Goal: Task Accomplishment & Management: Manage account settings

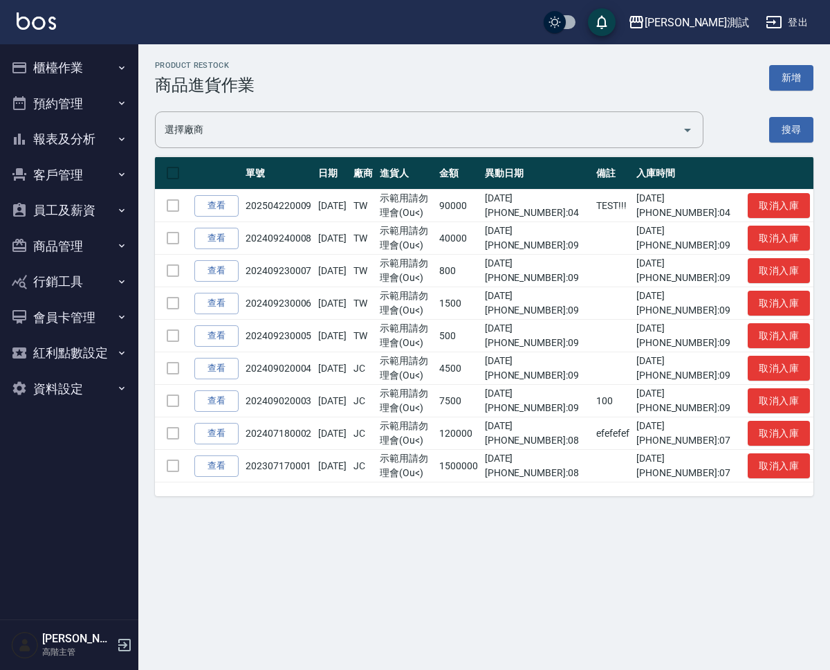
click at [172, 205] on td at bounding box center [173, 206] width 36 height 33
click at [172, 176] on th at bounding box center [173, 173] width 36 height 33
click at [174, 174] on th at bounding box center [173, 173] width 36 height 33
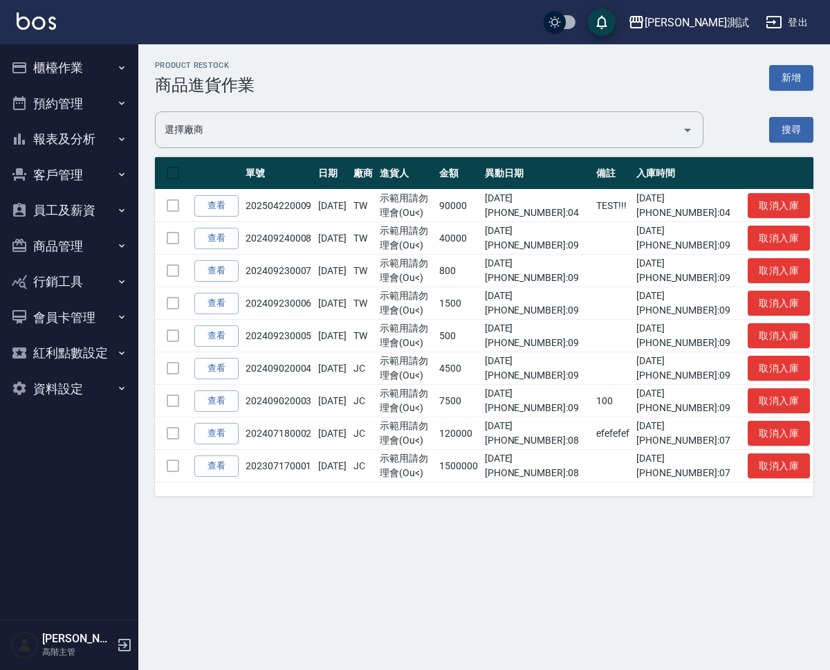
click at [174, 217] on td at bounding box center [173, 206] width 36 height 33
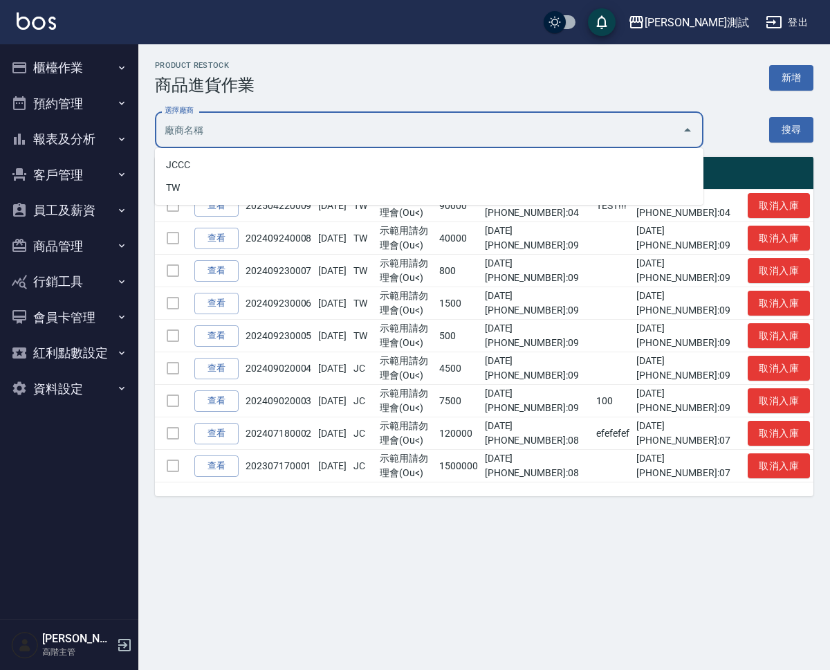
click at [259, 120] on input "選擇廠商" at bounding box center [418, 130] width 515 height 24
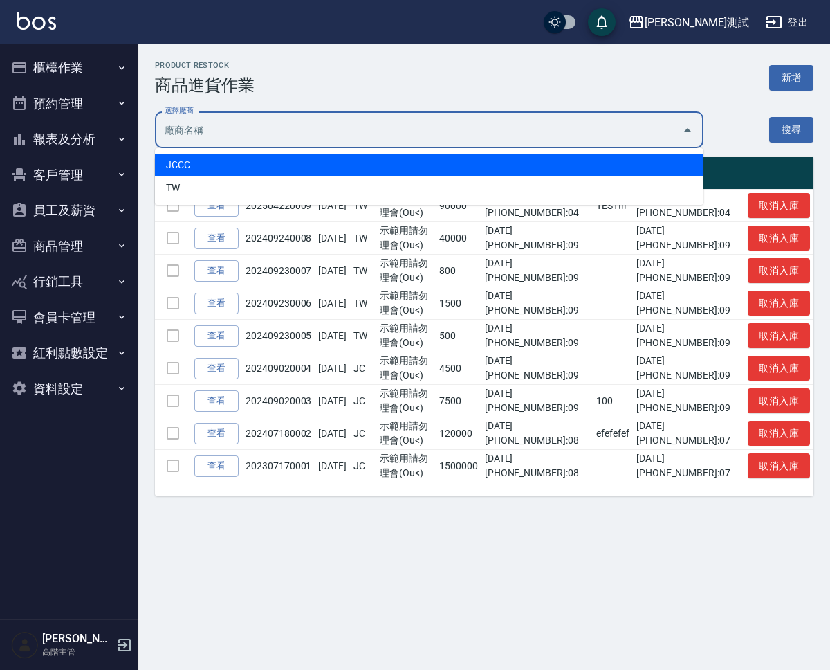
click at [274, 173] on li "JCCC" at bounding box center [429, 165] width 549 height 23
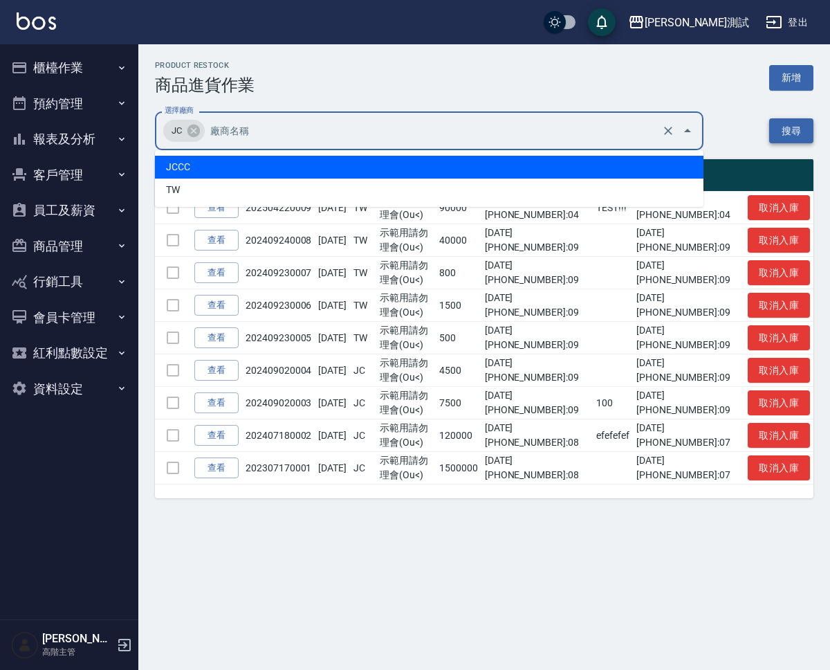
click at [784, 122] on button "搜尋" at bounding box center [791, 131] width 44 height 26
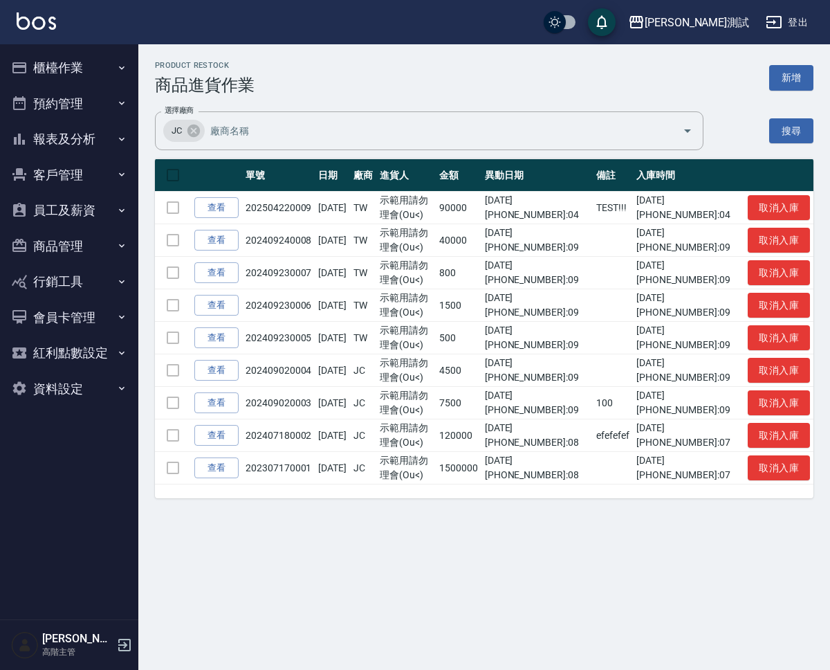
click at [172, 210] on td at bounding box center [173, 208] width 36 height 33
click at [171, 268] on td at bounding box center [173, 273] width 36 height 33
click at [219, 205] on link "查看" at bounding box center [216, 207] width 44 height 21
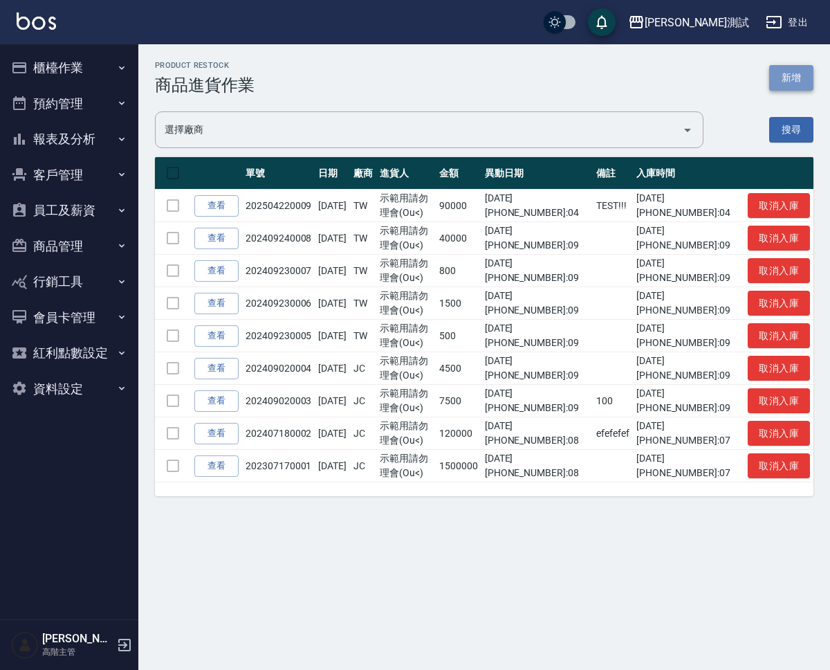
click at [800, 84] on button "新增" at bounding box center [791, 78] width 44 height 26
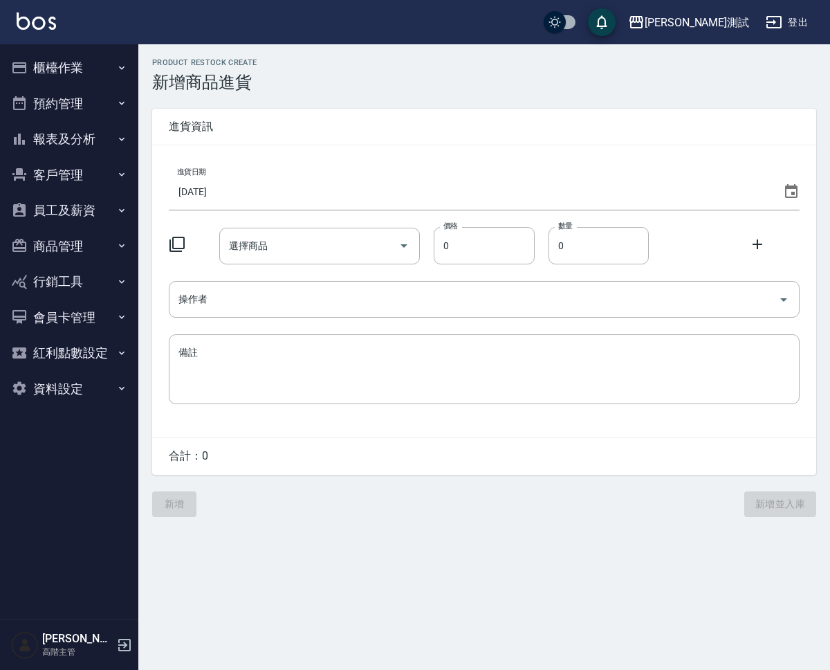
click at [581, 194] on input "[DATE]" at bounding box center [473, 191] width 609 height 37
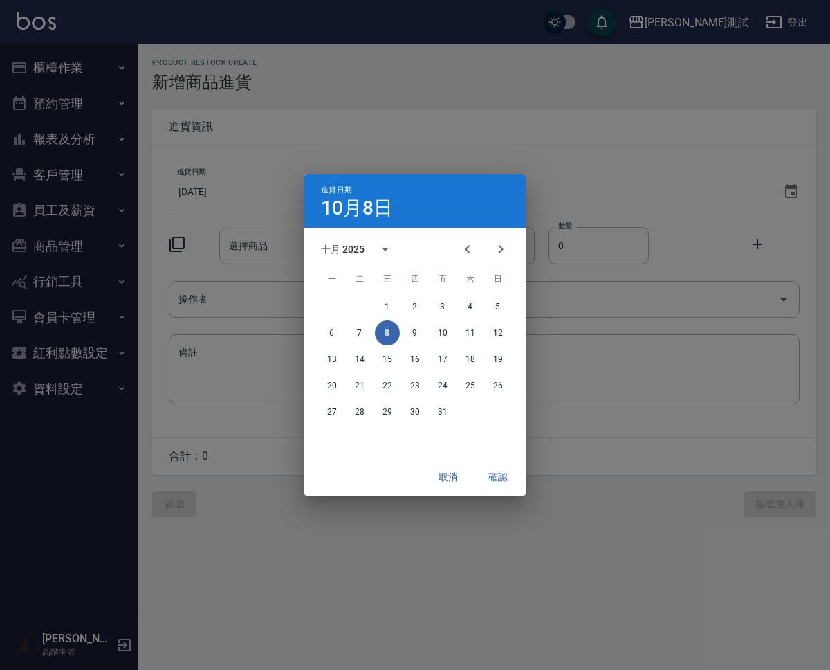
click at [568, 176] on div "進貨日期 [DATE] 十月 2025 一 二 三 四 五 六 日 1 2 3 4 5 6 7 8 9 10 11 12 13 14 15 16 17 18 …" at bounding box center [415, 335] width 830 height 670
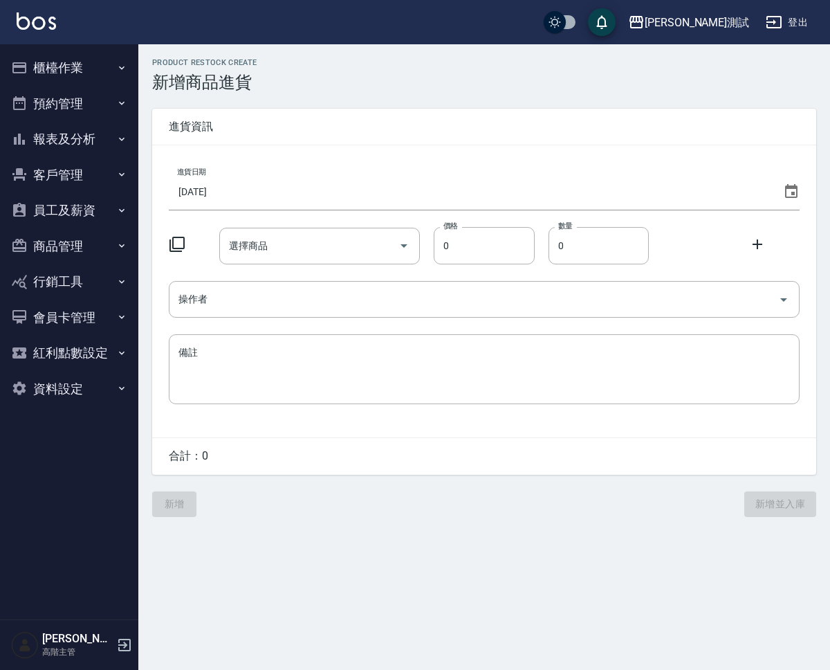
click at [178, 239] on icon at bounding box center [177, 244] width 17 height 17
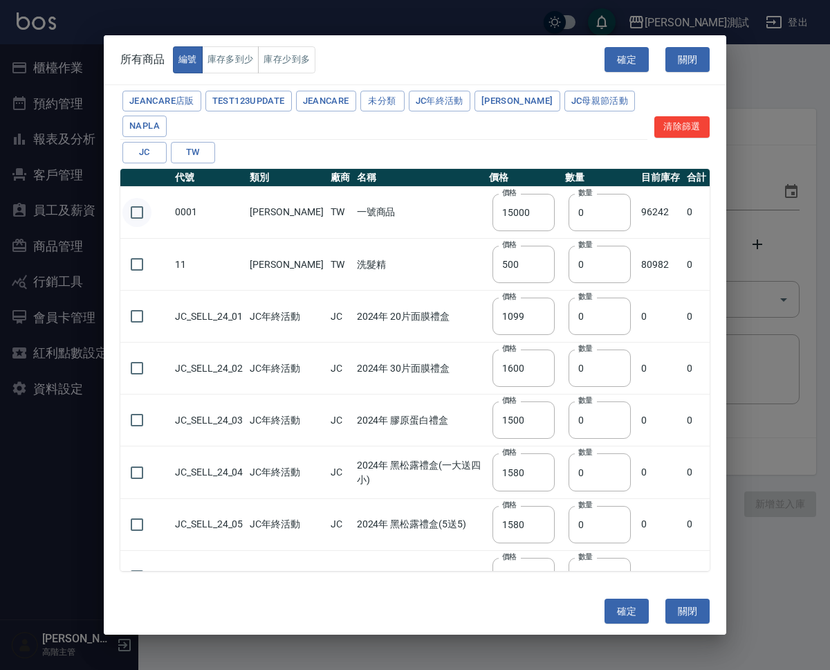
click at [133, 210] on input "checkbox" at bounding box center [136, 212] width 29 height 29
checkbox input "true"
click at [638, 603] on button "確定" at bounding box center [627, 611] width 44 height 26
type input "0001 一號商品"
type input "15000"
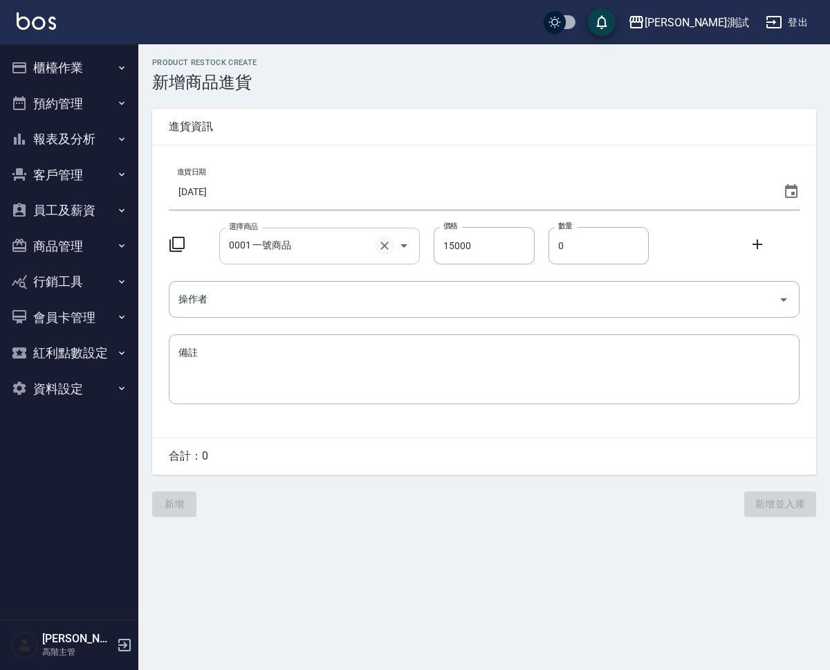
click at [384, 247] on icon "Clear" at bounding box center [385, 245] width 8 height 8
type input "0"
click at [298, 244] on input "選擇商品" at bounding box center [301, 246] width 150 height 24
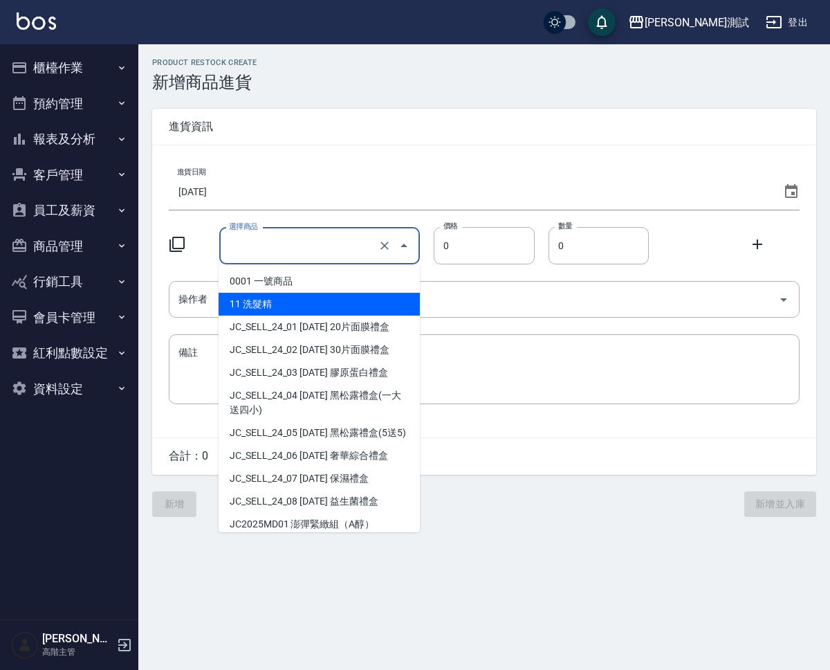
click at [304, 304] on li "11 洗髮精" at bounding box center [319, 304] width 201 height 23
type input "11 洗髮精"
type input "500"
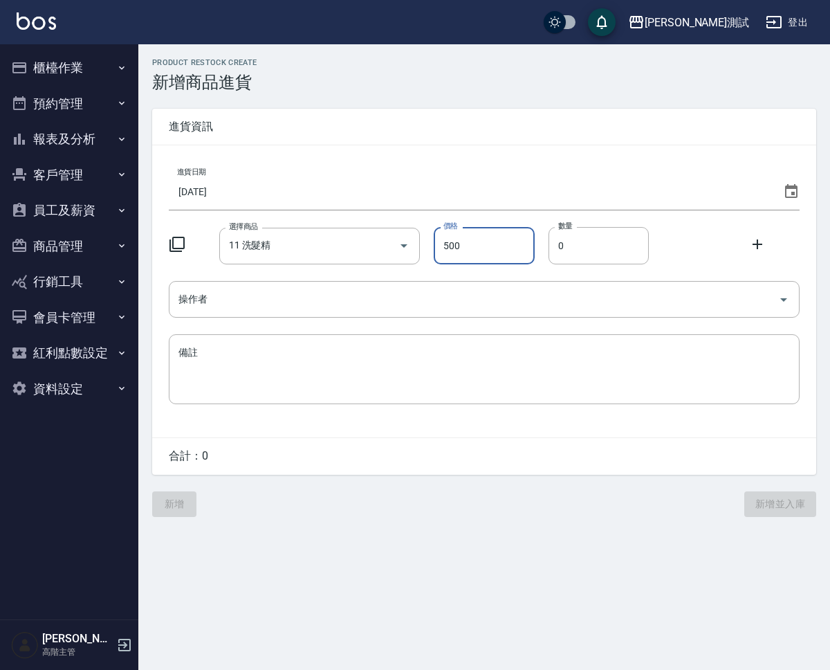
click at [759, 240] on icon at bounding box center [757, 244] width 17 height 17
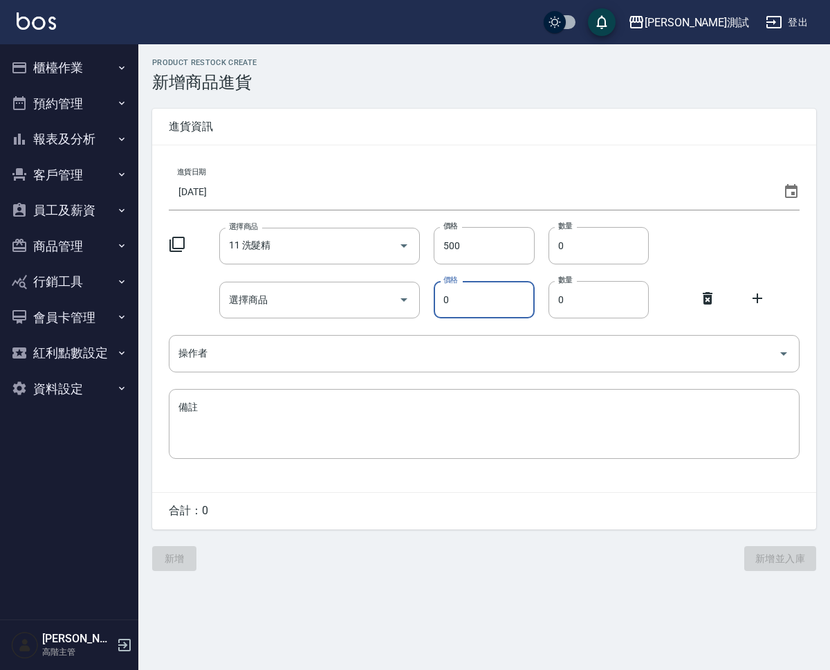
click at [175, 245] on icon at bounding box center [177, 244] width 17 height 17
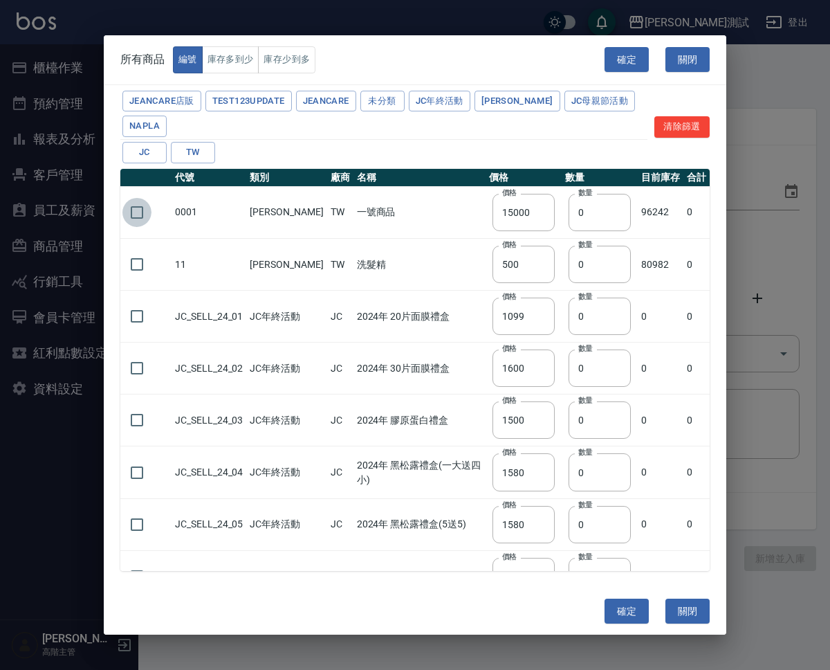
click at [128, 208] on input "checkbox" at bounding box center [136, 212] width 29 height 29
click at [228, 59] on button "庫存多到少" at bounding box center [230, 59] width 57 height 27
click at [264, 60] on button "庫存少到多" at bounding box center [286, 59] width 57 height 27
checkbox input "false"
type input "1099"
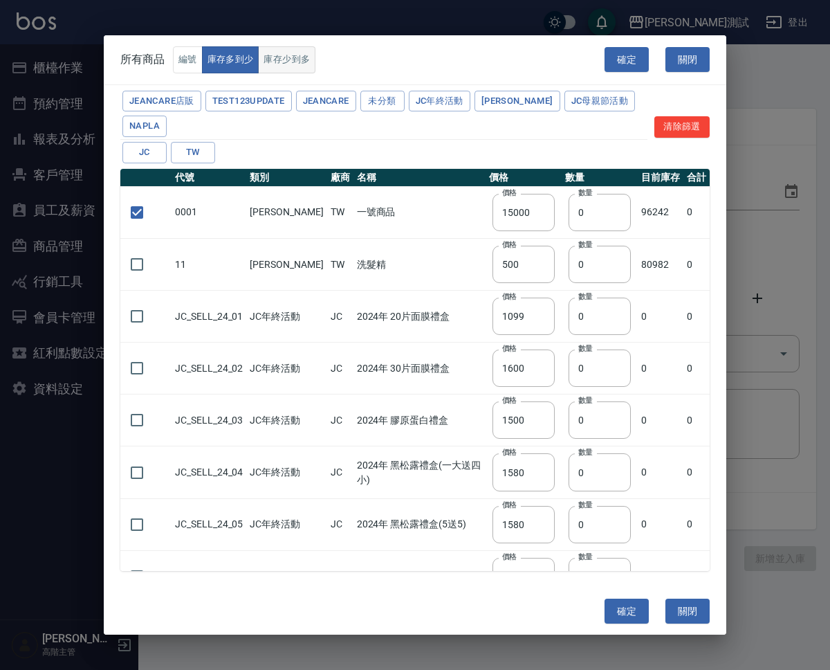
type input "1600"
type input "1500"
type input "1580"
type input "1700"
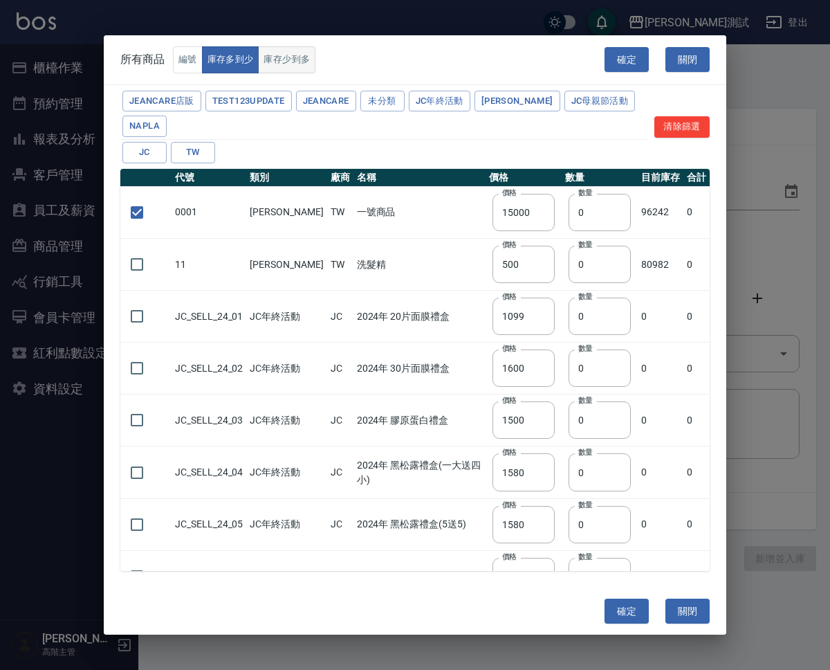
type input "1500"
type input "1600"
type input "1500"
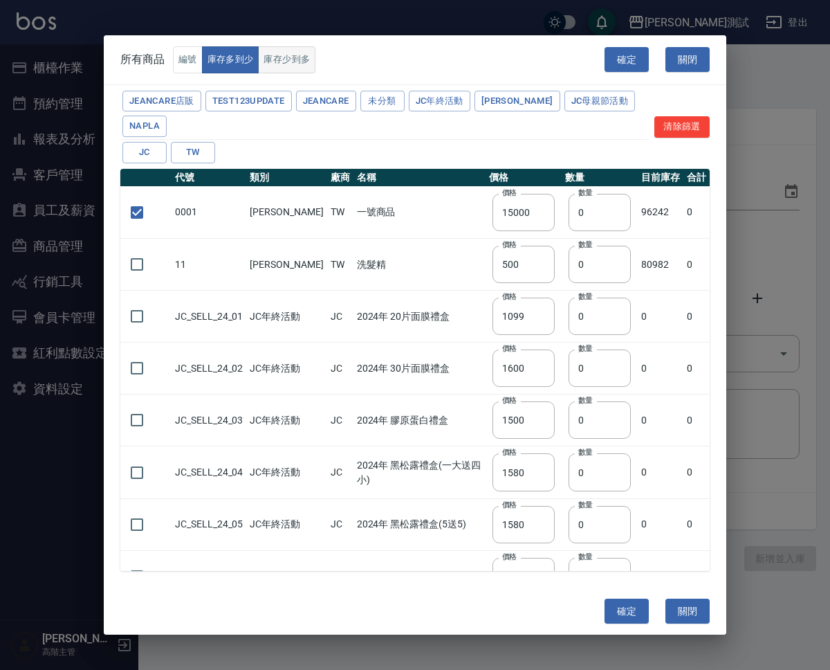
type input "1500"
type input "1650"
type input "2300"
type input "500"
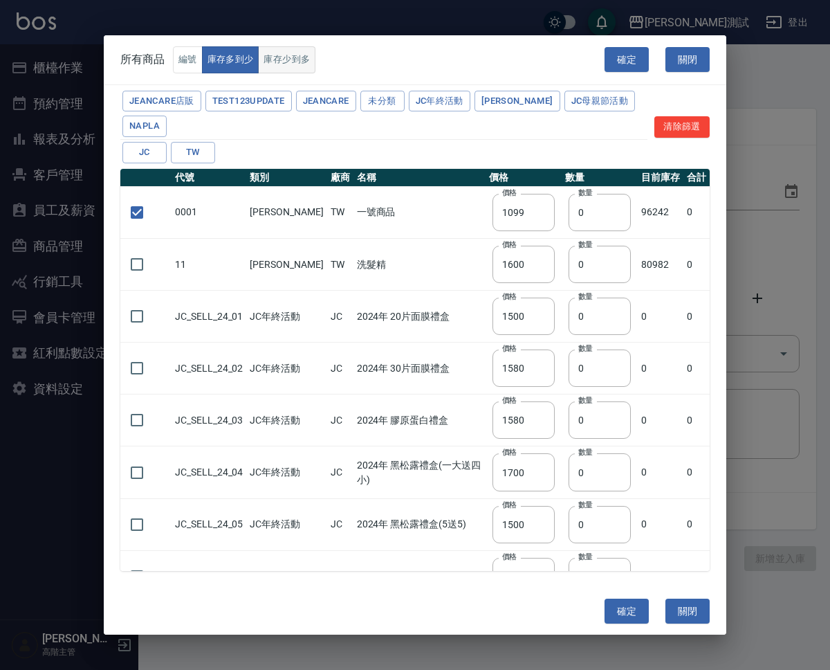
checkbox input "true"
type input "15000"
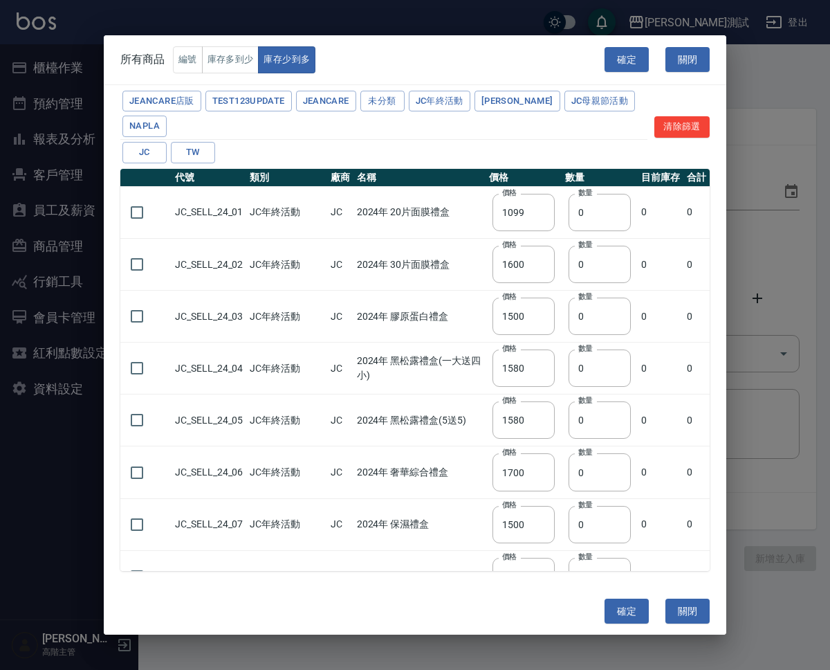
click at [170, 64] on div "所有商品 編號 庫存多到少 庫存少到多" at bounding box center [217, 59] width 195 height 27
click at [179, 61] on button "編號" at bounding box center [188, 59] width 30 height 27
checkbox input "true"
type input "15000"
type input "500"
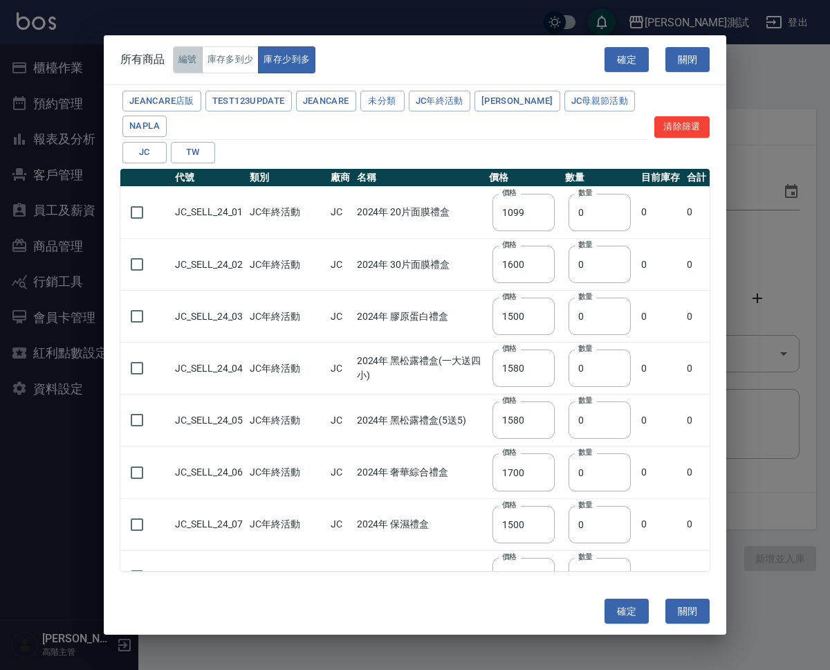
type input "1099"
type input "1600"
type input "1500"
type input "1580"
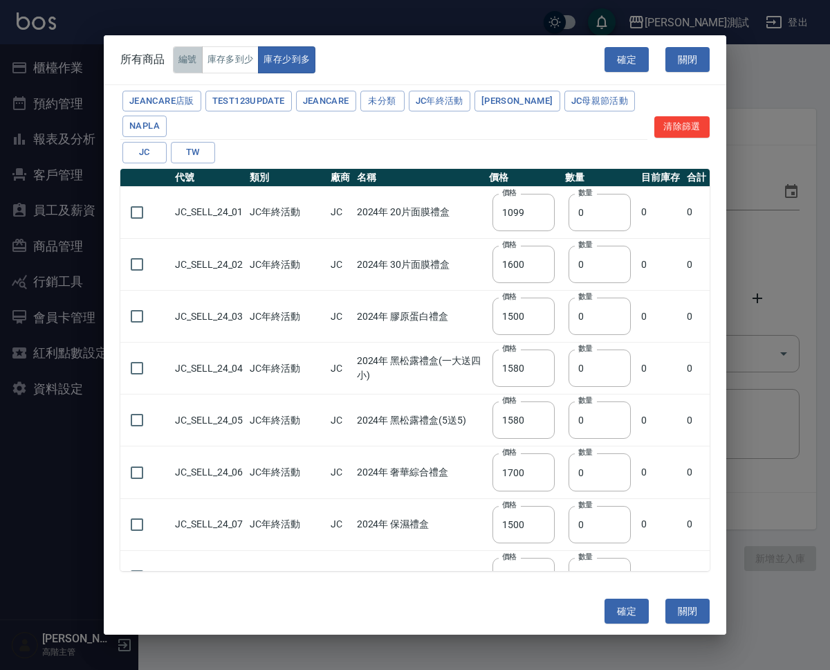
type input "1700"
type input "1500"
type input "1600"
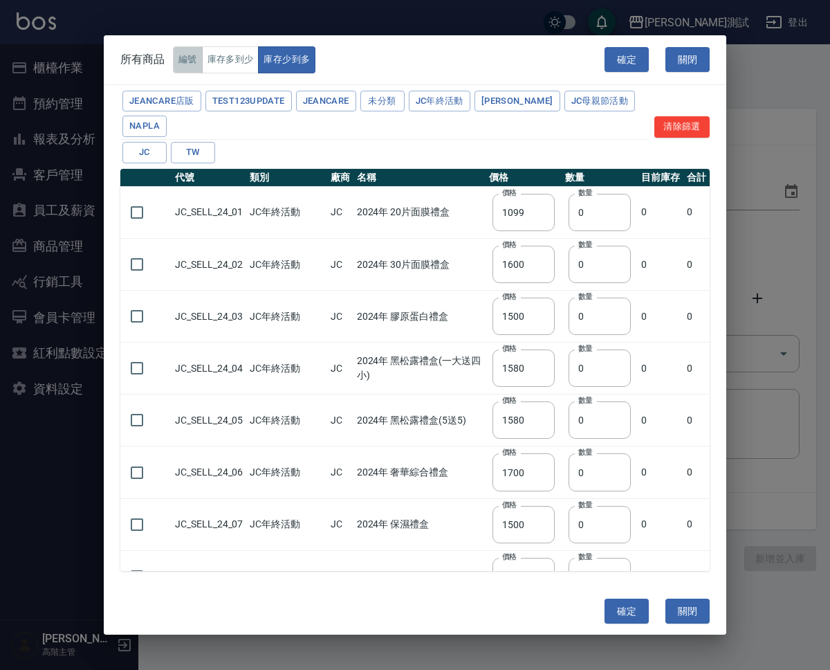
type input "1500"
type input "1650"
type input "2300"
checkbox input "false"
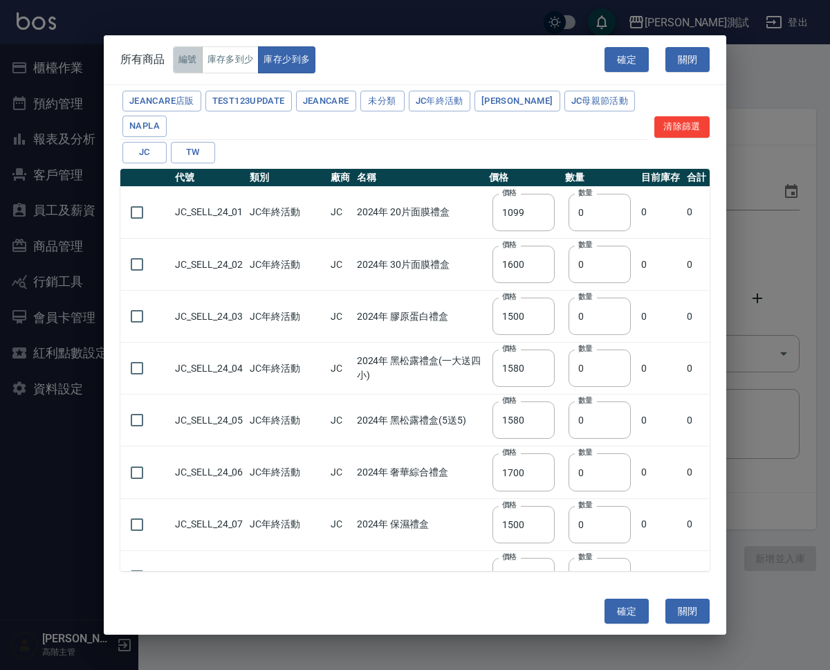
type input "2300"
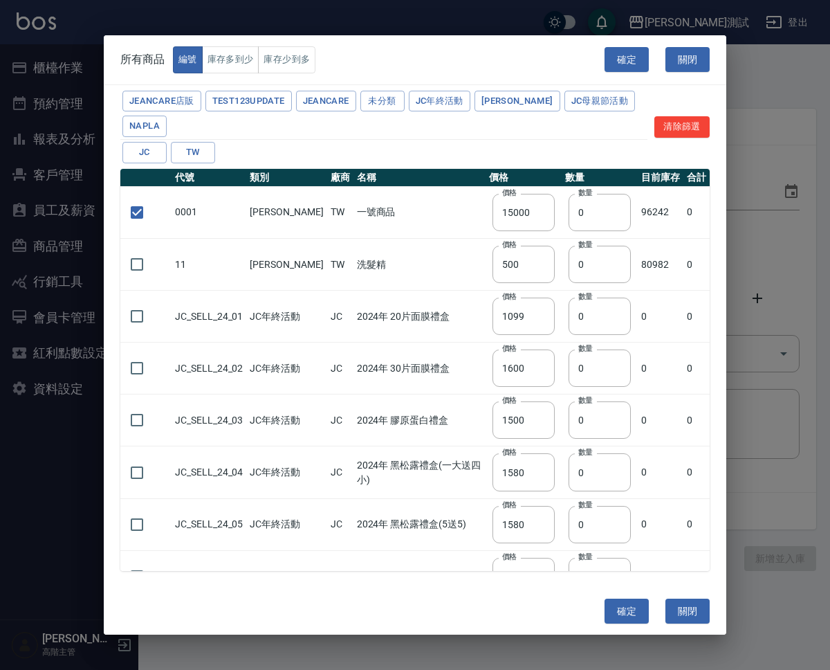
click at [620, 595] on div "確定 關閉" at bounding box center [415, 611] width 623 height 48
click at [624, 601] on button "確定" at bounding box center [627, 611] width 44 height 26
type input "0001 一號商品"
type input "15000"
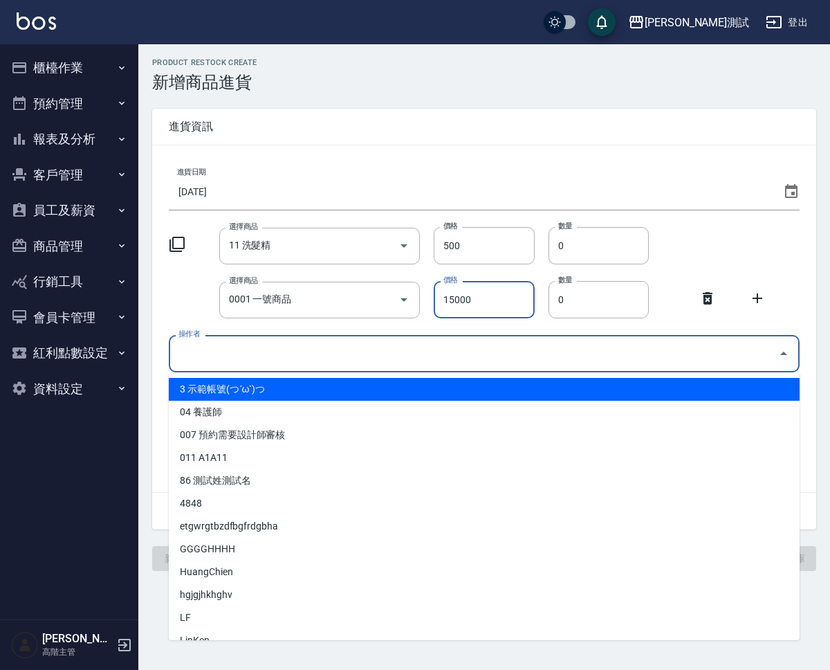
click at [501, 349] on input "操作者" at bounding box center [474, 353] width 598 height 24
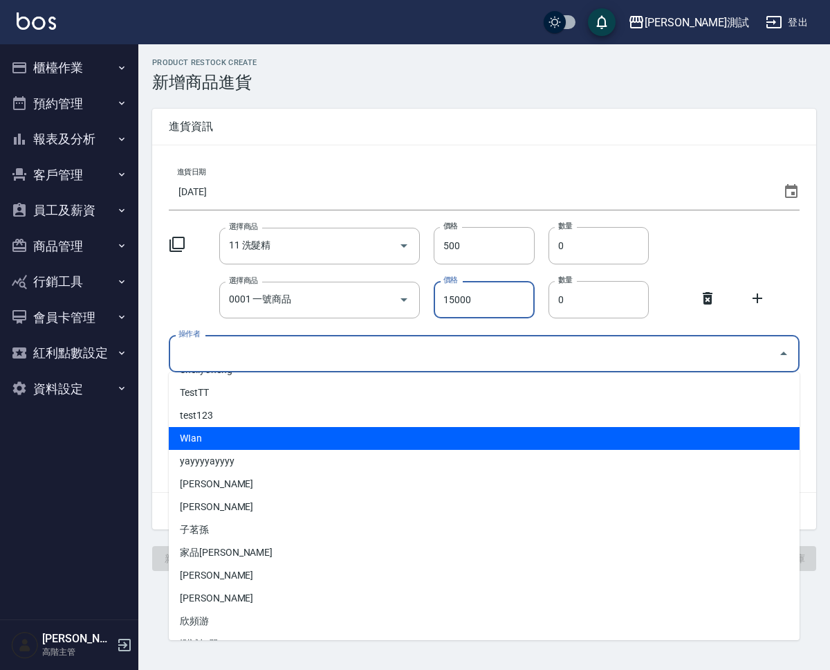
scroll to position [302, 0]
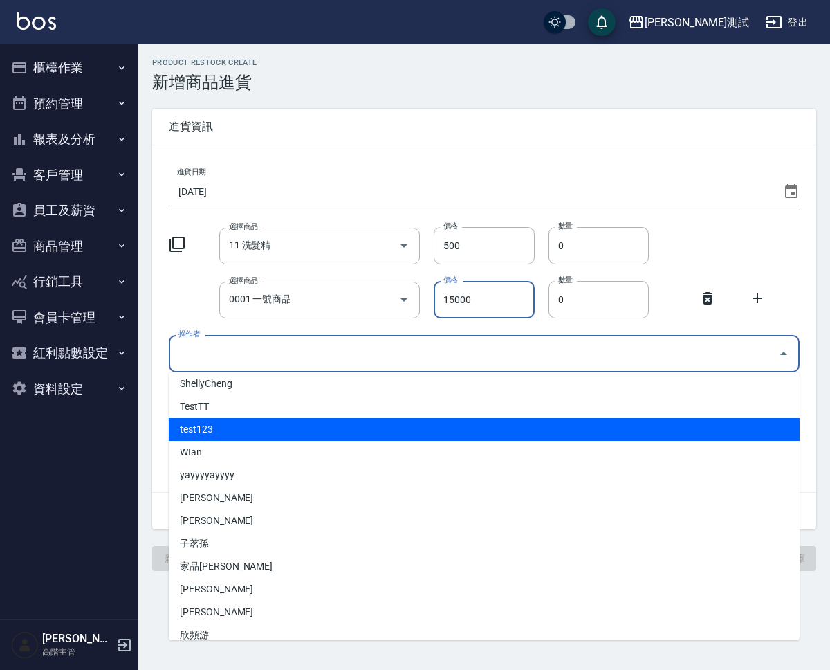
click at [483, 433] on li "test123" at bounding box center [484, 429] width 631 height 23
type input "test123"
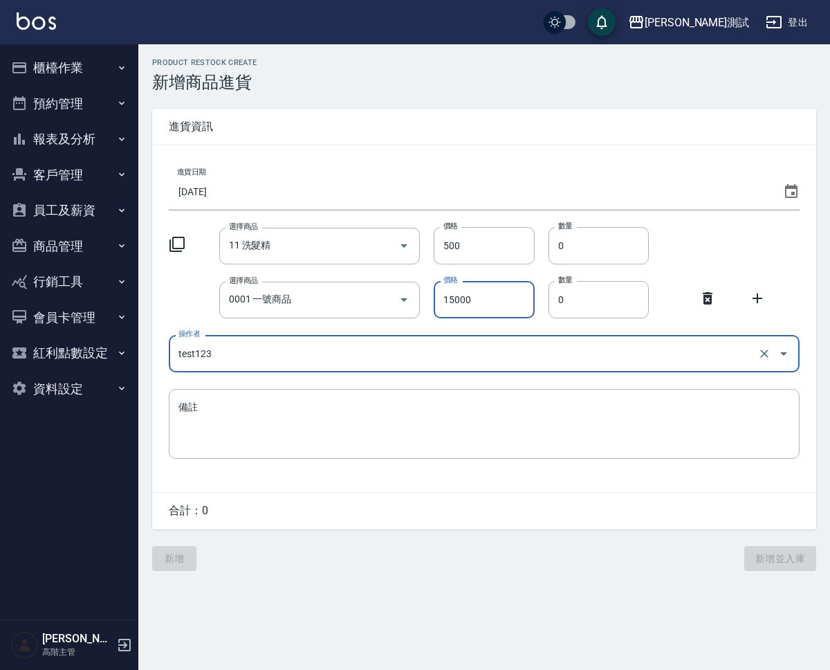
click at [483, 433] on textarea "備註" at bounding box center [484, 423] width 612 height 47
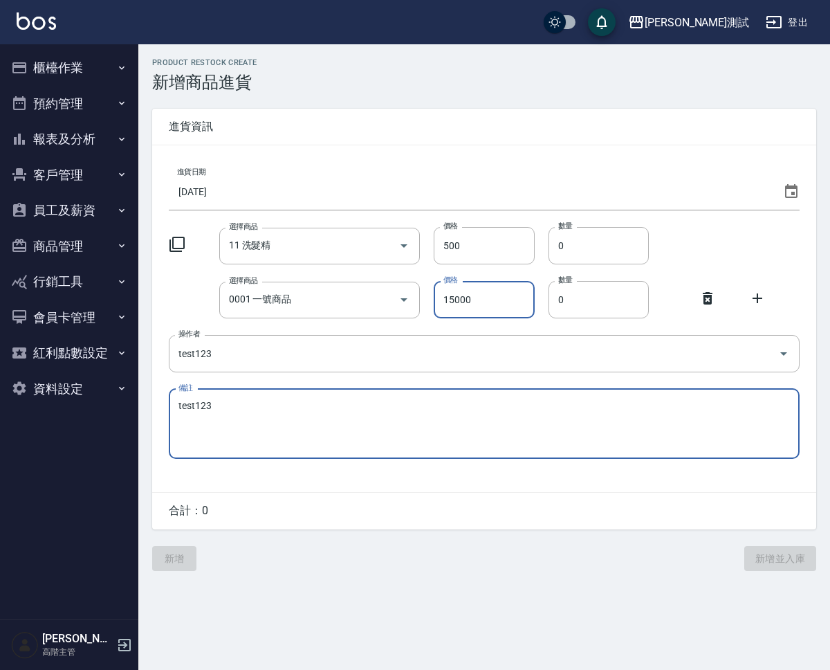
type textarea "test123"
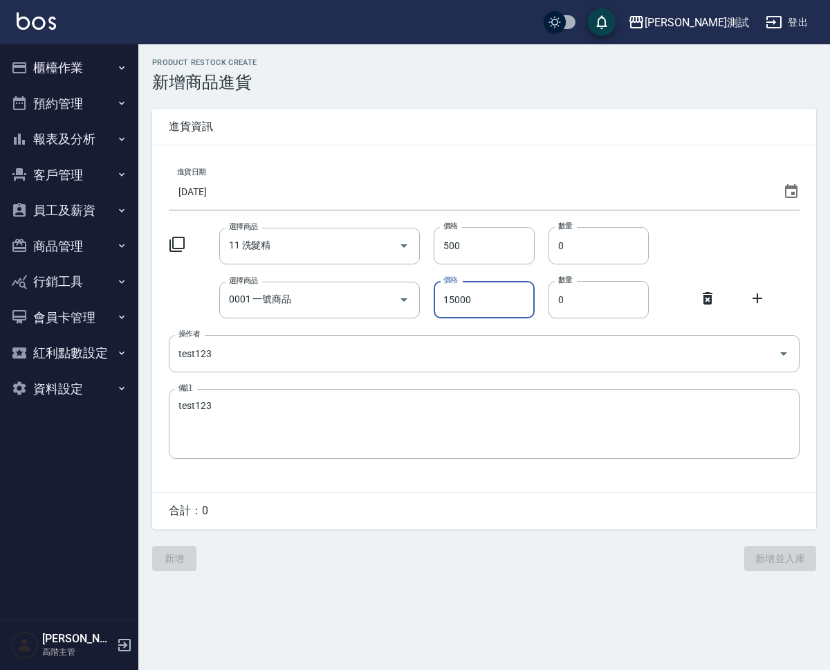
click at [499, 574] on div "PRODUCT RESTOCK CREATE 新增商品進貨 進貨資訊 進貨日期 [DATE] 選擇商品 11 洗髮精 選擇商品 價格 500 價格 數量 0 …" at bounding box center [484, 314] width 692 height 540
click at [489, 257] on input "500" at bounding box center [484, 245] width 100 height 37
click at [506, 434] on textarea "test123" at bounding box center [484, 423] width 612 height 47
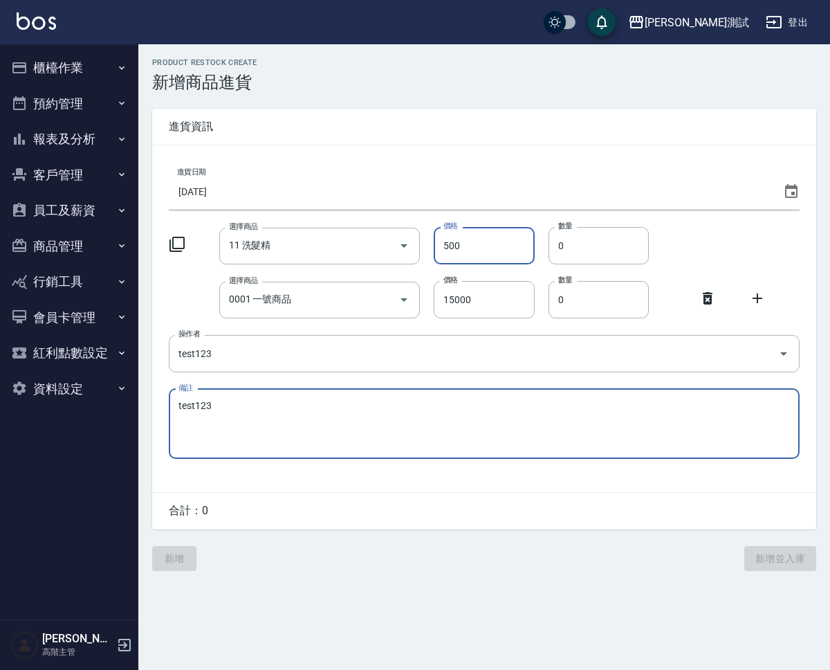
click at [188, 551] on div "新增 新增並入庫" at bounding box center [484, 550] width 664 height 42
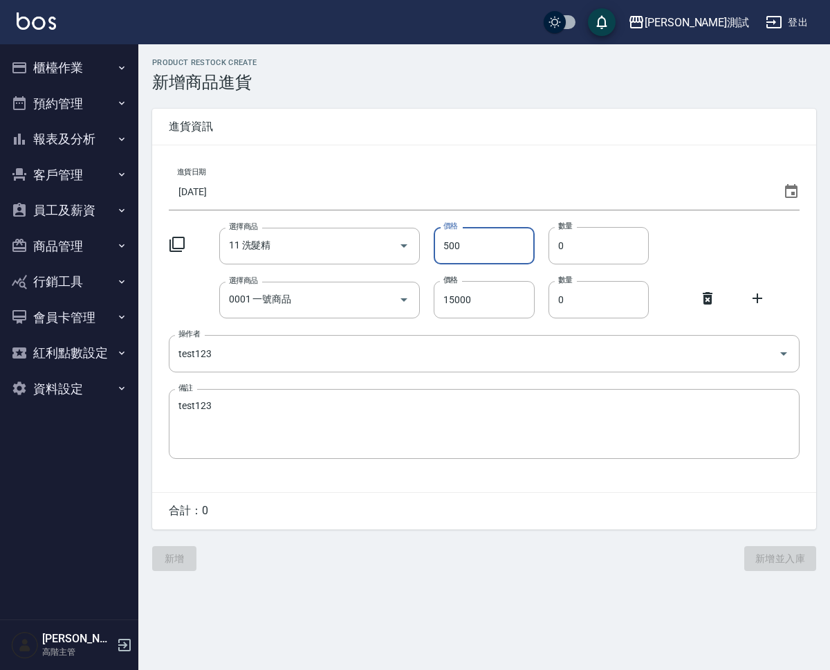
click at [703, 298] on icon at bounding box center [708, 298] width 10 height 12
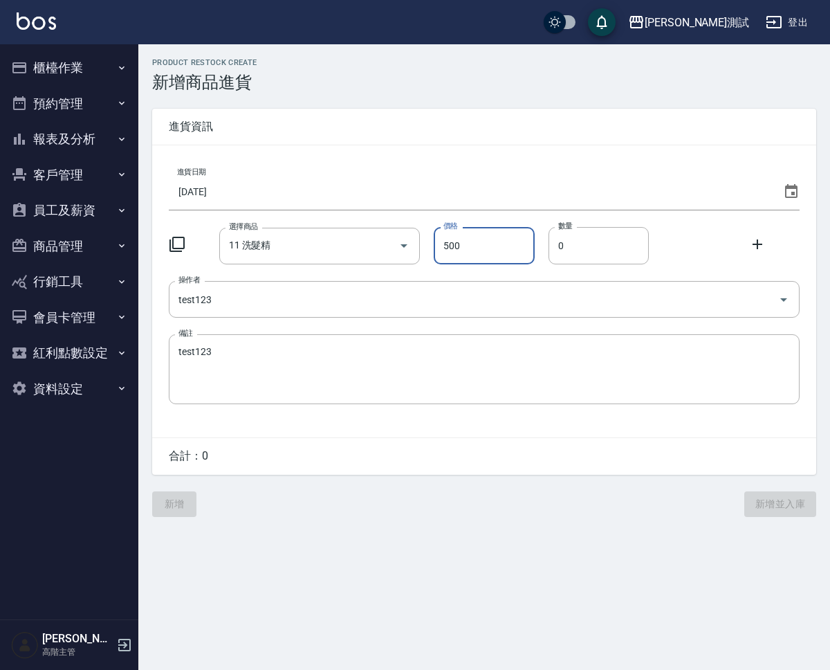
click at [180, 516] on div "新增 新增並入庫" at bounding box center [484, 496] width 664 height 42
click at [754, 242] on icon at bounding box center [757, 244] width 17 height 17
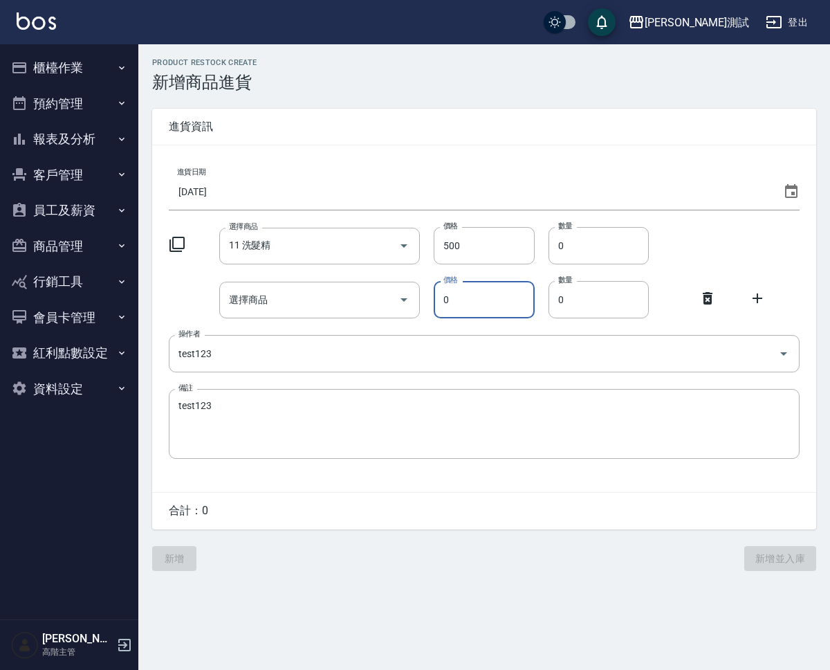
click at [173, 245] on icon at bounding box center [176, 244] width 15 height 15
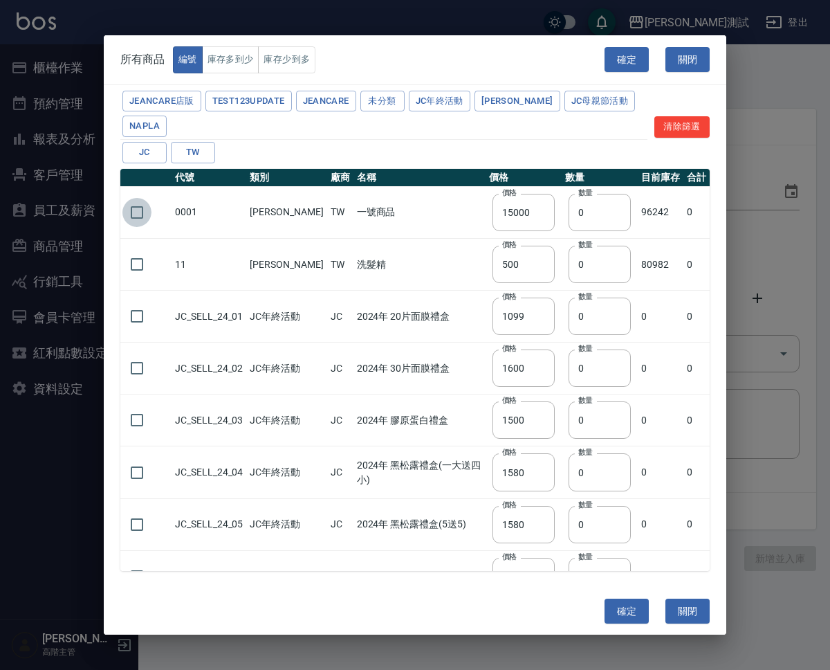
click at [138, 212] on input "checkbox" at bounding box center [136, 212] width 29 height 29
checkbox input "true"
click at [626, 604] on button "確定" at bounding box center [627, 611] width 44 height 26
type input "0001 一號商品"
type input "15000"
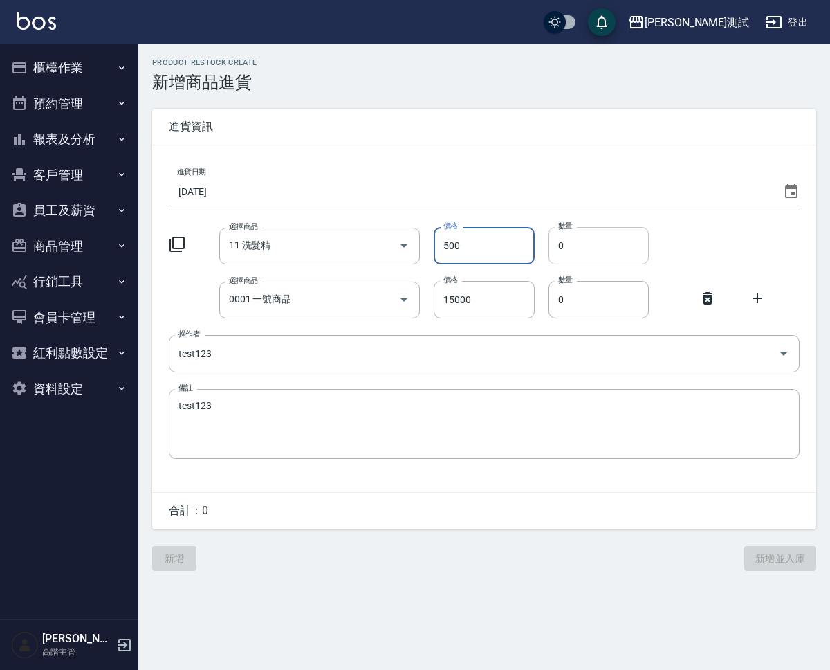
click at [596, 256] on input "0" at bounding box center [599, 245] width 100 height 37
type input "01"
click at [594, 302] on input "0" at bounding box center [599, 299] width 100 height 37
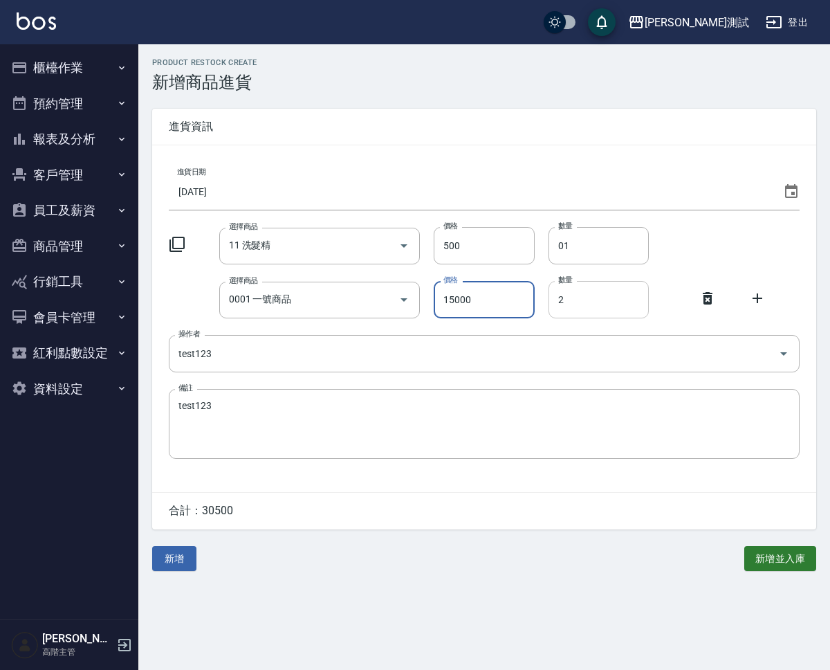
type input "1"
click at [562, 243] on input "01" at bounding box center [599, 245] width 100 height 37
type input "1"
click at [594, 649] on div "PRODUCT RESTOCK CREATE 新增商品進貨 進貨資訊 進貨日期 [DATE] 選擇商品 11 洗髮精 選擇商品 價格 500 價格 數量 1 …" at bounding box center [415, 335] width 830 height 670
click at [176, 560] on button "新增" at bounding box center [174, 559] width 44 height 26
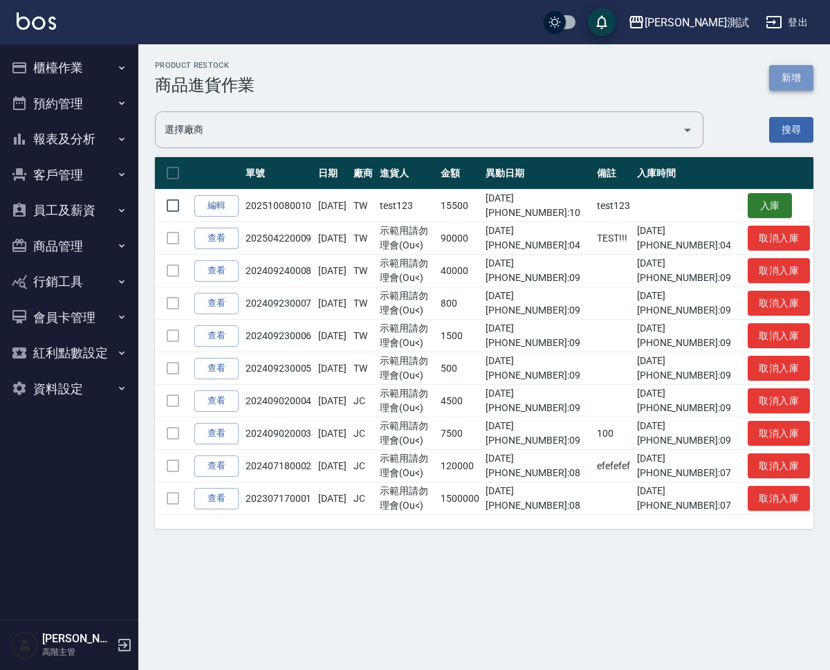
click at [796, 84] on button "新增" at bounding box center [791, 78] width 44 height 26
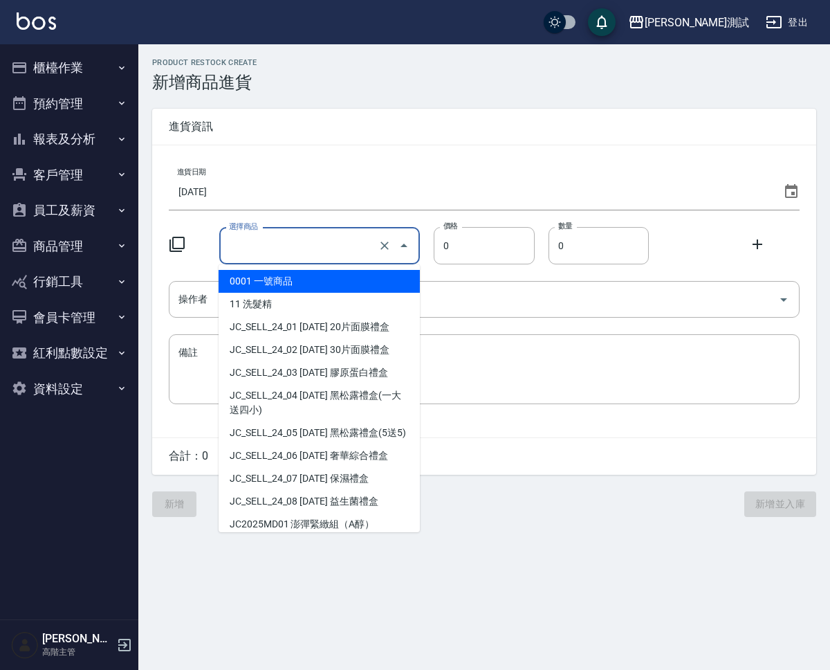
click at [342, 245] on input "選擇商品" at bounding box center [301, 246] width 150 height 24
type input "洗髮精"
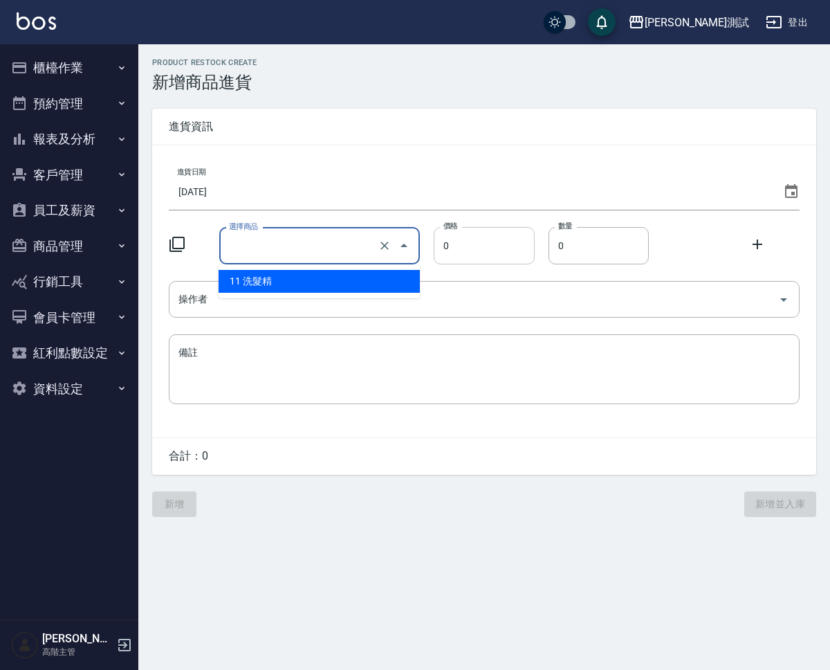
click at [496, 241] on input "0" at bounding box center [484, 245] width 100 height 37
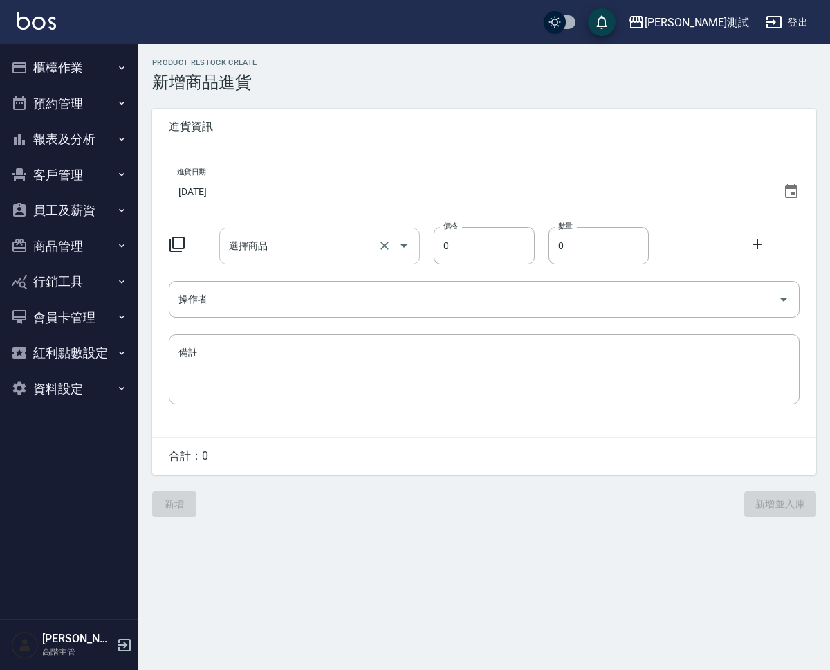
click at [393, 248] on button "Open" at bounding box center [404, 246] width 22 height 22
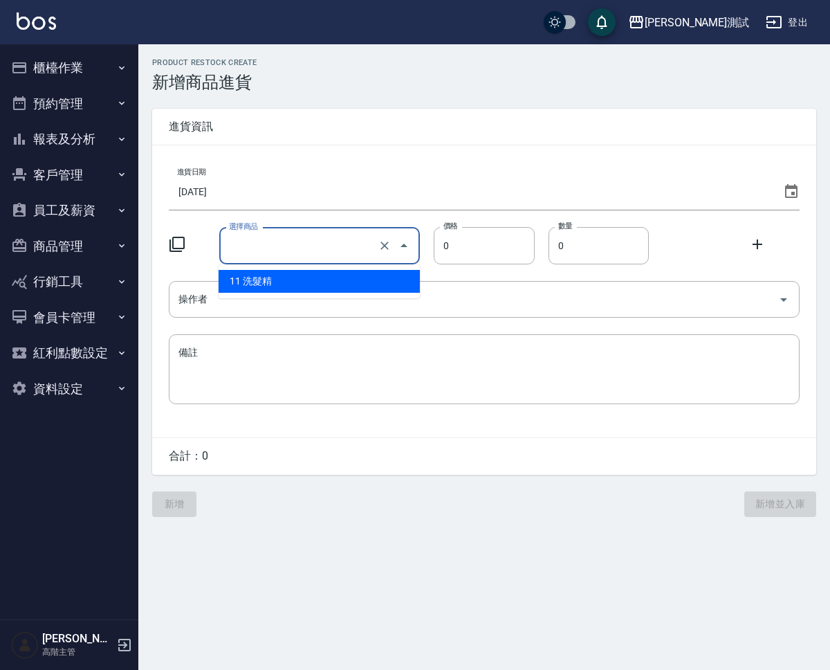
click at [381, 278] on li "11 洗髮精" at bounding box center [319, 281] width 201 height 23
type input "11 洗髮精"
type input "500"
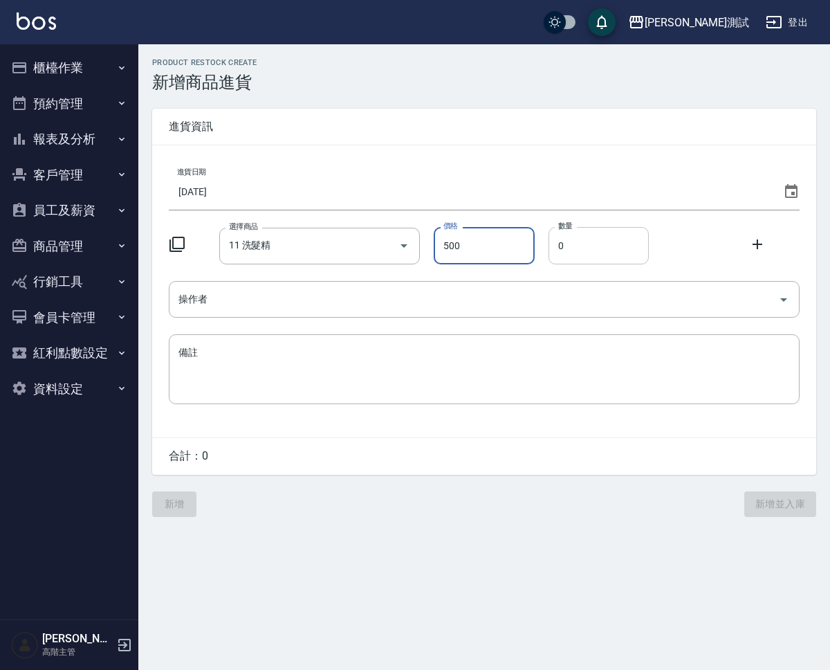
click at [568, 245] on input "0" at bounding box center [599, 245] width 100 height 37
type input "1"
click at [535, 296] on input "操作者" at bounding box center [474, 299] width 598 height 24
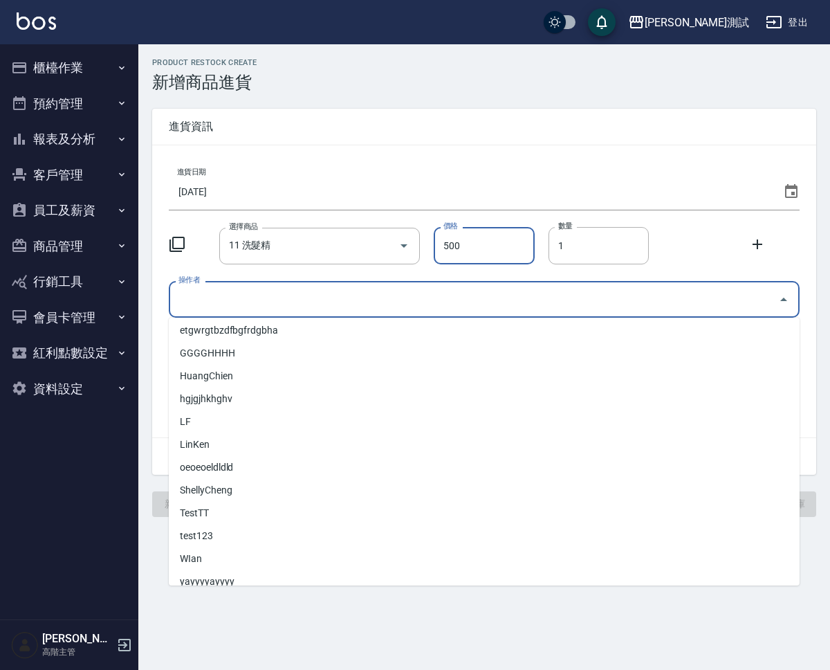
scroll to position [141, 0]
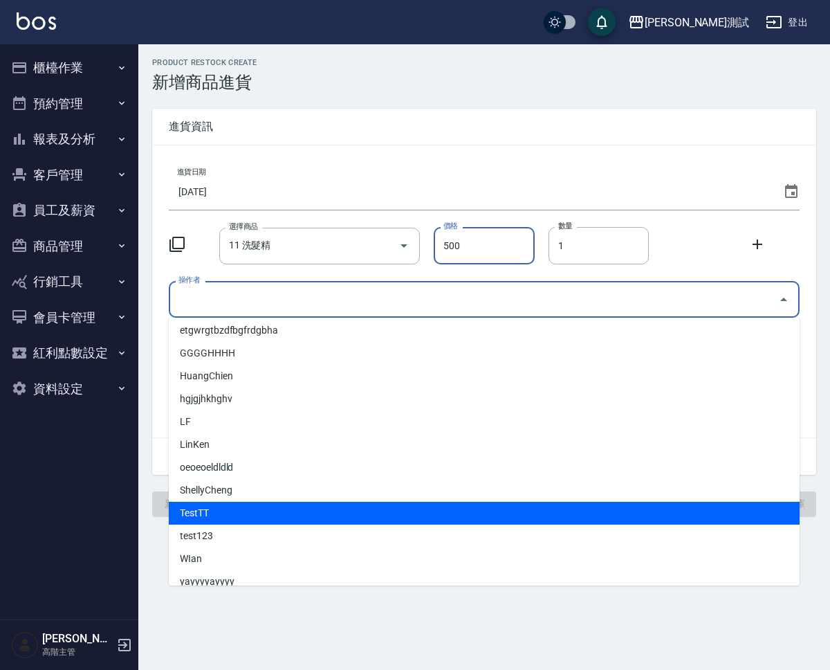
click at [512, 518] on li "TestTT" at bounding box center [484, 513] width 631 height 23
type input "TestTT"
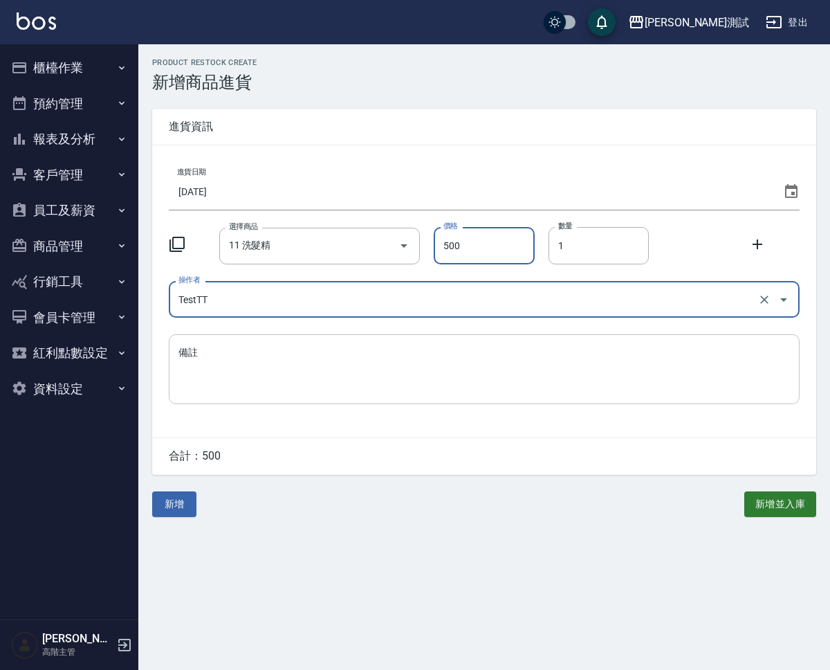
click at [415, 371] on textarea "備註" at bounding box center [484, 369] width 612 height 47
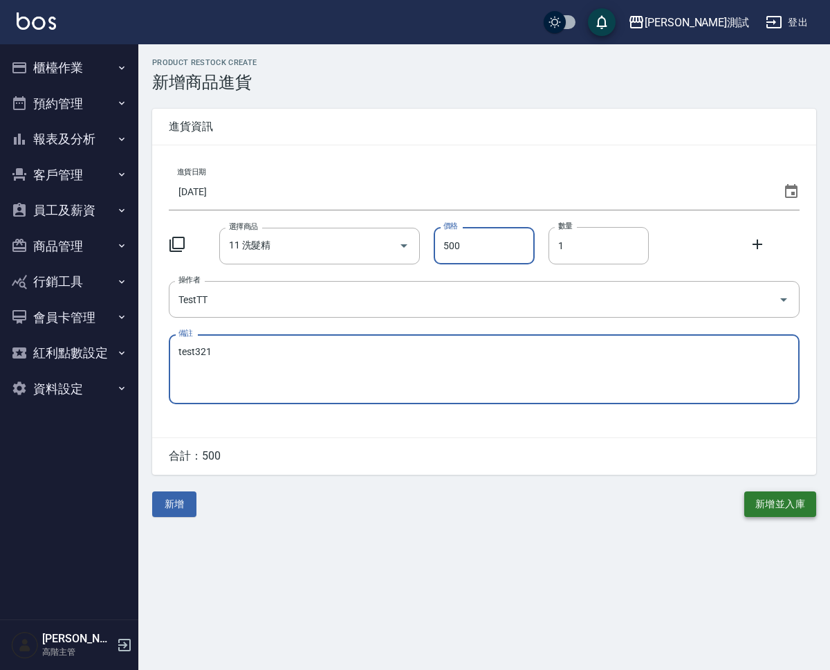
type textarea "test321"
click at [783, 513] on button "新增並入庫" at bounding box center [780, 504] width 72 height 26
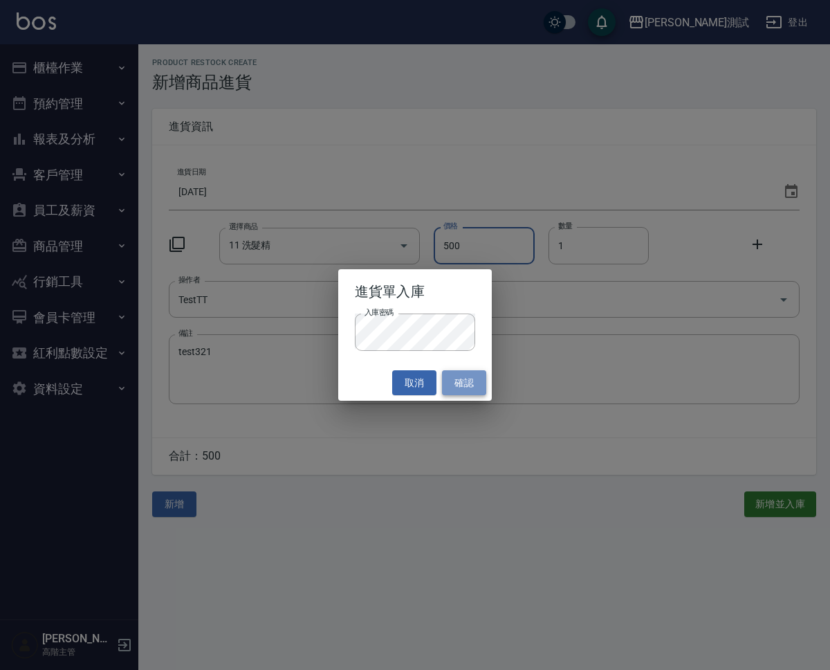
click at [468, 383] on button "確認" at bounding box center [464, 383] width 44 height 26
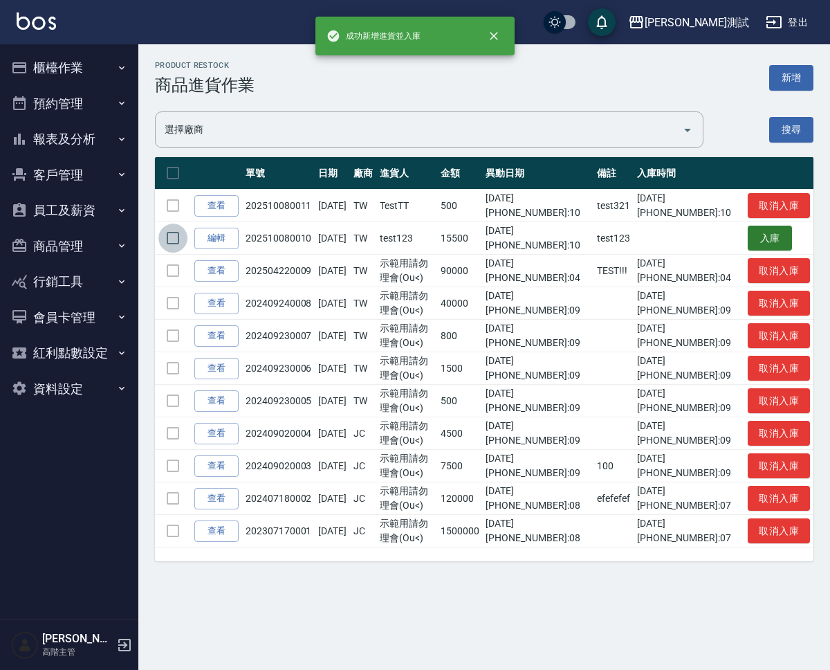
click at [179, 236] on input "checkbox" at bounding box center [172, 237] width 29 height 29
checkbox input "true"
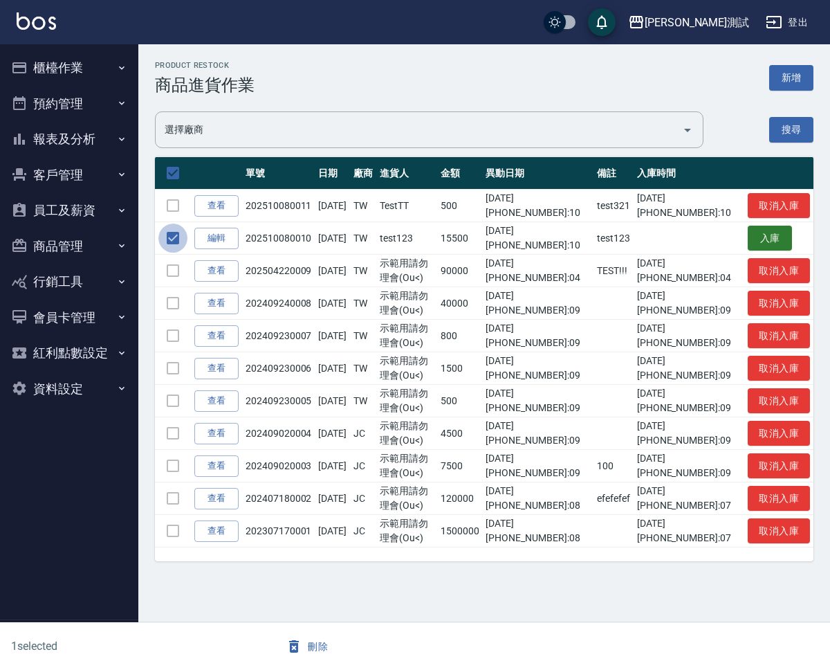
click at [179, 236] on input "checkbox" at bounding box center [172, 237] width 29 height 29
checkbox input "false"
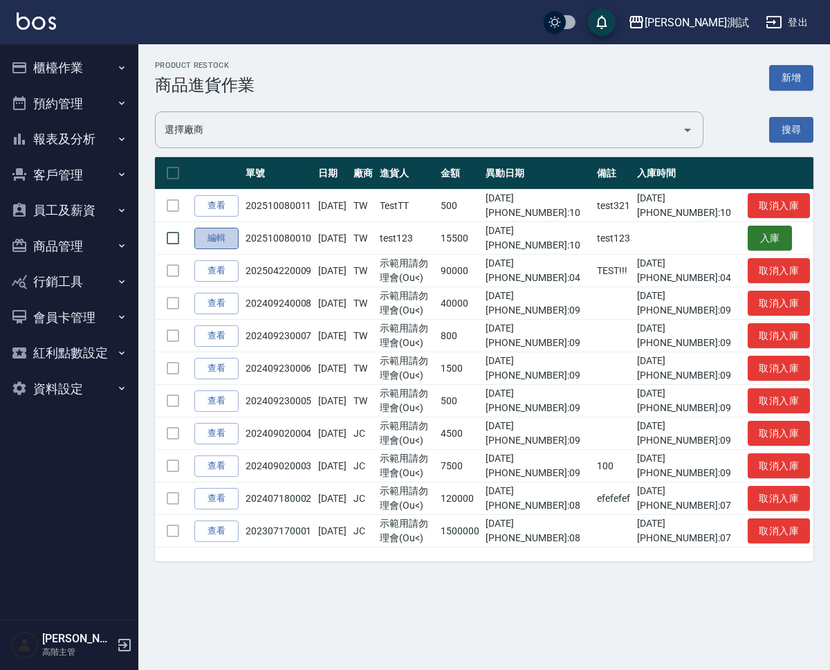
click at [230, 239] on link "編輯" at bounding box center [216, 238] width 44 height 21
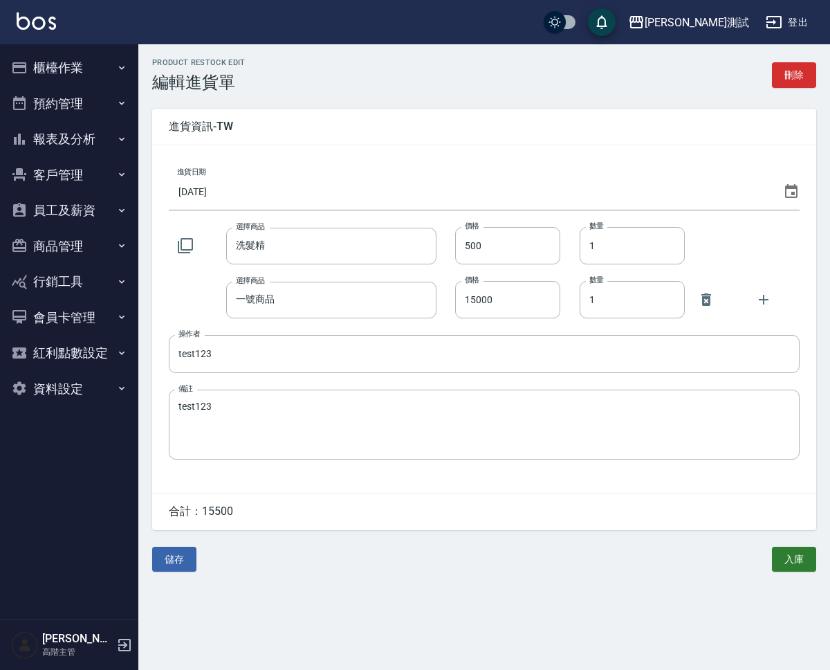
click at [572, 104] on div "PRODUCT RESTOCK EDIT 編輯進貨單 刪除 進貨資訊- TW 進貨日期 [DATE] 選擇商品 洗髮精 選擇商品 價格 500 價格 數量 1…" at bounding box center [484, 314] width 692 height 541
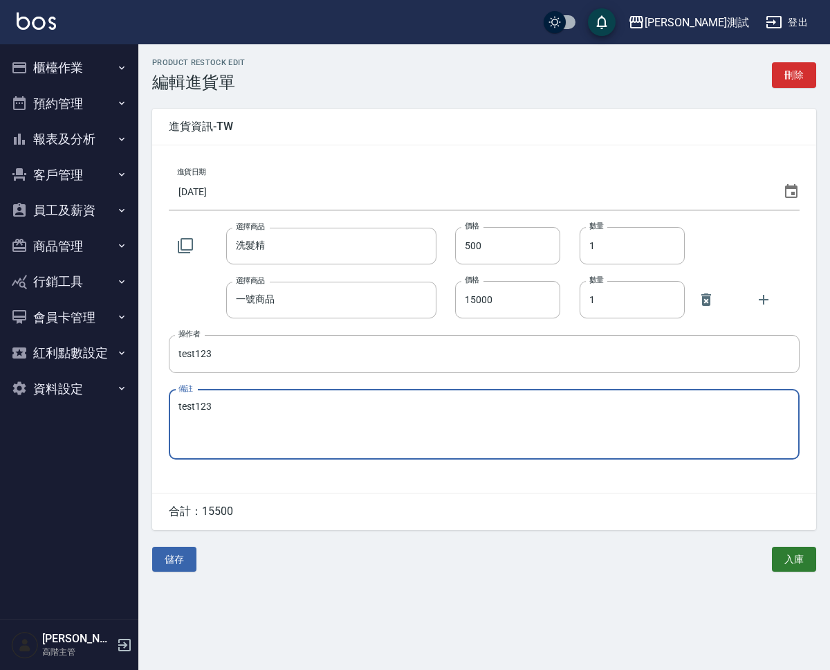
click at [469, 430] on textarea "test123" at bounding box center [484, 424] width 612 height 47
type textarea "test123Update"
click at [177, 552] on button "儲存" at bounding box center [174, 560] width 44 height 26
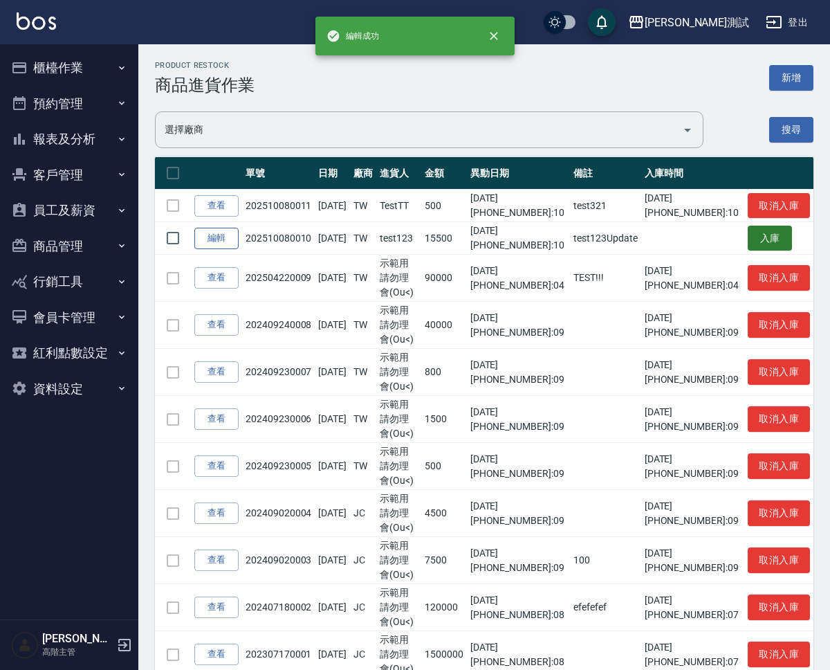
click at [230, 243] on link "編輯" at bounding box center [216, 238] width 44 height 21
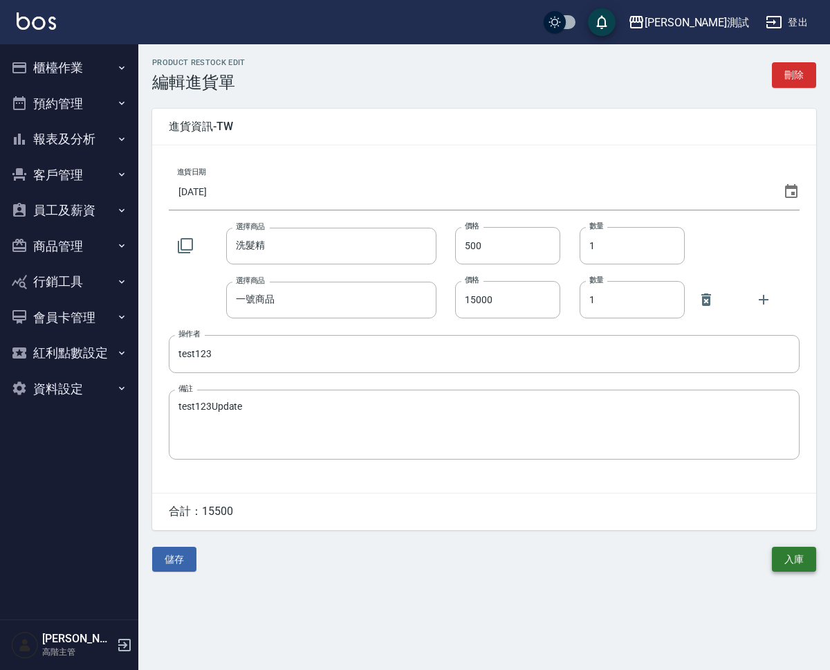
click at [794, 556] on button "入庫" at bounding box center [794, 560] width 44 height 26
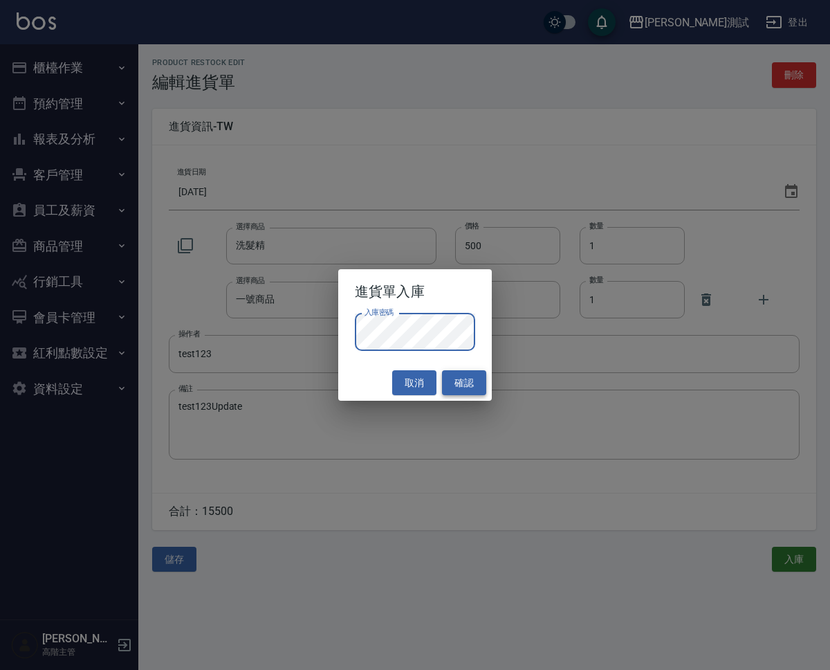
click at [464, 381] on button "確認" at bounding box center [464, 383] width 44 height 26
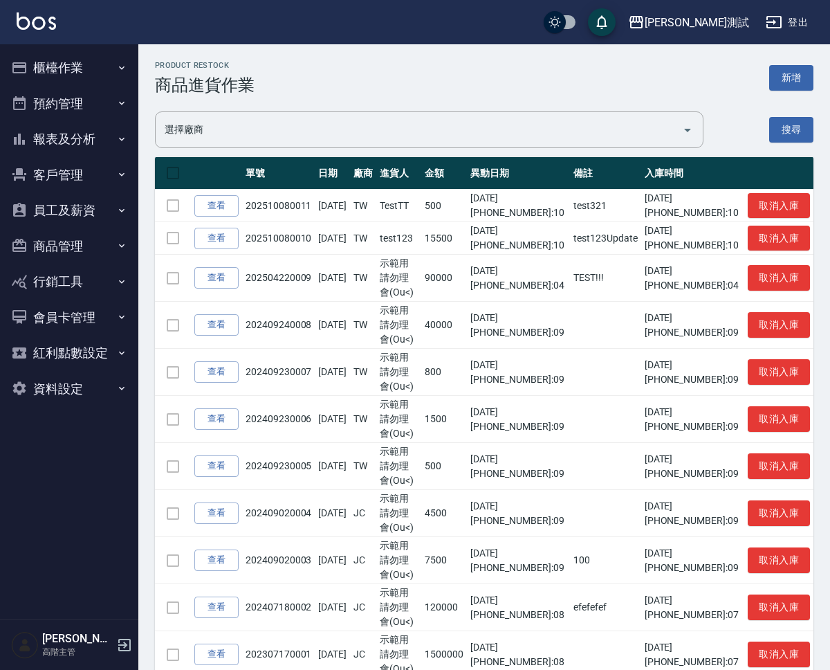
click at [174, 237] on td at bounding box center [173, 238] width 36 height 33
click at [220, 237] on link "查看" at bounding box center [216, 238] width 44 height 21
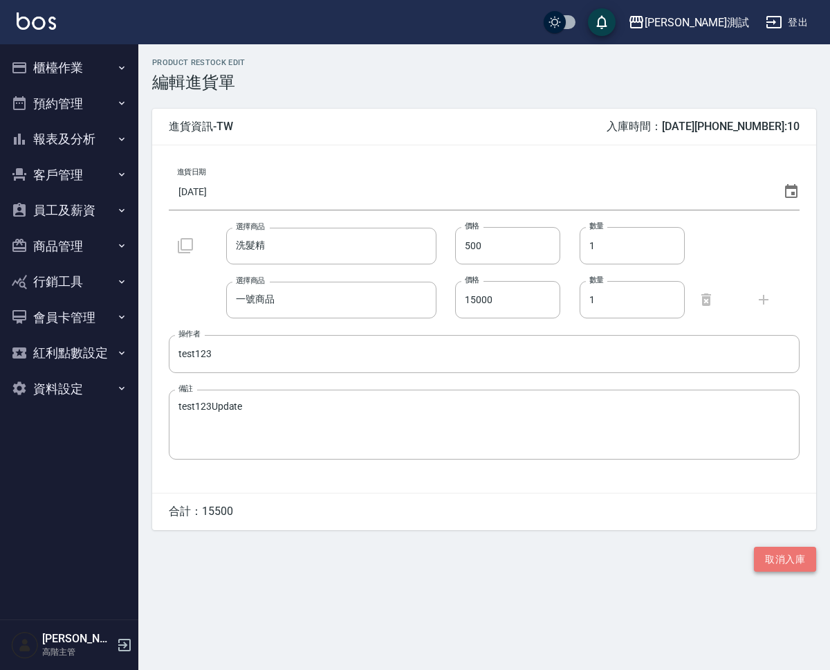
click at [787, 553] on button "取消入庫" at bounding box center [785, 560] width 62 height 26
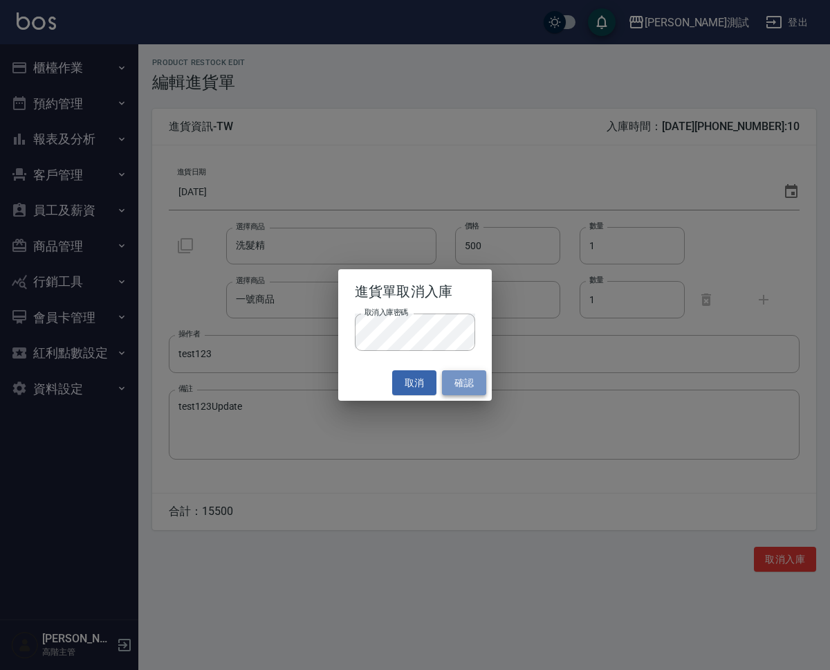
click at [479, 376] on button "確認" at bounding box center [464, 383] width 44 height 26
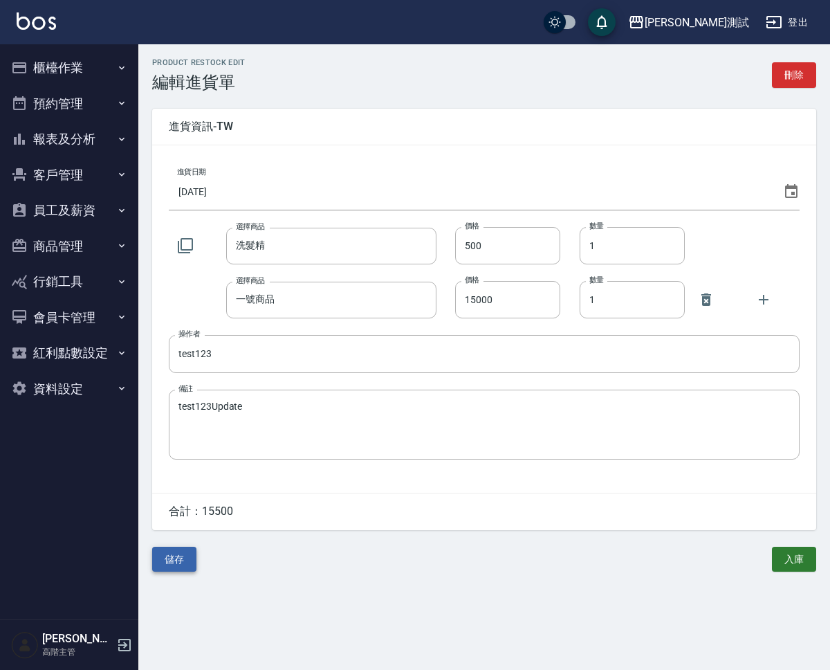
click at [190, 556] on button "儲存" at bounding box center [174, 560] width 44 height 26
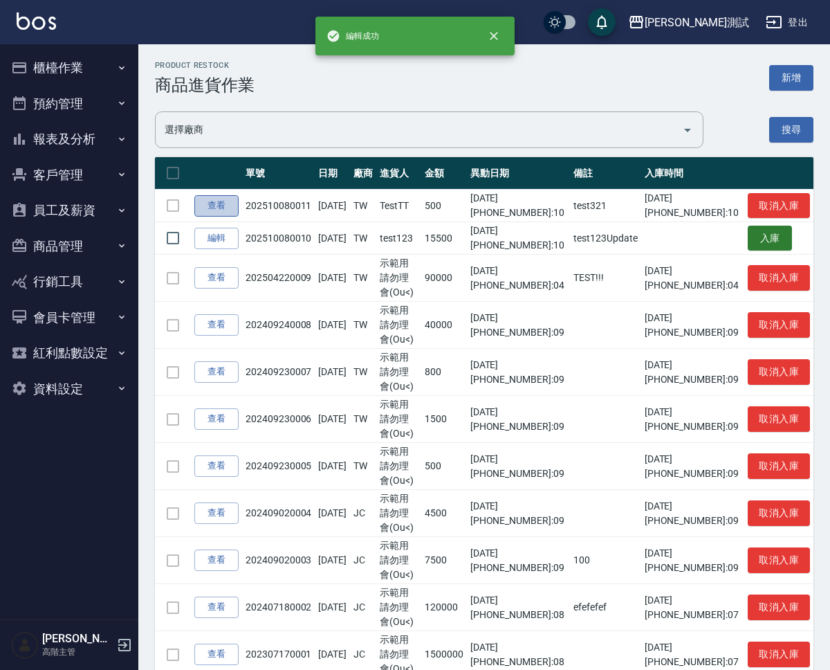
click at [213, 213] on link "查看" at bounding box center [216, 205] width 44 height 21
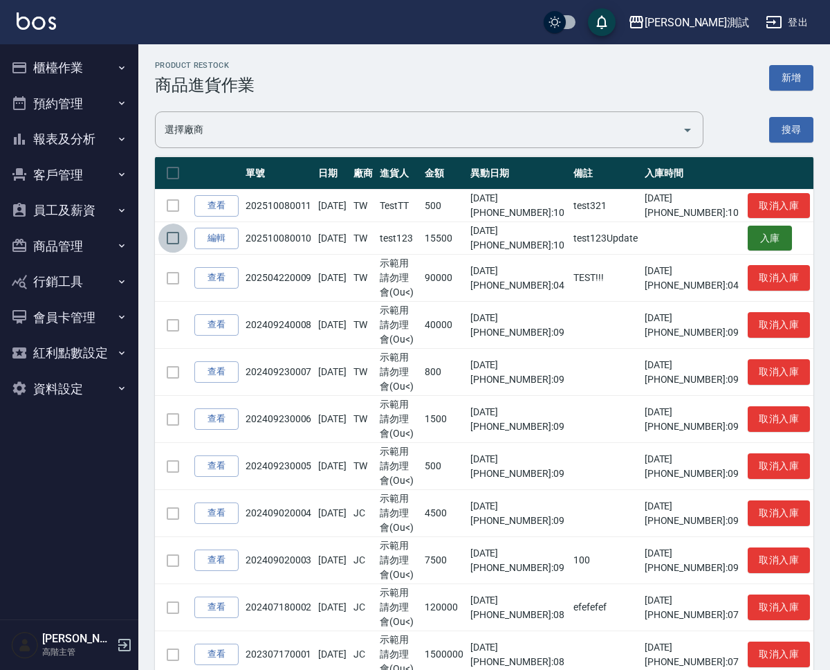
click at [173, 234] on input "checkbox" at bounding box center [172, 237] width 29 height 29
checkbox input "true"
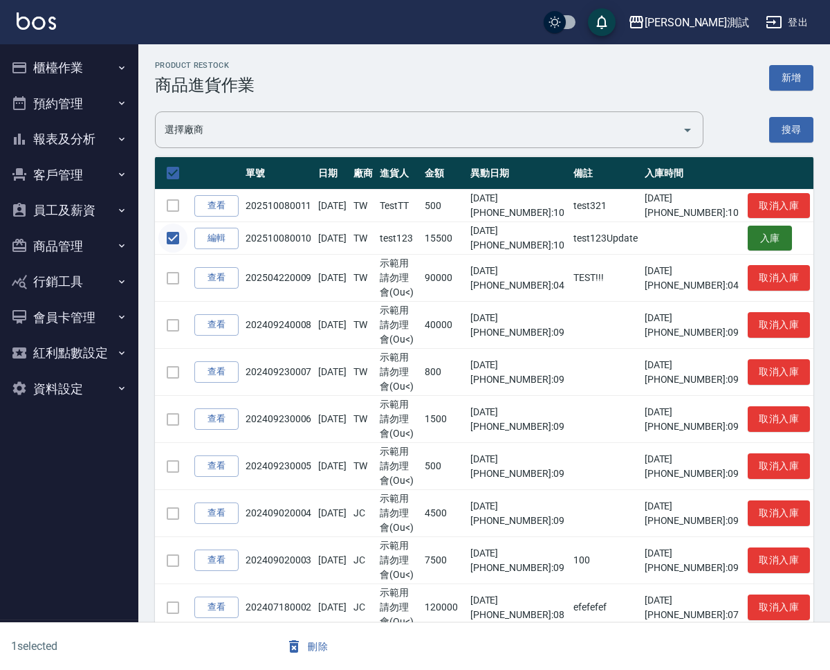
click at [173, 234] on input "checkbox" at bounding box center [172, 237] width 29 height 29
checkbox input "false"
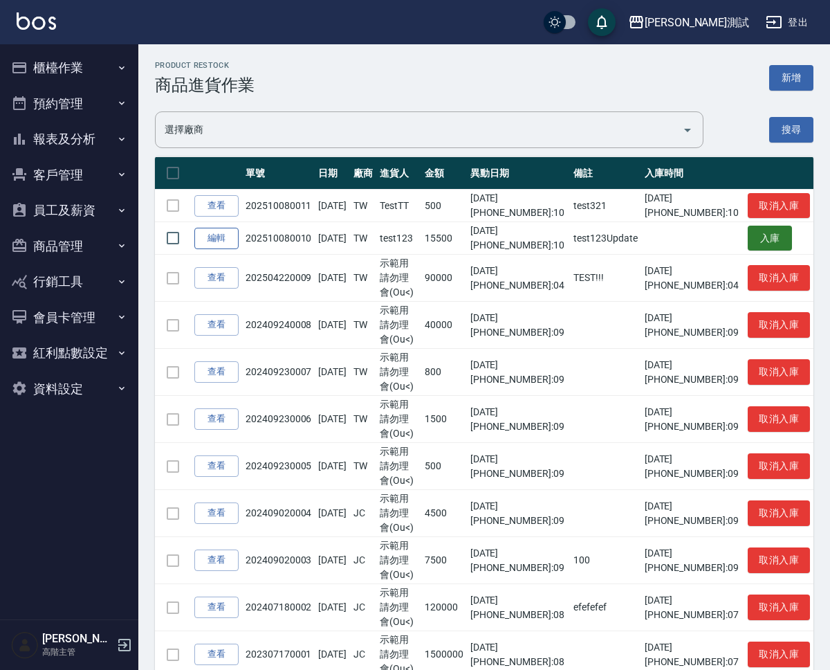
click at [208, 239] on link "編輯" at bounding box center [216, 238] width 44 height 21
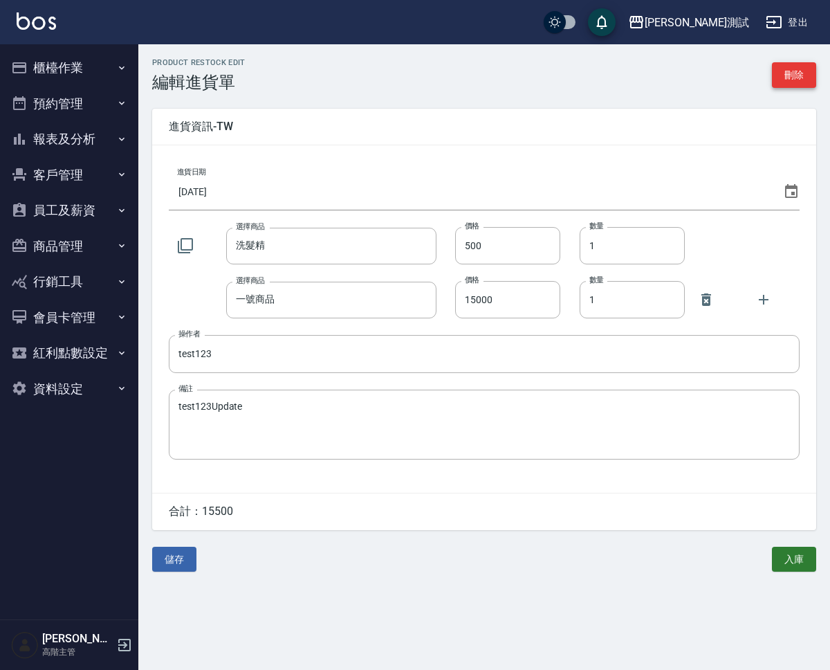
click at [786, 78] on button "刪除" at bounding box center [794, 75] width 44 height 26
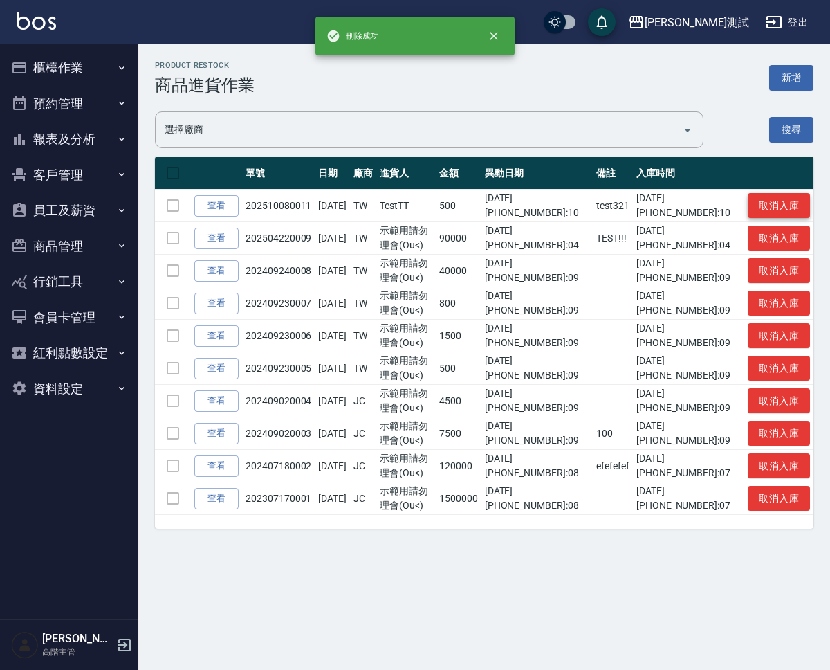
click at [785, 208] on button "取消入庫" at bounding box center [779, 206] width 62 height 26
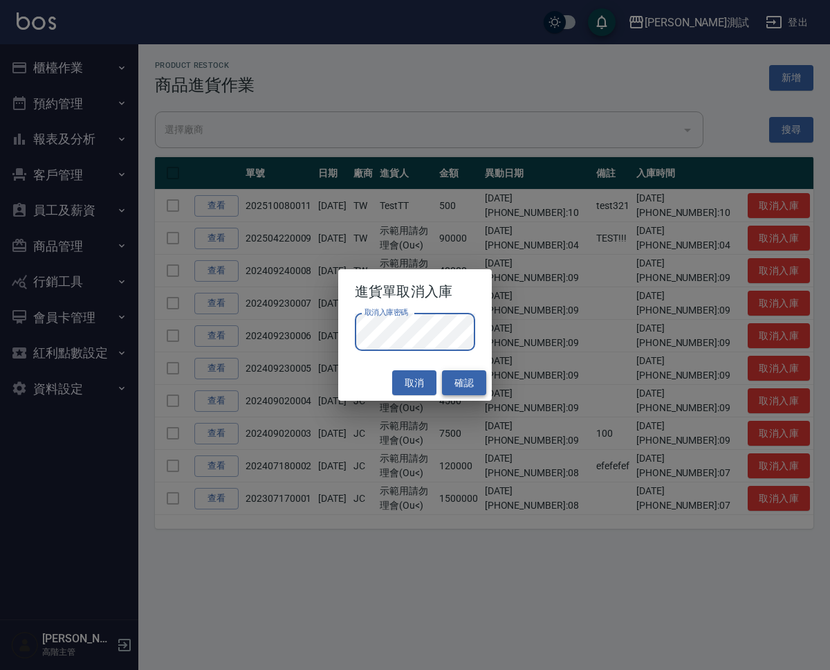
click at [467, 377] on button "確認" at bounding box center [464, 383] width 44 height 26
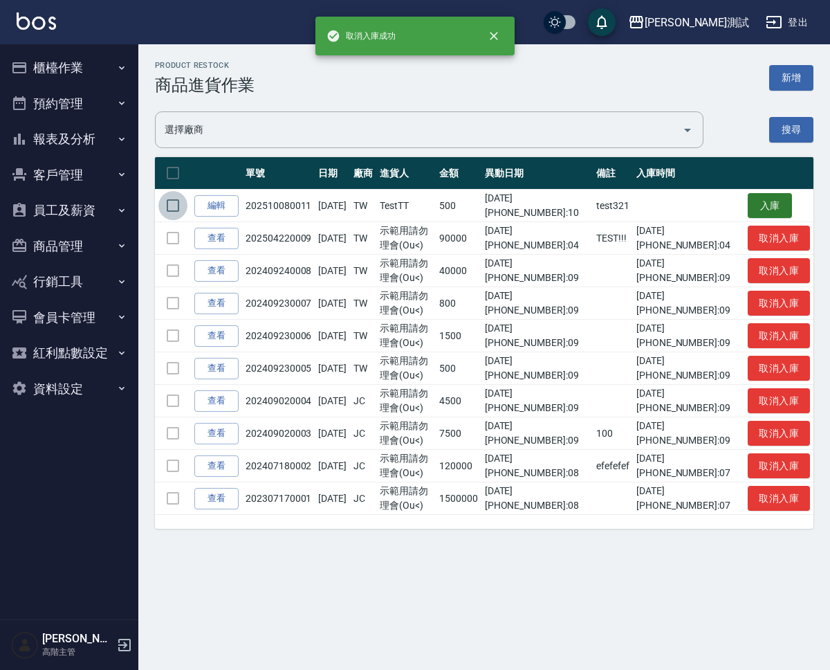
click at [176, 209] on input "checkbox" at bounding box center [172, 205] width 29 height 29
checkbox input "true"
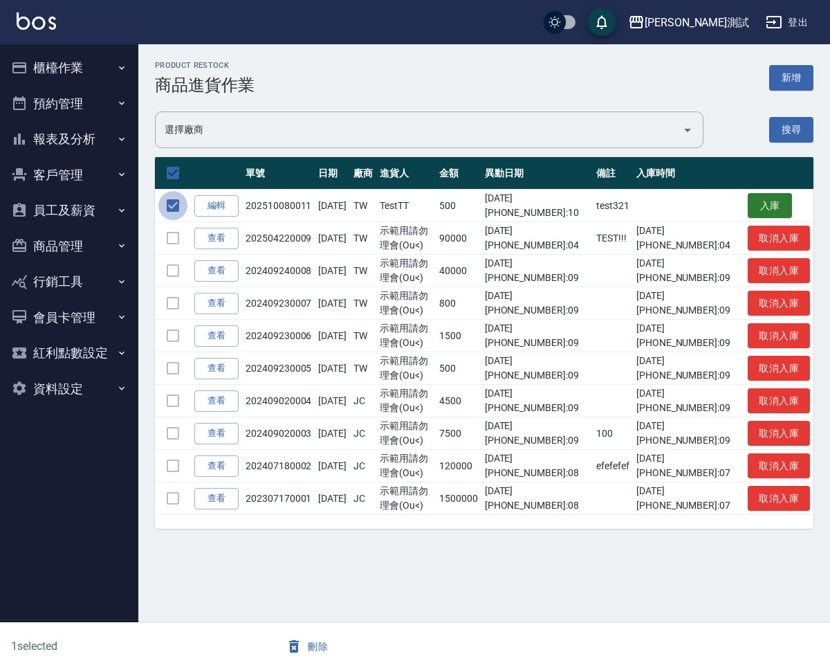
click at [176, 208] on input "checkbox" at bounding box center [172, 205] width 29 height 29
checkbox input "false"
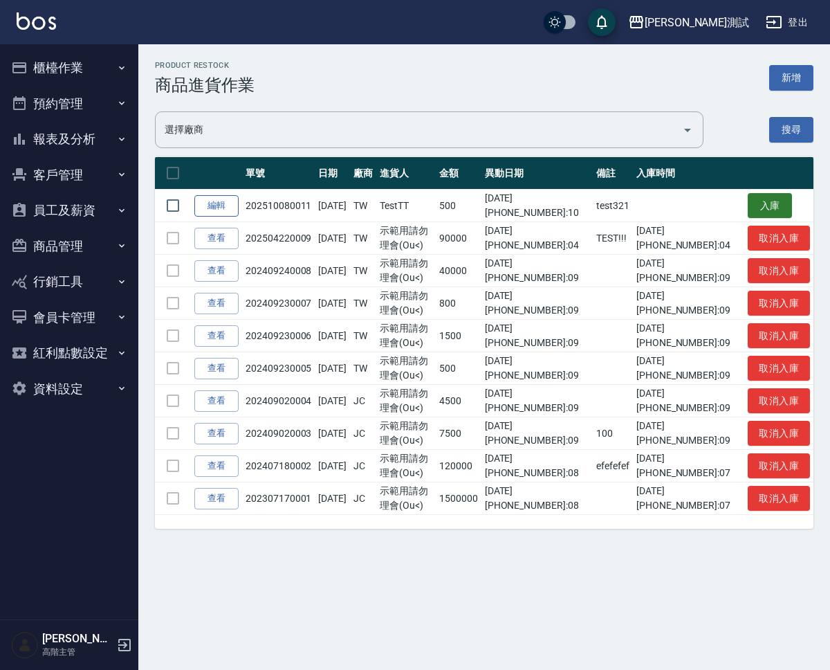
click at [199, 208] on link "編輯" at bounding box center [216, 205] width 44 height 21
click at [773, 211] on button "入庫" at bounding box center [770, 206] width 44 height 26
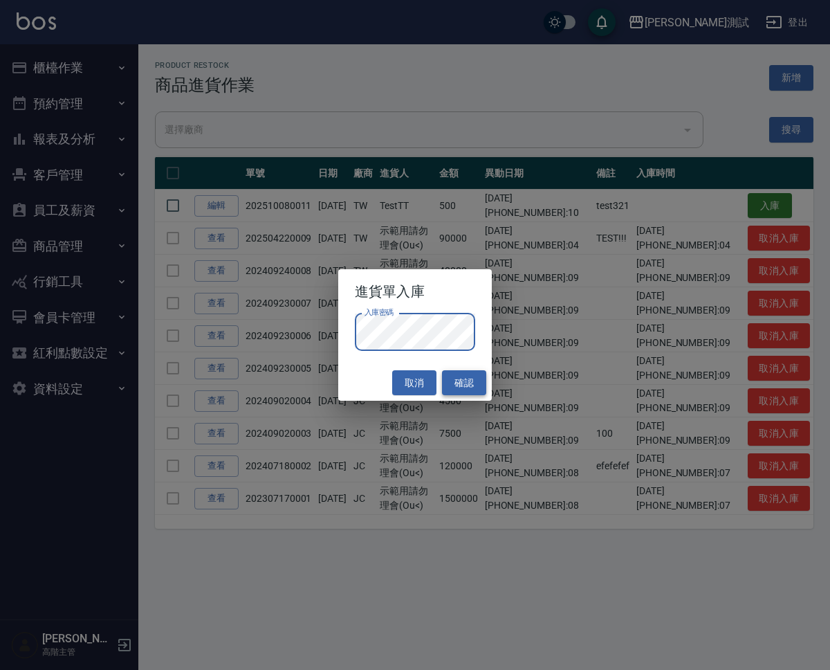
click at [453, 386] on button "確認" at bounding box center [464, 383] width 44 height 26
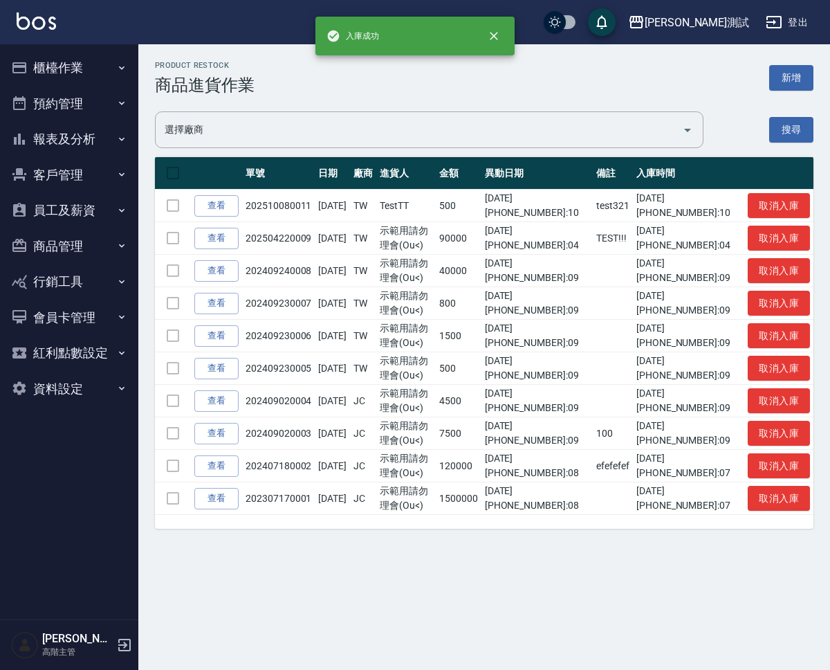
click at [169, 204] on td at bounding box center [173, 206] width 36 height 33
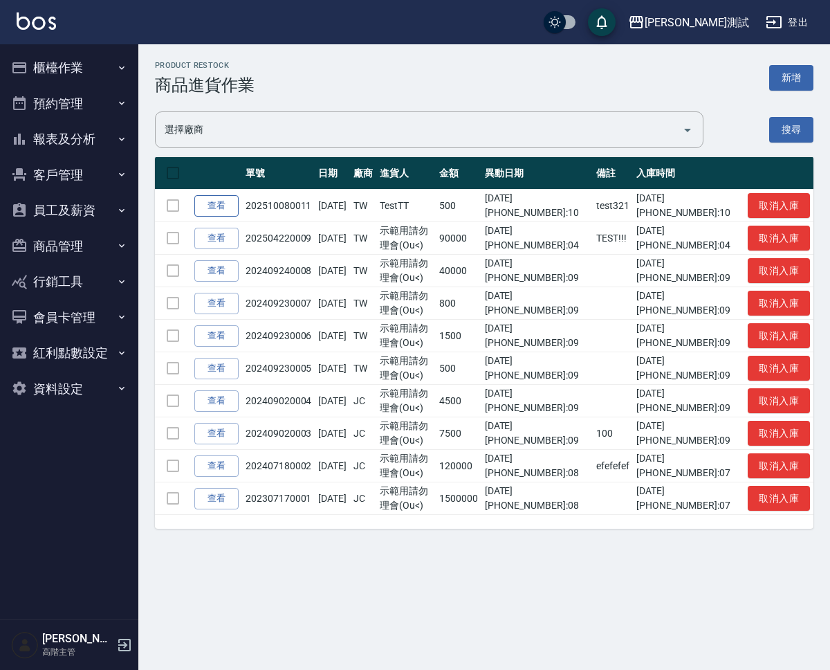
click at [223, 205] on link "查看" at bounding box center [216, 205] width 44 height 21
click at [792, 207] on button "取消入庫" at bounding box center [779, 206] width 62 height 26
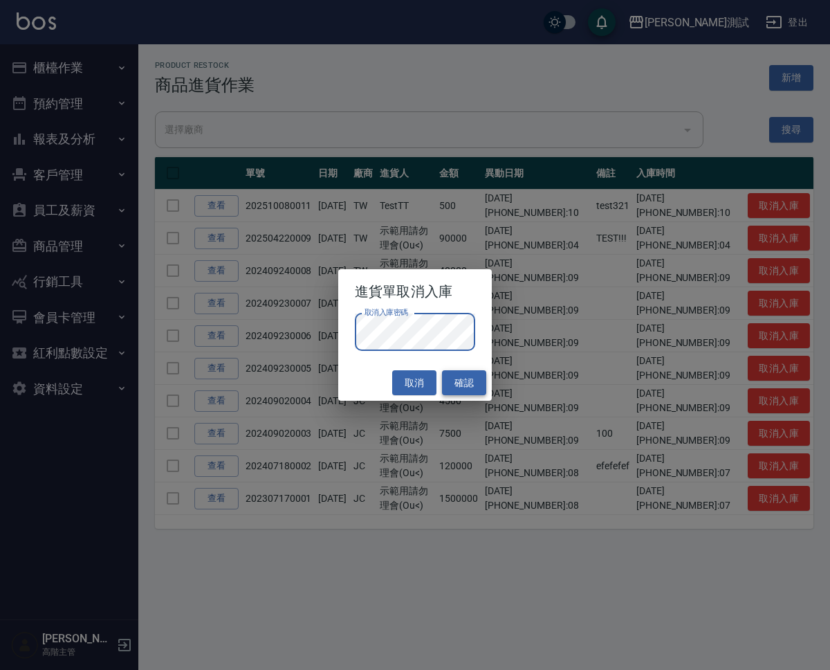
click at [461, 373] on button "確認" at bounding box center [464, 383] width 44 height 26
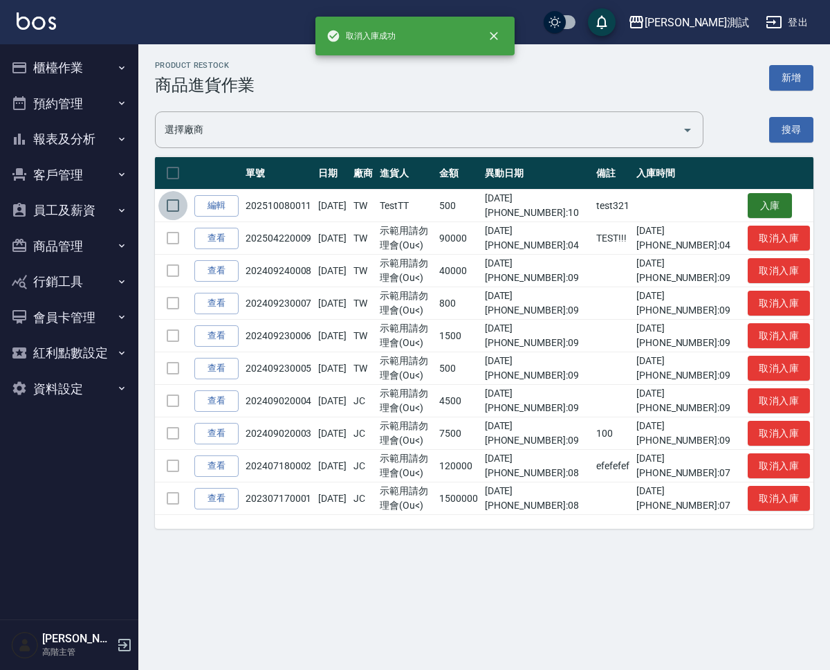
click at [174, 203] on input "checkbox" at bounding box center [172, 205] width 29 height 29
checkbox input "true"
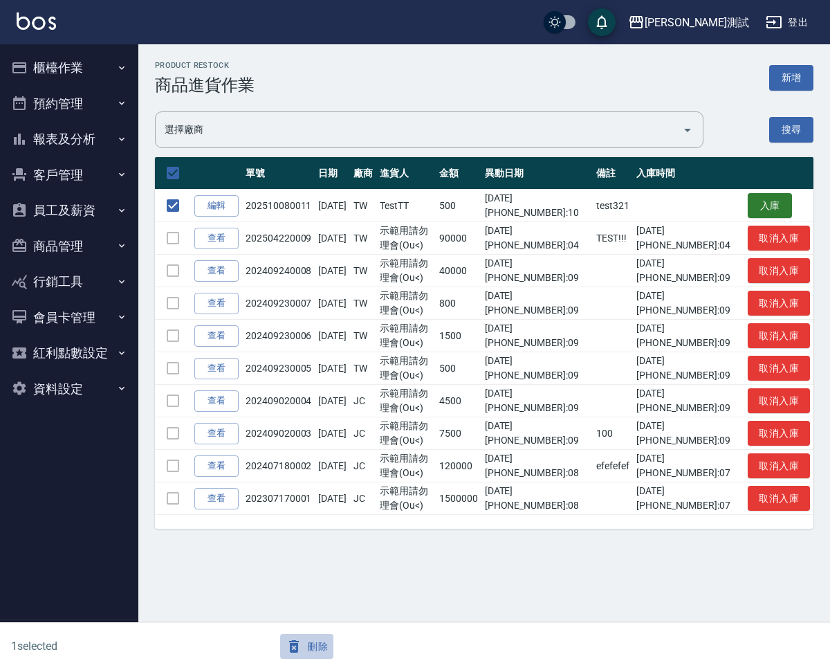
click at [316, 651] on button "刪除" at bounding box center [306, 647] width 53 height 26
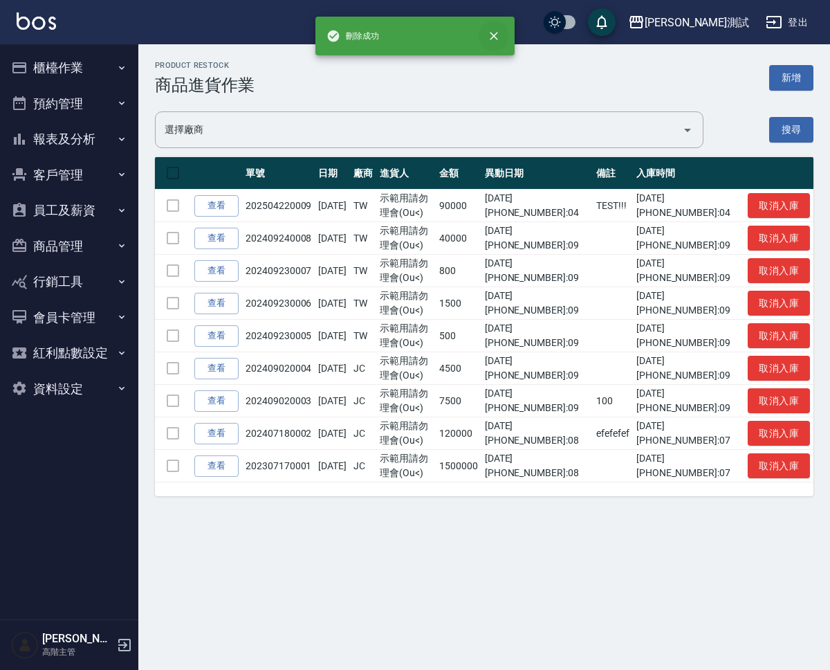
click at [488, 26] on button "close" at bounding box center [494, 36] width 30 height 30
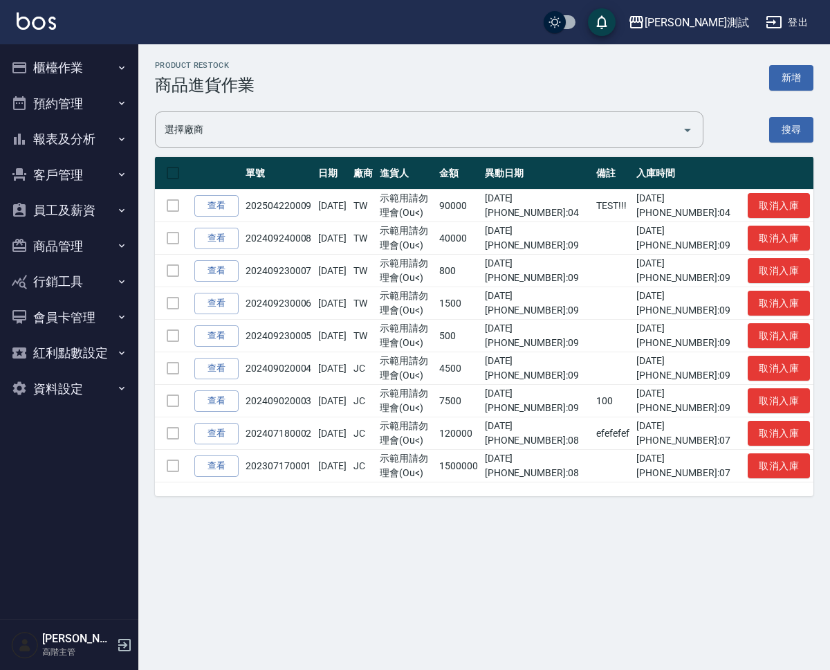
click at [491, 68] on div "Product Restock 商品進貨作業 新增" at bounding box center [484, 78] width 659 height 34
click at [120, 248] on icon "button" at bounding box center [121, 245] width 11 height 11
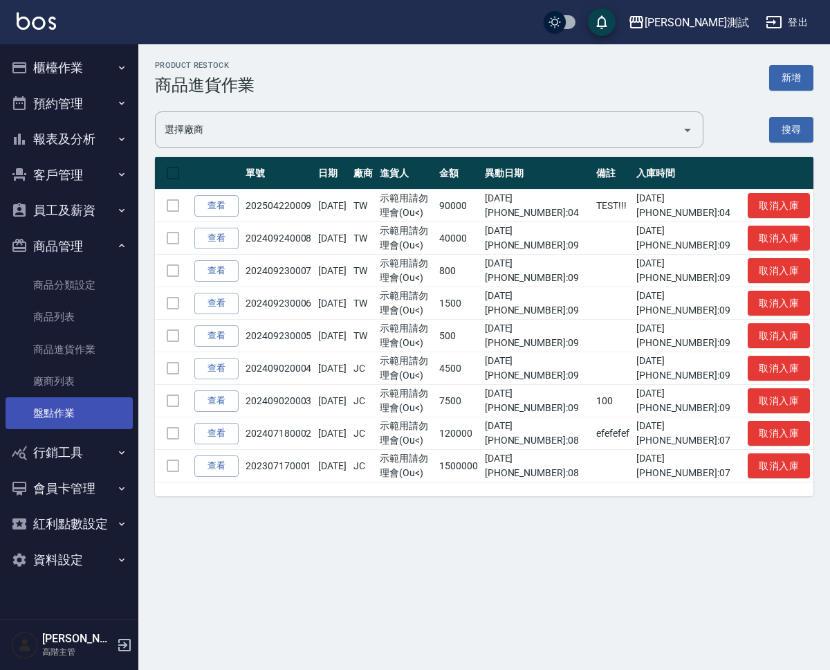
click at [82, 403] on link "盤點作業" at bounding box center [69, 413] width 127 height 32
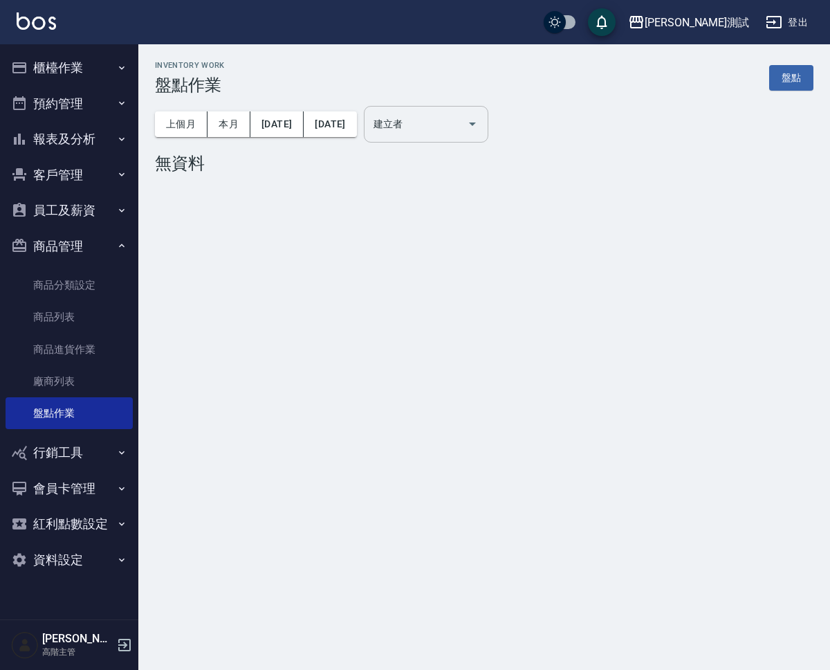
click at [449, 136] on input "建立者" at bounding box center [415, 124] width 91 height 24
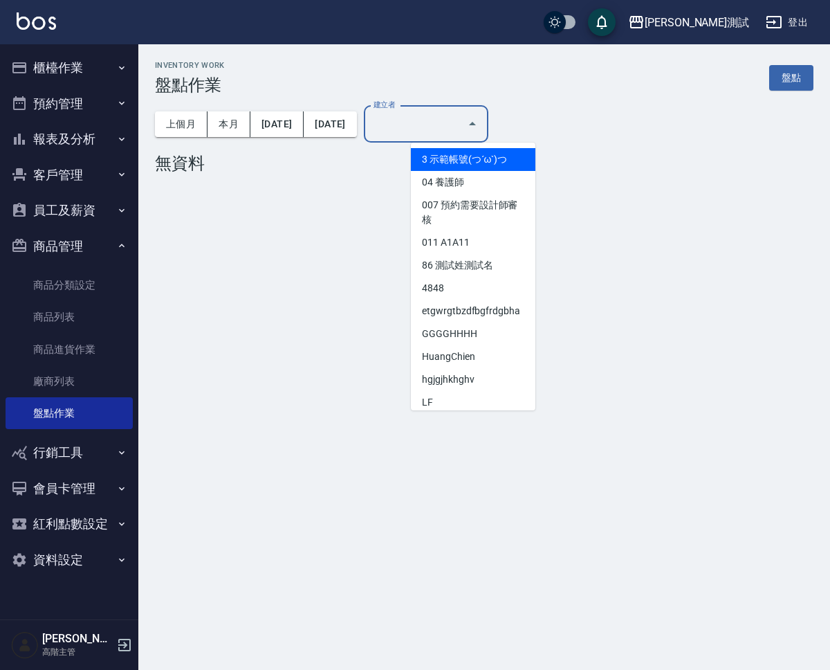
click at [460, 157] on li "3 示範帳號(つ´ω`)つ" at bounding box center [473, 159] width 125 height 23
type input "示範帳號(つ´ω`)つ"
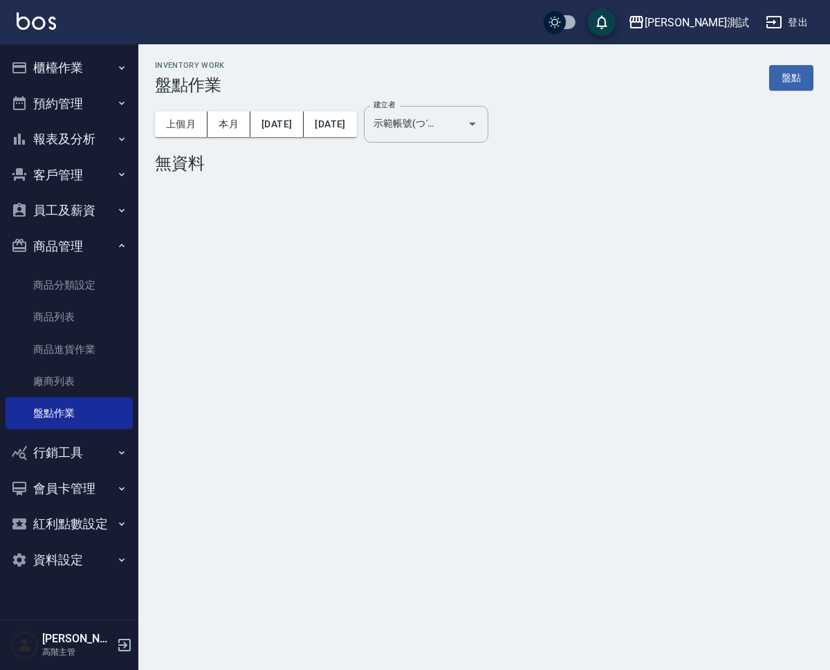
click at [304, 136] on div "上個月 本月 [DATE] [DATE] 建立者 示範帳號(つ´ω`)つ 建立者" at bounding box center [484, 124] width 659 height 59
click at [176, 118] on button "上個月" at bounding box center [181, 124] width 53 height 26
click at [482, 131] on div at bounding box center [462, 124] width 39 height 37
click at [481, 128] on icon "Open" at bounding box center [472, 124] width 17 height 17
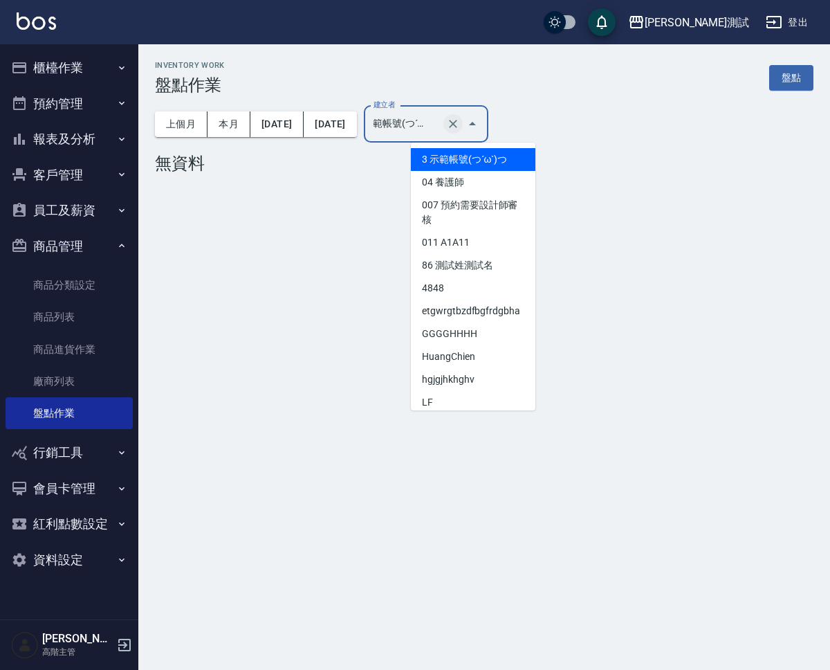
click at [460, 126] on icon "Clear" at bounding box center [453, 124] width 14 height 14
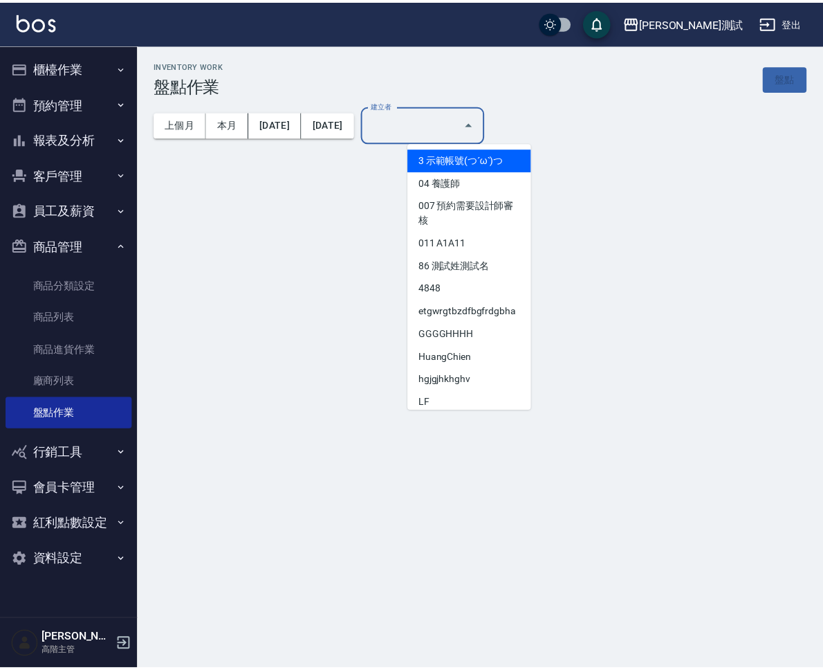
scroll to position [0, 0]
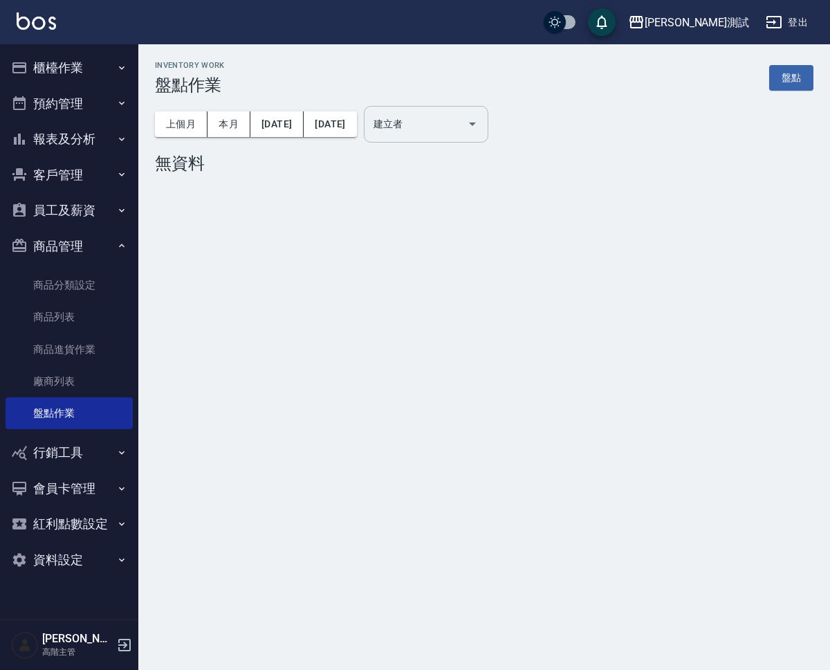
click at [612, 154] on div "無資料" at bounding box center [484, 163] width 659 height 19
click at [183, 129] on button "上個月" at bounding box center [181, 124] width 53 height 26
click at [173, 121] on button "上個月" at bounding box center [181, 124] width 53 height 26
click at [213, 122] on button "本月" at bounding box center [229, 124] width 43 height 26
click at [793, 75] on link "盤點" at bounding box center [791, 78] width 44 height 26
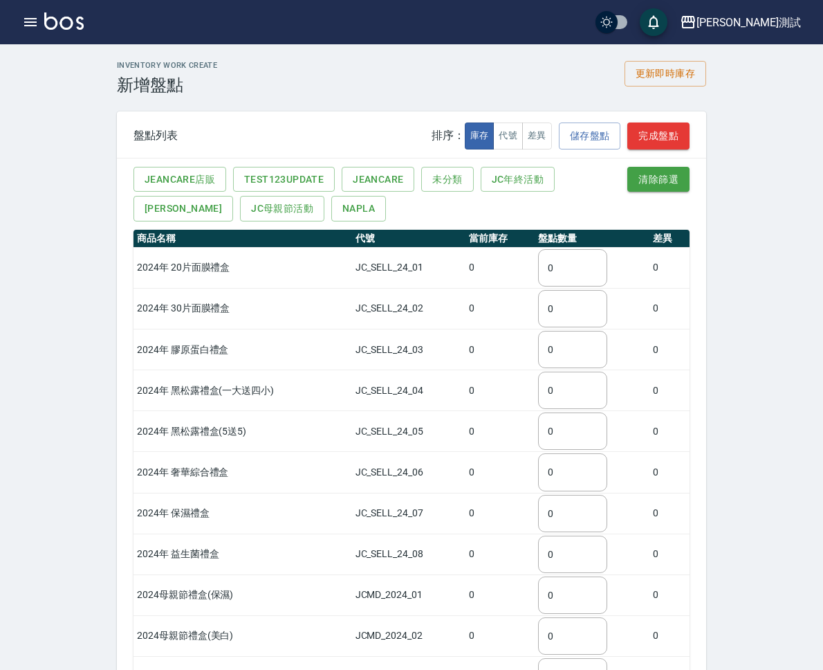
click at [796, 143] on div "Inventory Work Create 新增盤點 更新即時庫存 盤點列表 排序： 庫存 代號 差異 儲存盤點 完成盤點 JeanCare店販 test12…" at bounding box center [411, 551] width 823 height 1015
click at [607, 263] on input "0" at bounding box center [572, 267] width 69 height 37
type input "1"
click at [723, 316] on div "Inventory Work Create 新增盤點 更新即時庫存 盤點列表 排序： 庫存 代號 差異 儲存盤點 完成盤點 JeanCare店販 test12…" at bounding box center [411, 552] width 623 height 982
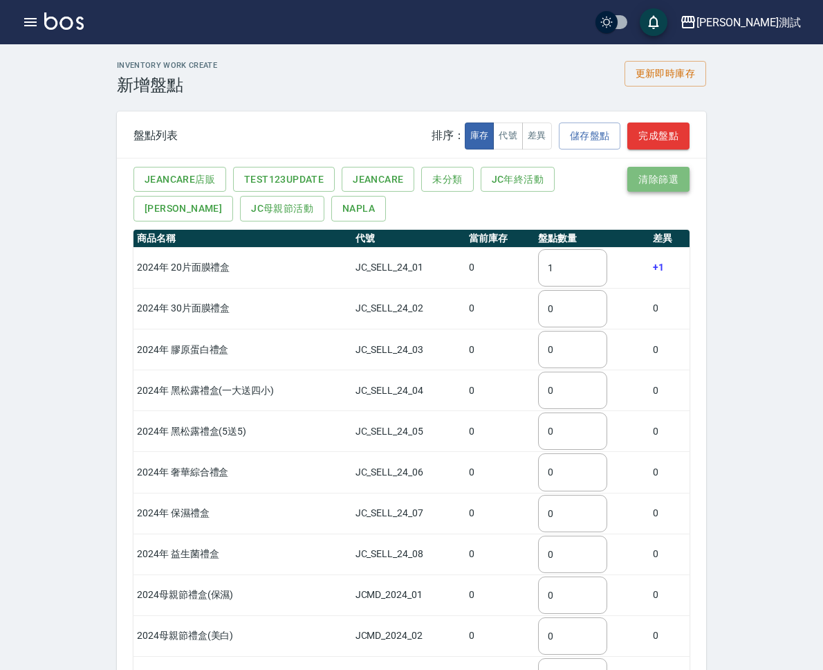
click at [690, 183] on button "清除篩選" at bounding box center [658, 180] width 62 height 26
click at [523, 134] on button "代號" at bounding box center [508, 135] width 30 height 27
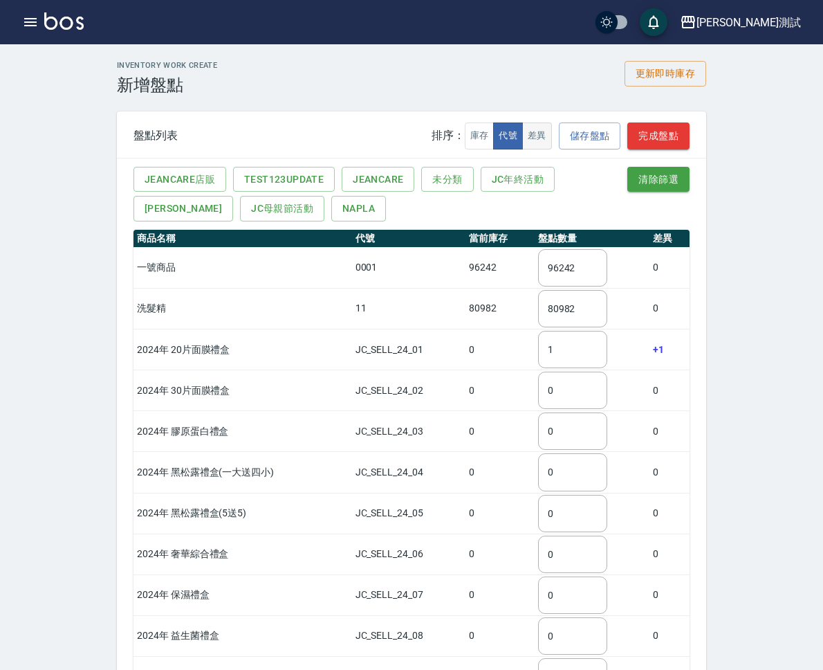
click at [552, 136] on button "差異" at bounding box center [537, 135] width 30 height 27
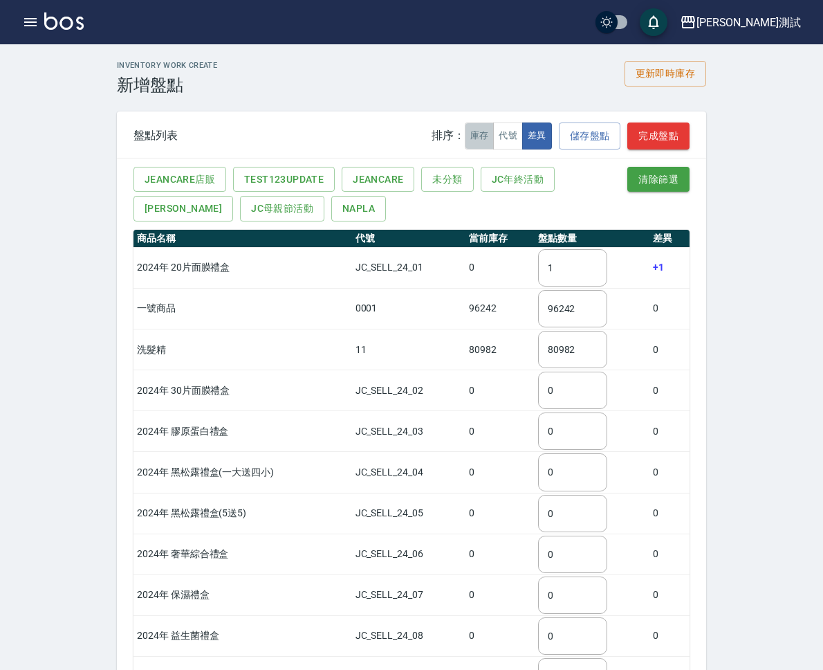
click at [495, 134] on button "庫存" at bounding box center [480, 135] width 30 height 27
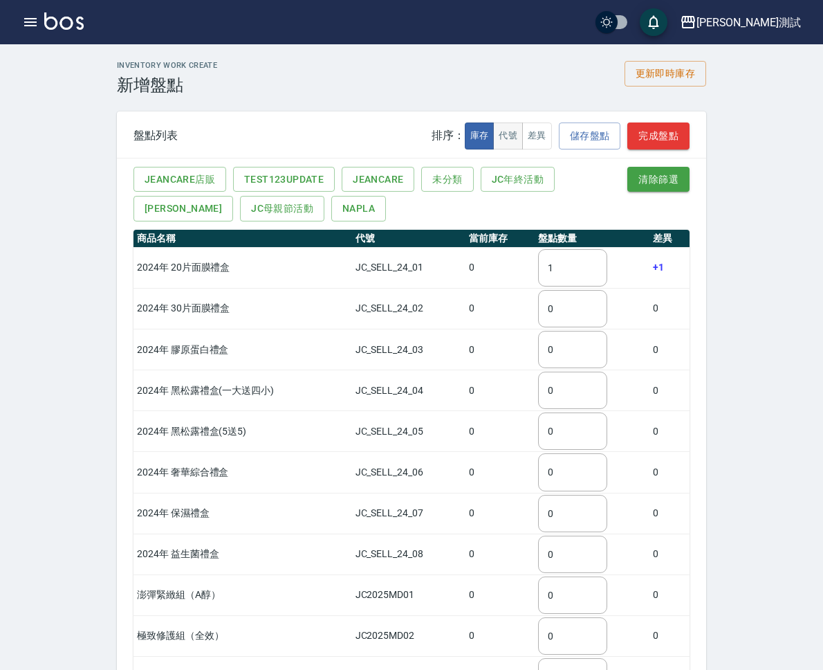
click at [523, 136] on button "代號" at bounding box center [508, 135] width 30 height 27
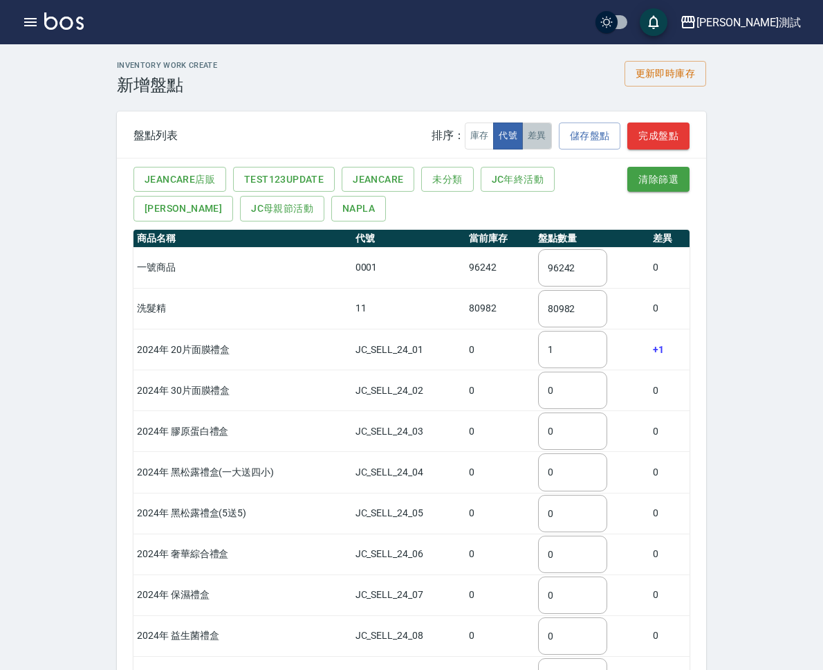
click at [552, 135] on button "差異" at bounding box center [537, 135] width 30 height 27
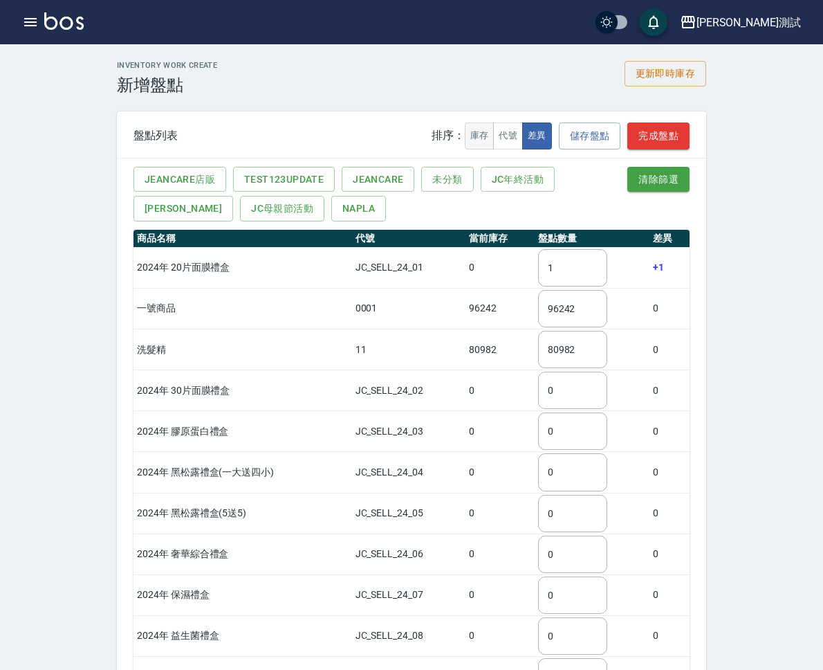
click at [495, 139] on button "庫存" at bounding box center [480, 135] width 30 height 27
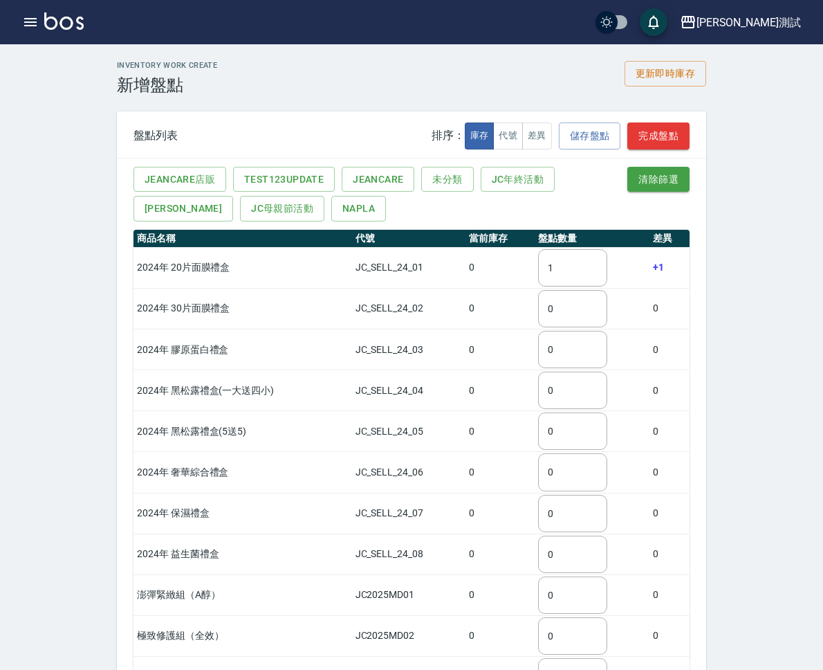
click at [802, 153] on div "Inventory Work Create 新增盤點 更新即時庫存 盤點列表 排序： 庫存 代號 差異 儲存盤點 完成盤點 JeanCare店販 test12…" at bounding box center [411, 551] width 823 height 1015
click at [706, 77] on button "更新即時庫存" at bounding box center [666, 74] width 82 height 26
click at [723, 97] on div "Inventory Work Create 新增盤點 更新即時庫存 盤點列表 排序： 庫存 代號 差異 儲存盤點 完成盤點 JeanCare店販 test12…" at bounding box center [411, 552] width 623 height 982
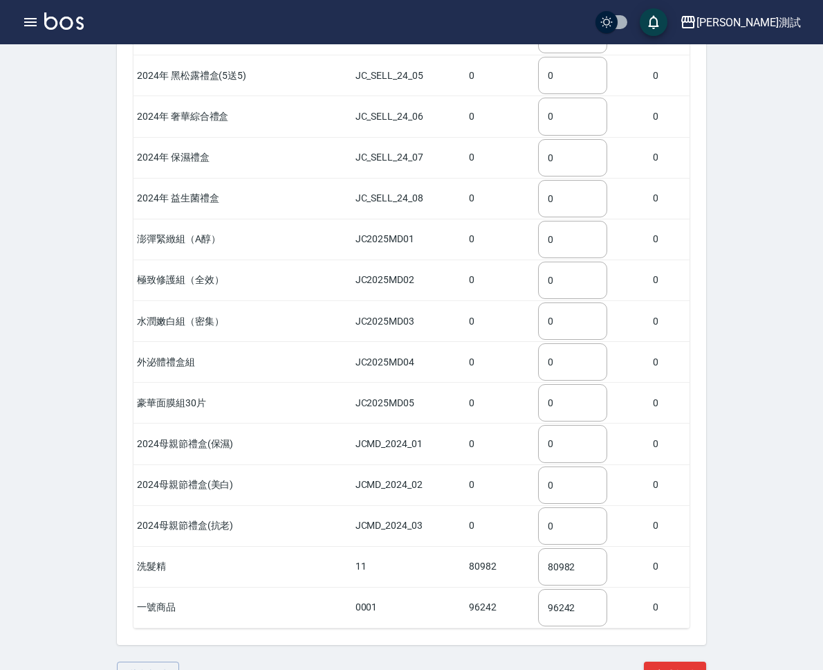
scroll to position [389, 0]
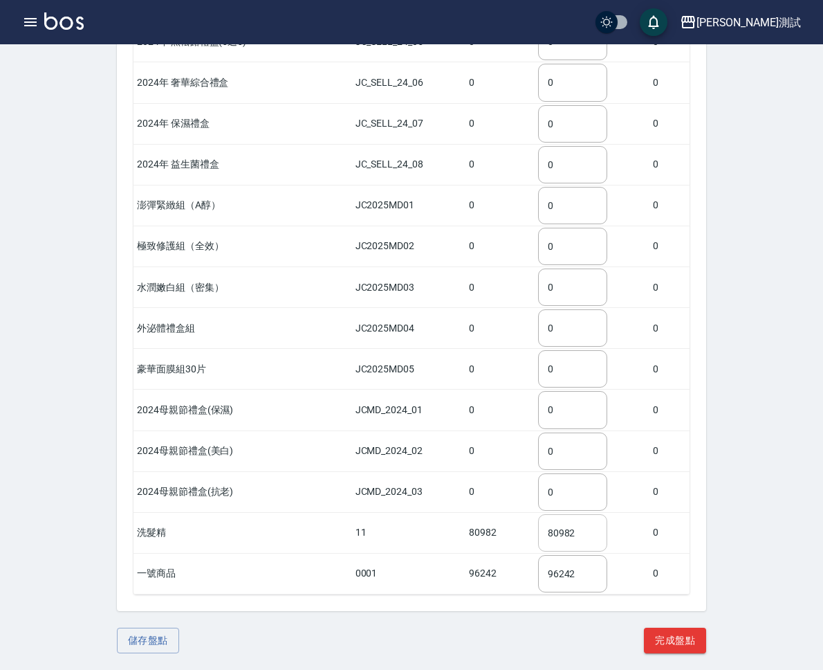
click at [607, 536] on input "80982" at bounding box center [572, 532] width 69 height 37
click at [607, 534] on input "80982" at bounding box center [572, 532] width 69 height 37
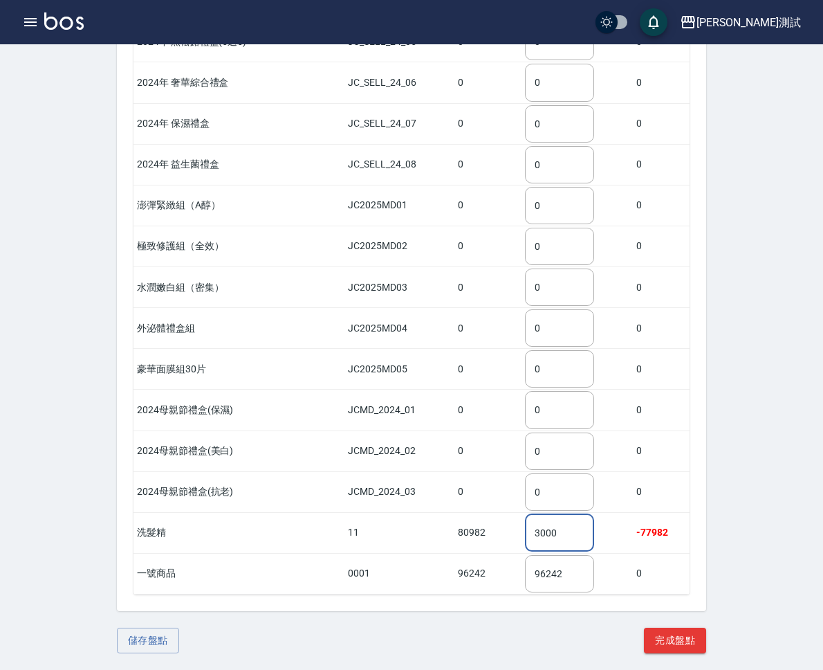
type input "3000"
click at [518, 630] on div "儲存盤點 完成盤點" at bounding box center [411, 640] width 589 height 26
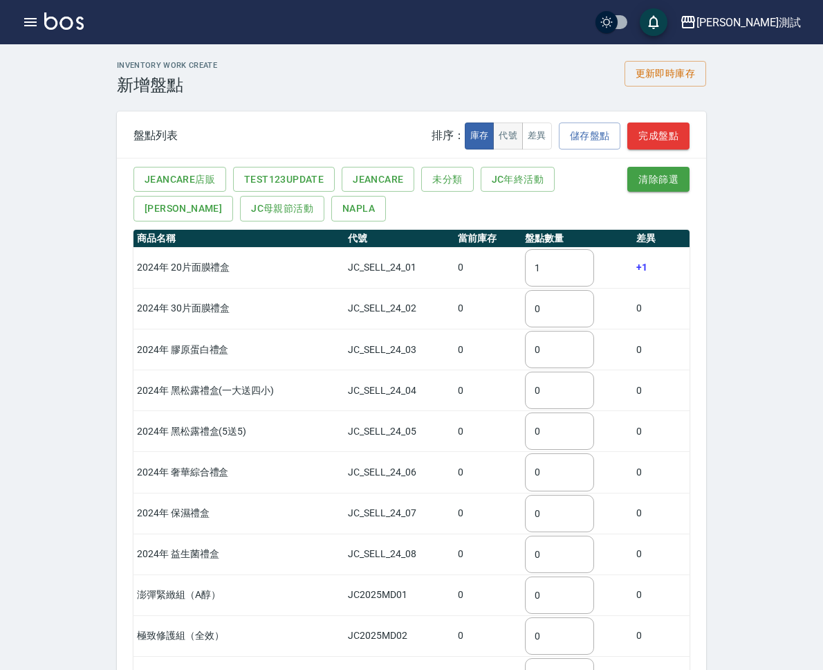
click at [523, 138] on button "代號" at bounding box center [508, 135] width 30 height 27
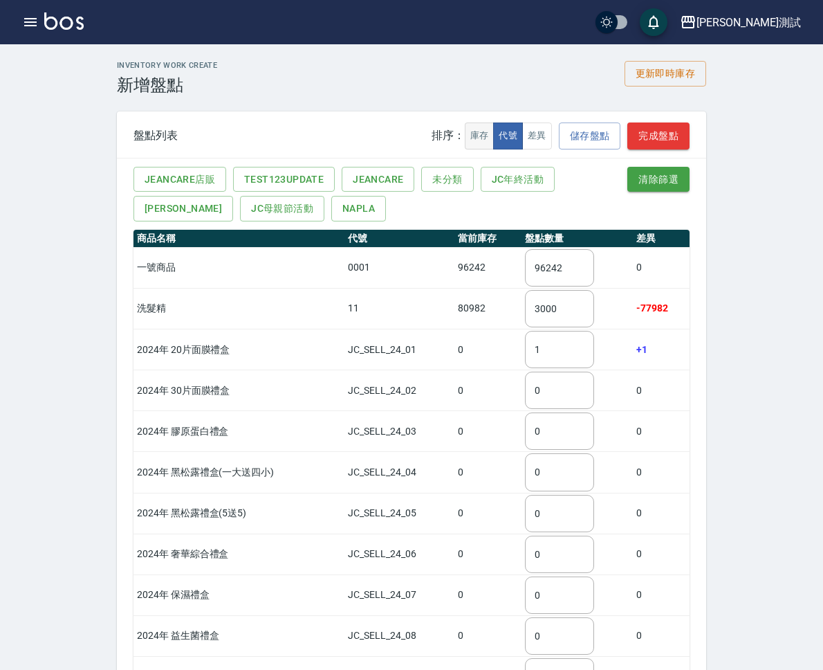
click at [495, 136] on button "庫存" at bounding box center [480, 135] width 30 height 27
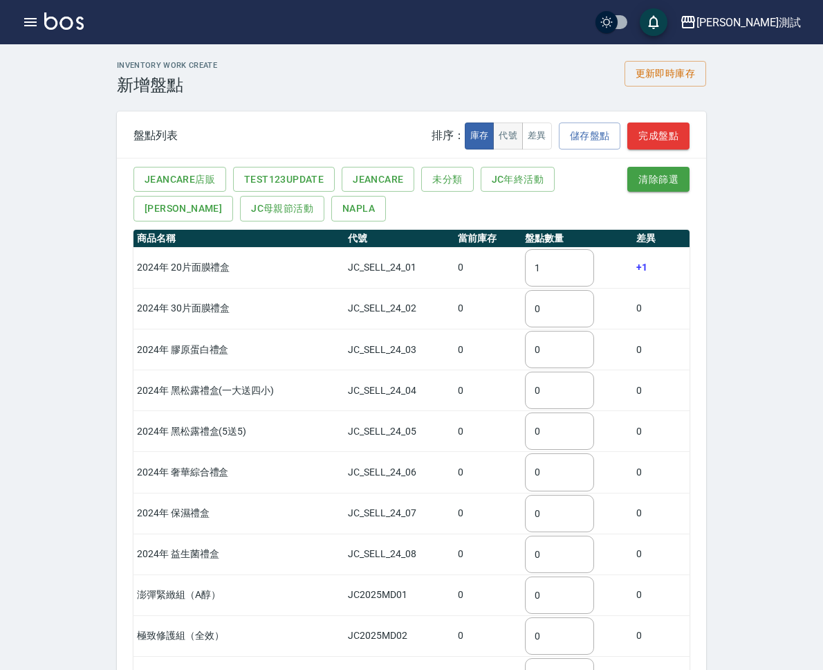
click at [523, 137] on button "代號" at bounding box center [508, 135] width 30 height 27
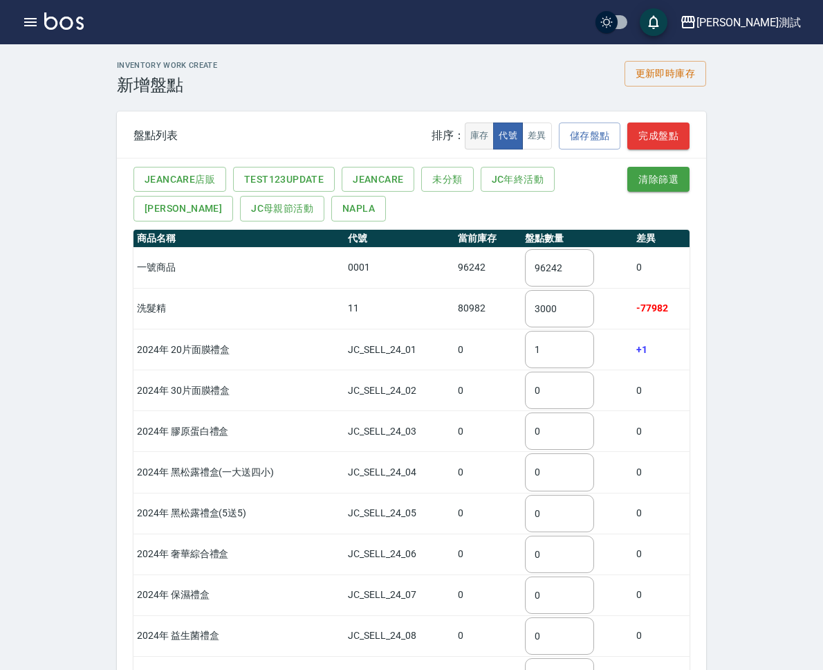
click at [495, 138] on button "庫存" at bounding box center [480, 135] width 30 height 27
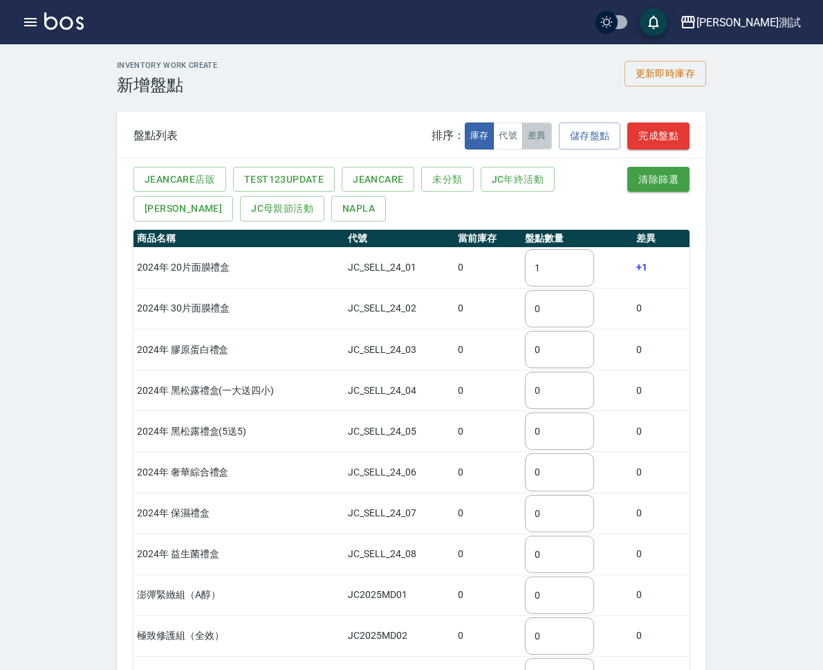
click at [552, 136] on button "差異" at bounding box center [537, 135] width 30 height 27
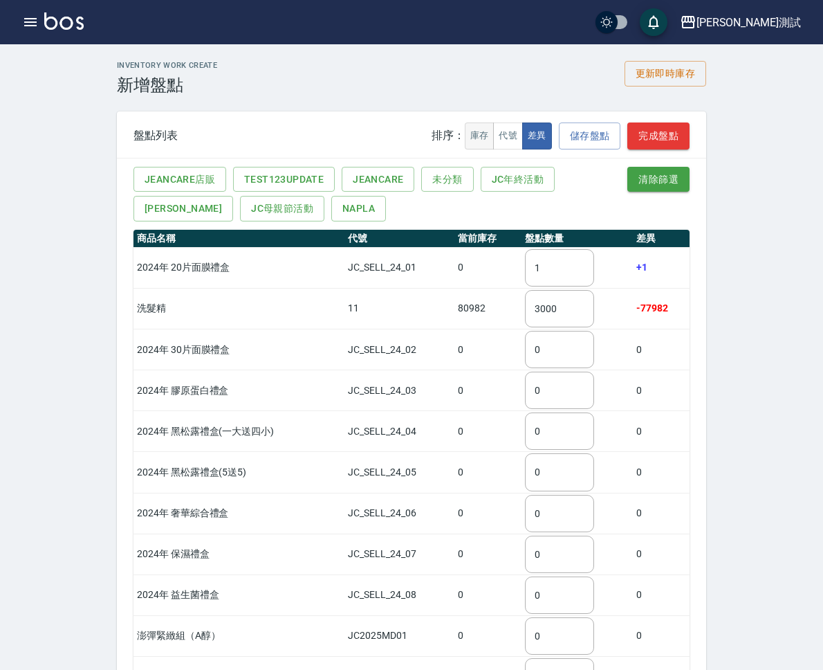
click at [495, 138] on button "庫存" at bounding box center [480, 135] width 30 height 27
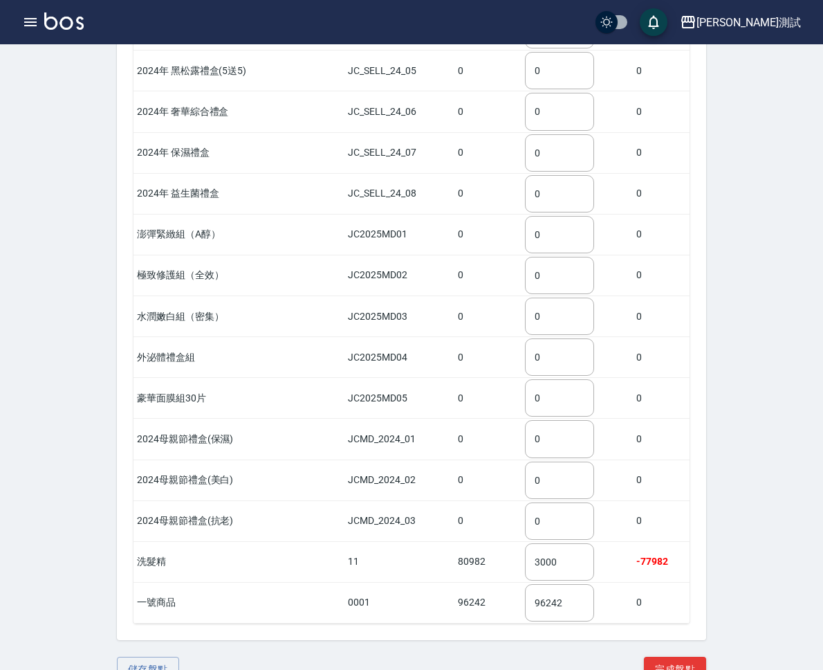
scroll to position [389, 0]
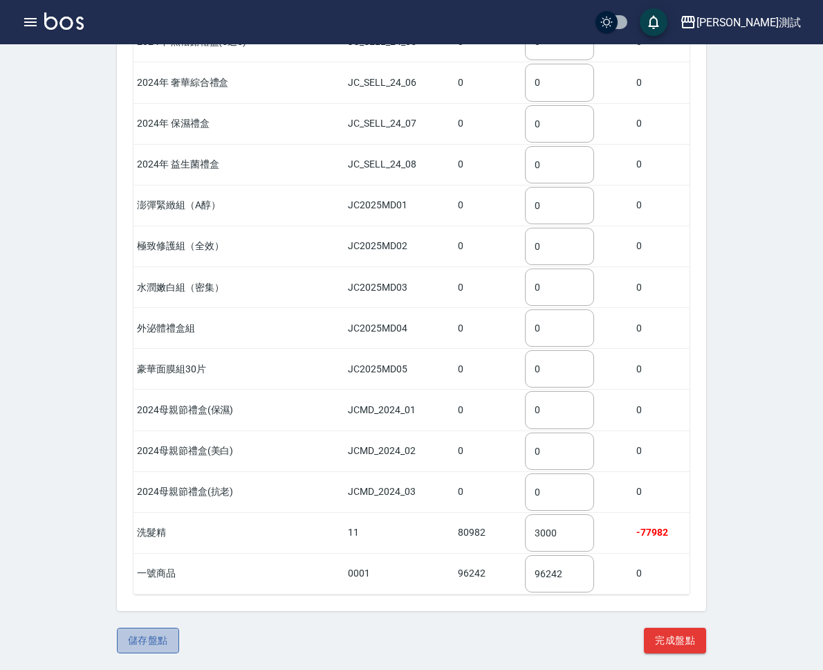
click at [179, 639] on button "儲存盤點" at bounding box center [148, 640] width 62 height 26
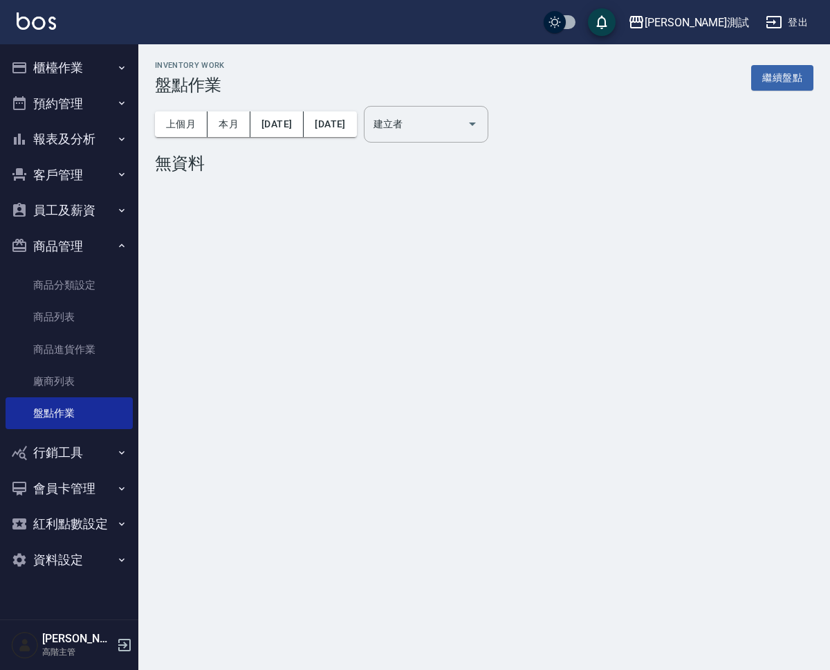
click at [502, 289] on div "Inventory Work 盤點作業 繼續盤點 上個月 本月 [DATE] [DATE] 建立者 建立者 無資料" at bounding box center [415, 335] width 830 height 670
click at [167, 134] on button "上個月" at bounding box center [181, 124] width 53 height 26
click at [239, 131] on button "本月" at bounding box center [229, 124] width 43 height 26
click at [770, 74] on link "繼續盤點" at bounding box center [782, 78] width 62 height 26
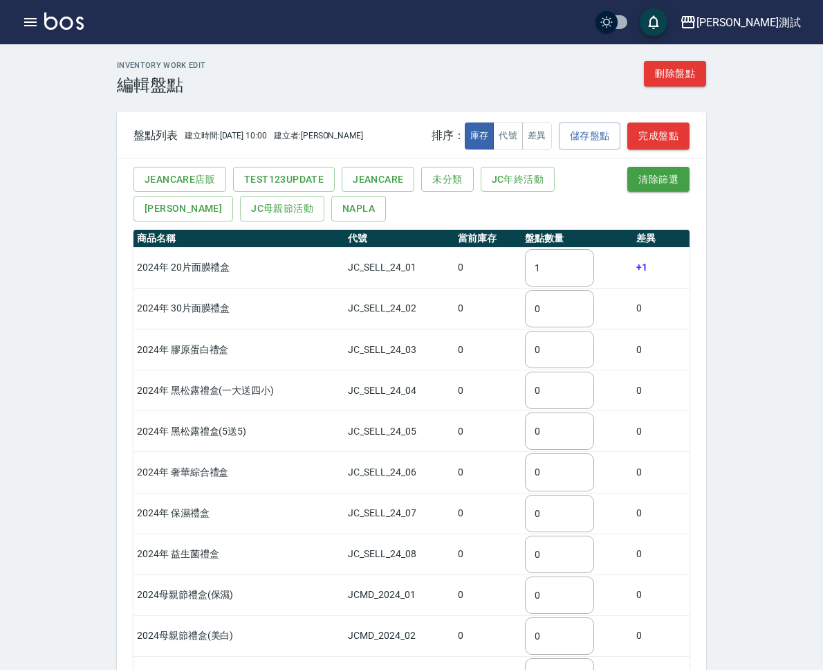
click at [723, 204] on div "Inventory Work edit 編輯盤點 刪除盤點 盤點列表 建立時間:[DATE] 10:00 建立者:[PERSON_NAME] 排序： 庫存 代…" at bounding box center [411, 552] width 623 height 982
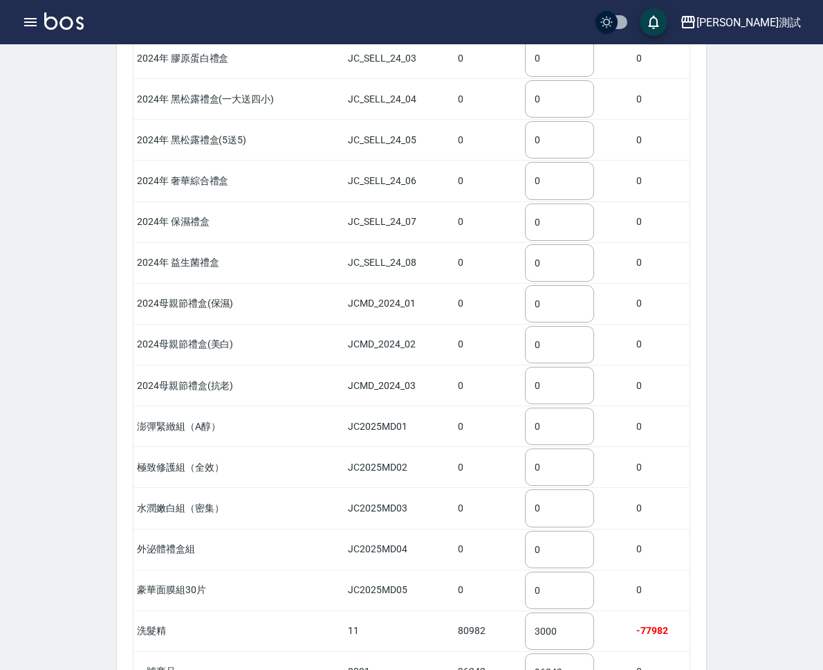
scroll to position [389, 0]
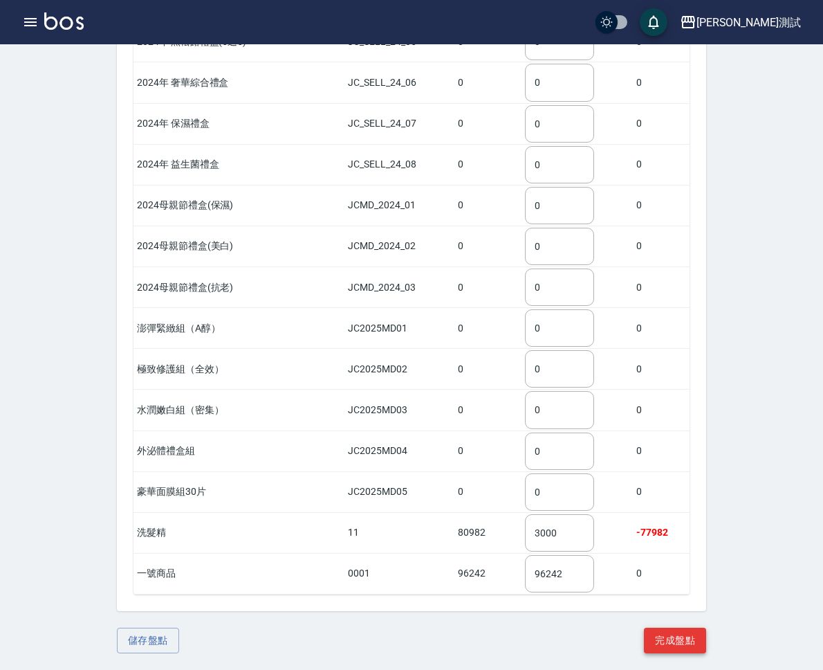
click at [706, 640] on button "完成盤點" at bounding box center [675, 640] width 62 height 26
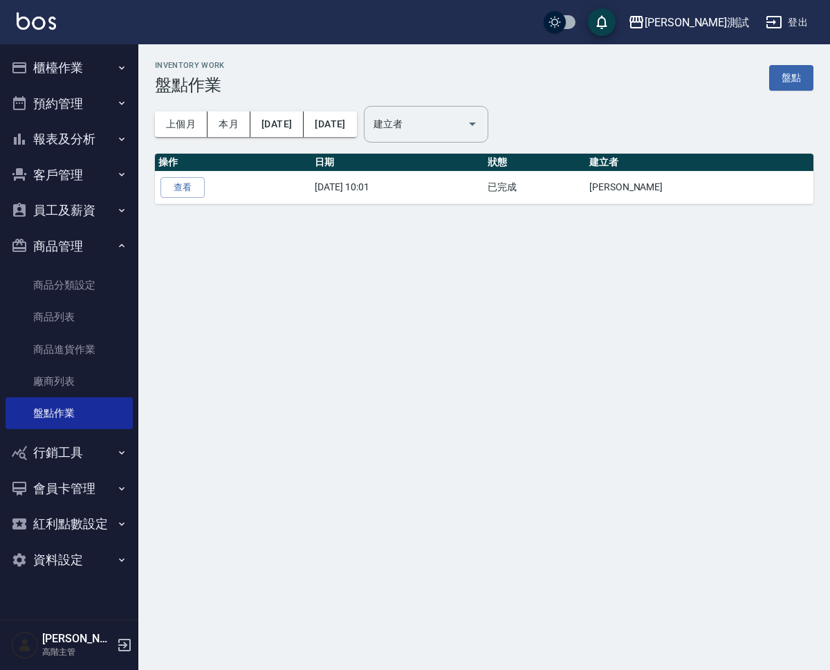
click at [789, 95] on div "上個月 本月 [DATE] [DATE] 建立者 建立者" at bounding box center [484, 124] width 659 height 59
click at [793, 81] on link "盤點" at bounding box center [791, 78] width 44 height 26
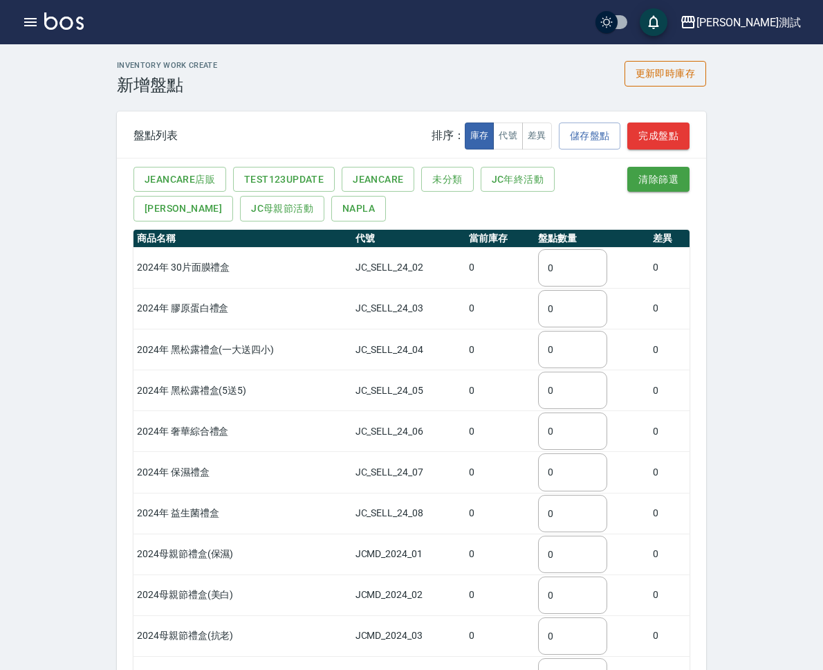
click at [706, 83] on button "更新即時庫存" at bounding box center [666, 74] width 82 height 26
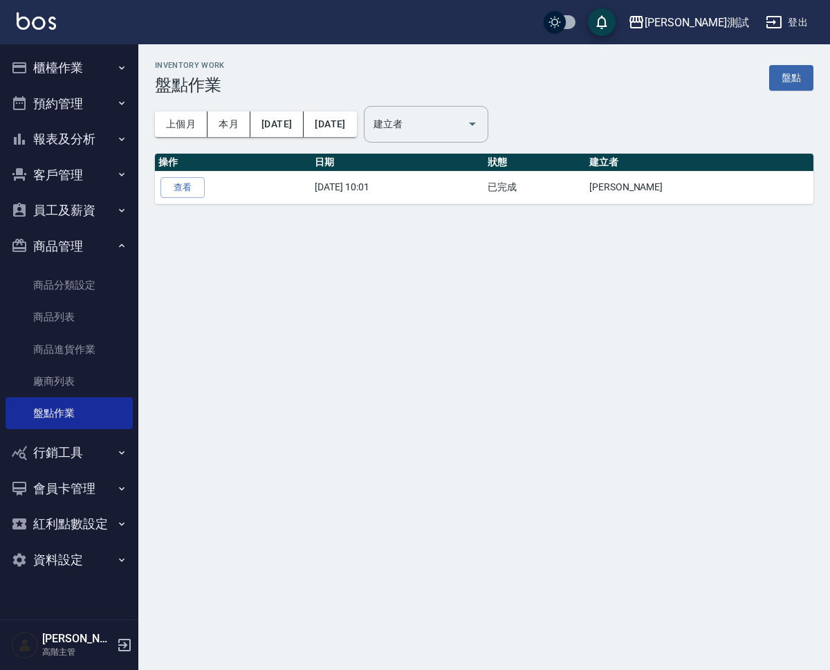
click at [289, 335] on div "Inventory Work 盤點作業 盤點 上個月 本月 [DATE] [DATE] 建立者 建立者 操作 日期 狀態 建立者 查看 [DATE] 10:0…" at bounding box center [415, 335] width 830 height 670
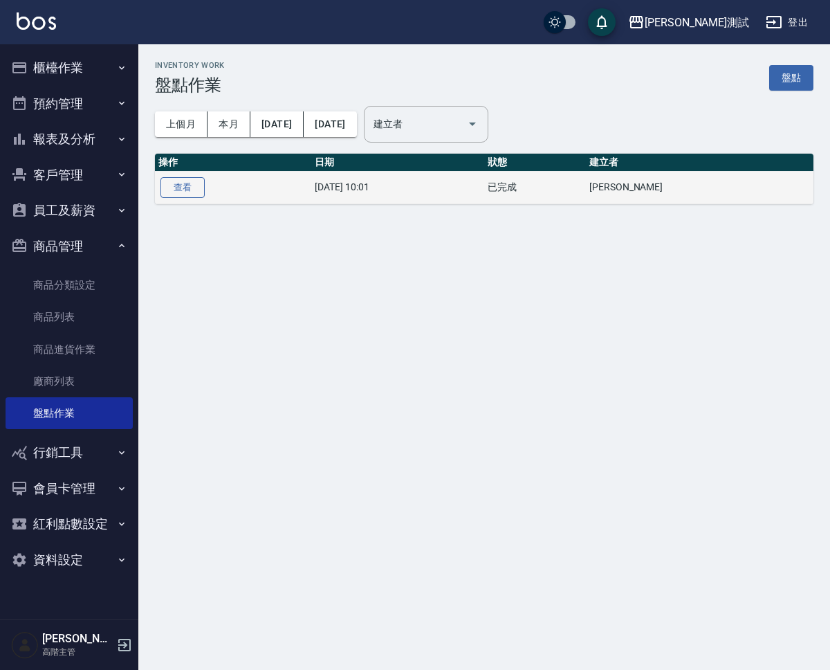
click at [189, 187] on link "查看" at bounding box center [183, 187] width 44 height 21
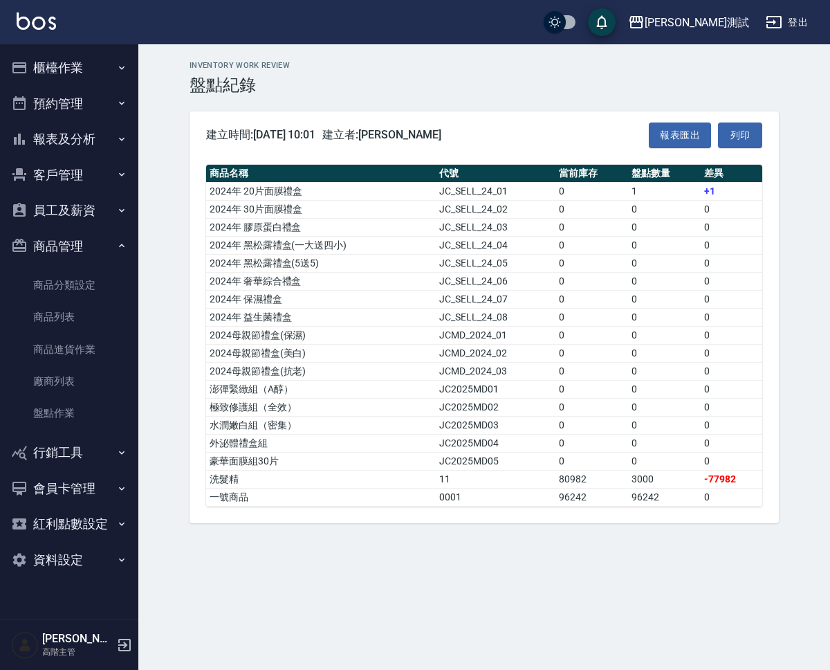
click at [771, 201] on div "商品名稱 代號 當前庫存 盤點數量 差異 [DATE] 20片面膜禮盒 JC_SELL_24_01 0 1 +1 [DATE] 30片面膜禮盒 JC_SELL…" at bounding box center [484, 335] width 589 height 375
click at [736, 137] on button "列印" at bounding box center [740, 135] width 44 height 26
click at [675, 136] on button "報表匯出" at bounding box center [680, 135] width 62 height 26
click at [709, 73] on div "Inventory Work review 盤點紀錄" at bounding box center [484, 78] width 589 height 34
drag, startPoint x: 709, startPoint y: 73, endPoint x: 1091, endPoint y: 14, distance: 386.5
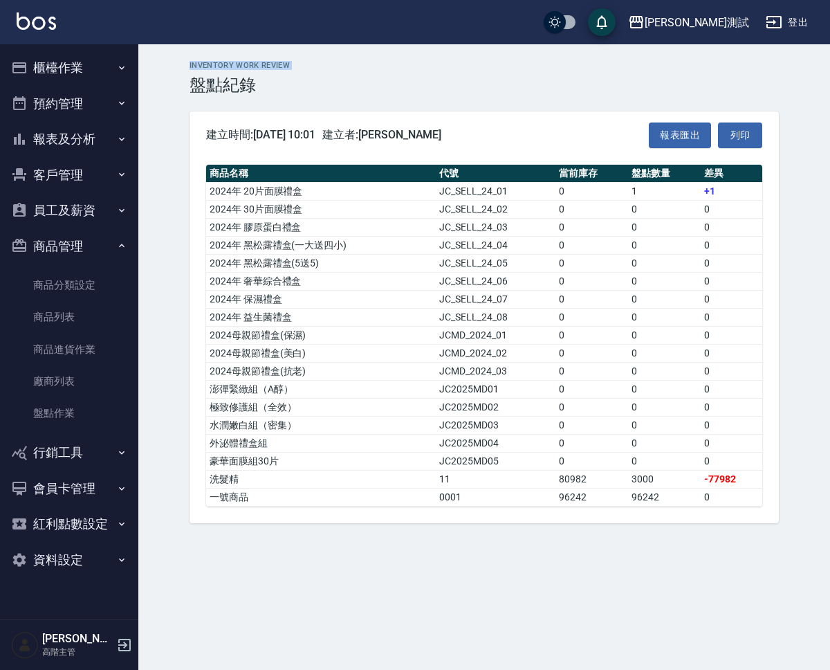
click at [829, 14] on html "[PERSON_NAME] Care測試 登出 櫃檯作業 打帳單 帳單列表 掛單列表 座位開單 營業儀表板 現金收支登錄 高階收支登錄 材料自購登錄 每日結帳…" at bounding box center [415, 335] width 830 height 670
click at [373, 84] on h3 "盤點紀錄" at bounding box center [484, 84] width 589 height 19
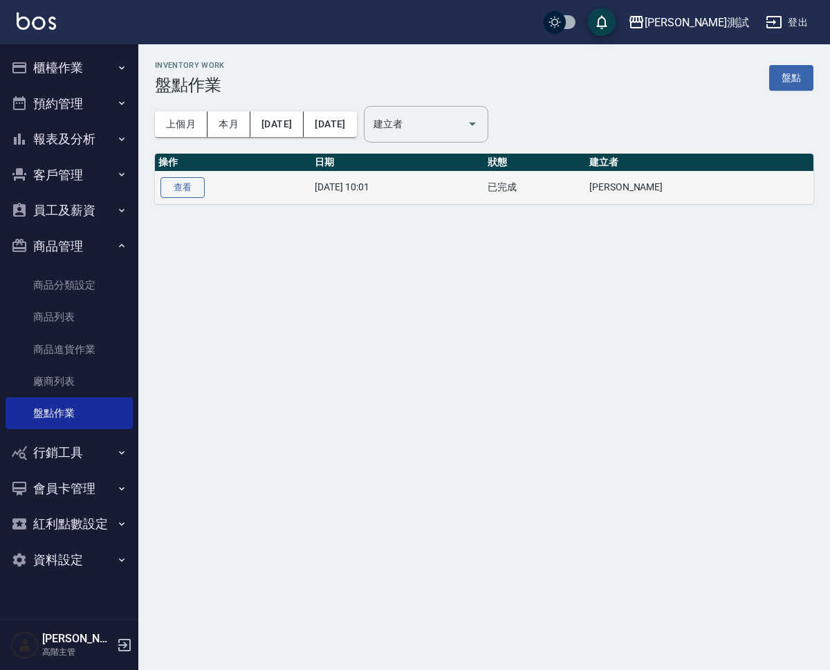
click at [181, 188] on link "查看" at bounding box center [183, 187] width 44 height 21
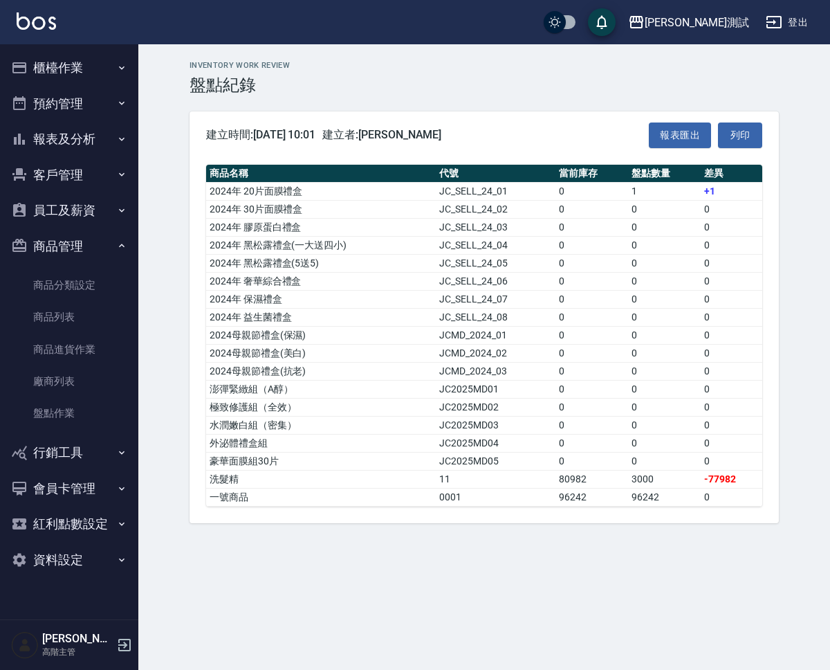
click at [803, 163] on div "[PERSON_NAME] Care測試 盤點紀錄 列印時間： [DATE][PHONE_NUMBER]:03 建立時間:[DATE][PHONE_NUMBE…" at bounding box center [484, 291] width 692 height 495
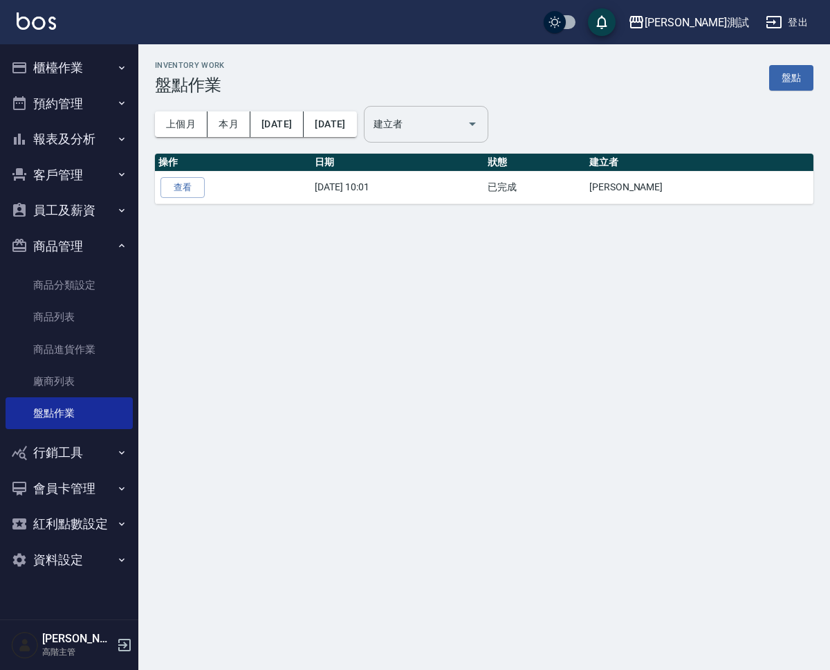
click at [461, 131] on input "建立者" at bounding box center [415, 124] width 91 height 24
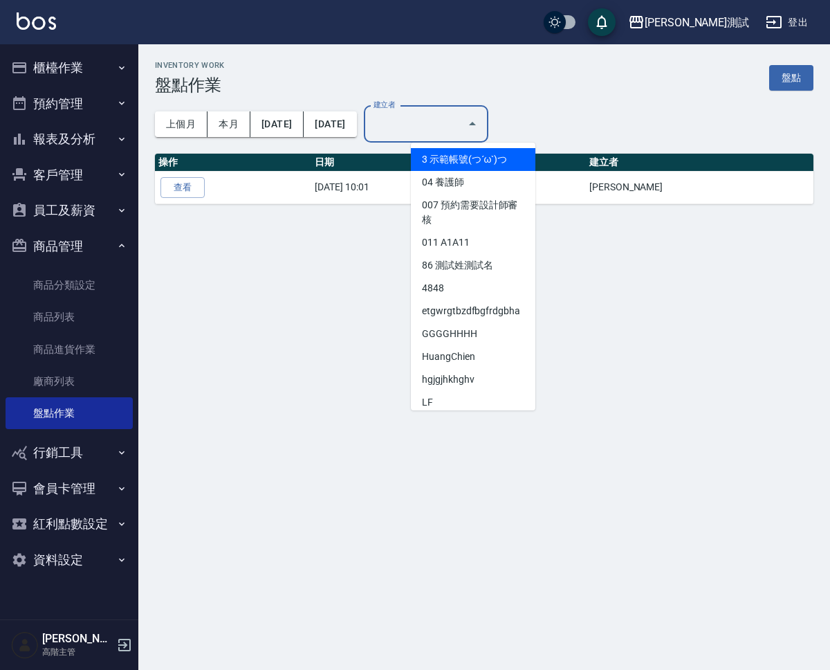
click at [477, 161] on li "3 示範帳號(つ´ω`)つ" at bounding box center [473, 159] width 125 height 23
type input "示範帳號(つ´ω`)つ"
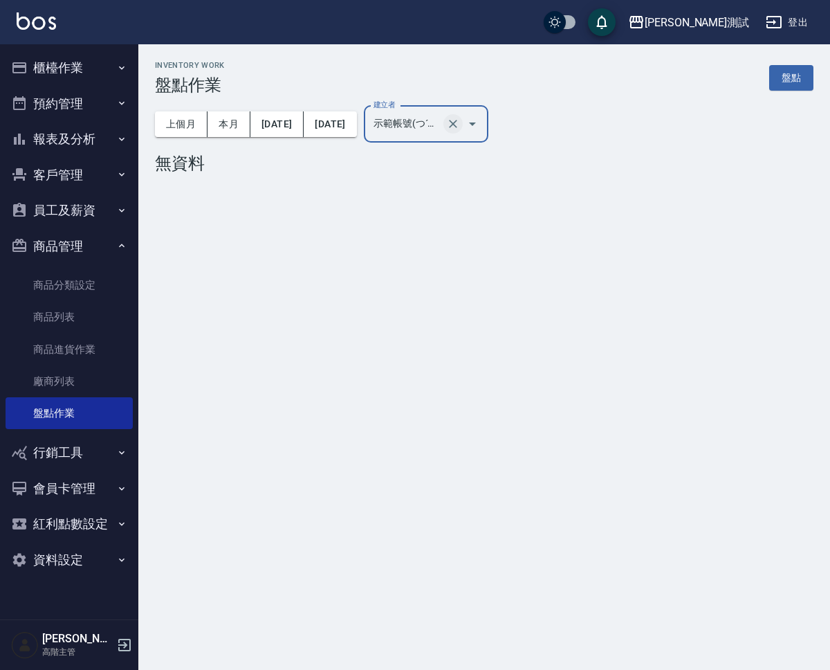
click at [460, 127] on icon "Clear" at bounding box center [453, 124] width 14 height 14
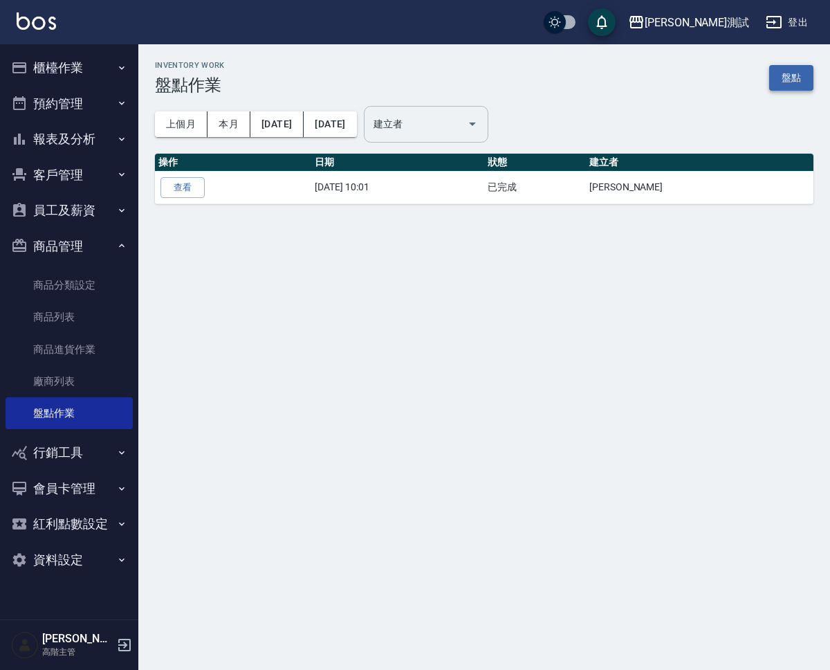
click at [791, 74] on link "盤點" at bounding box center [791, 78] width 44 height 26
click at [789, 73] on link "盤點" at bounding box center [791, 78] width 44 height 26
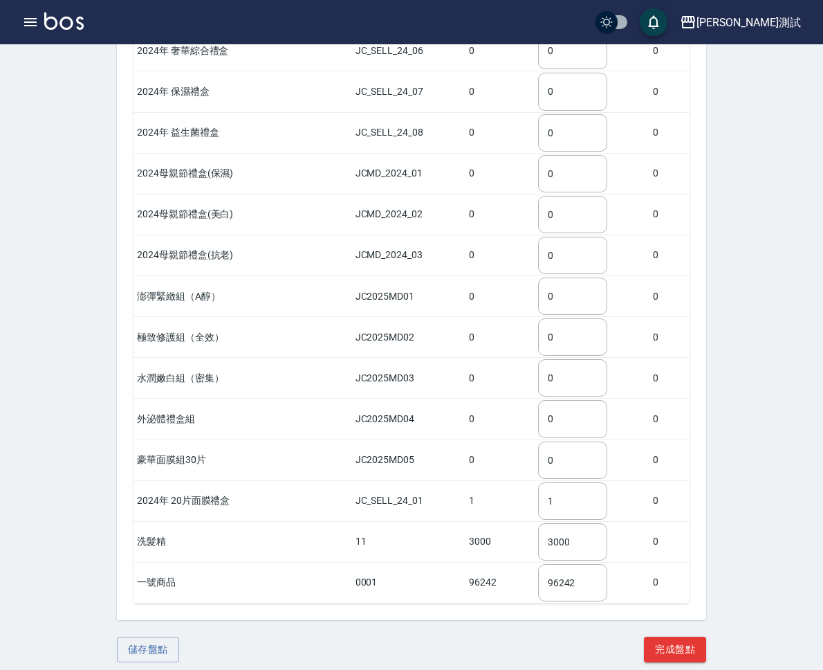
scroll to position [389, 0]
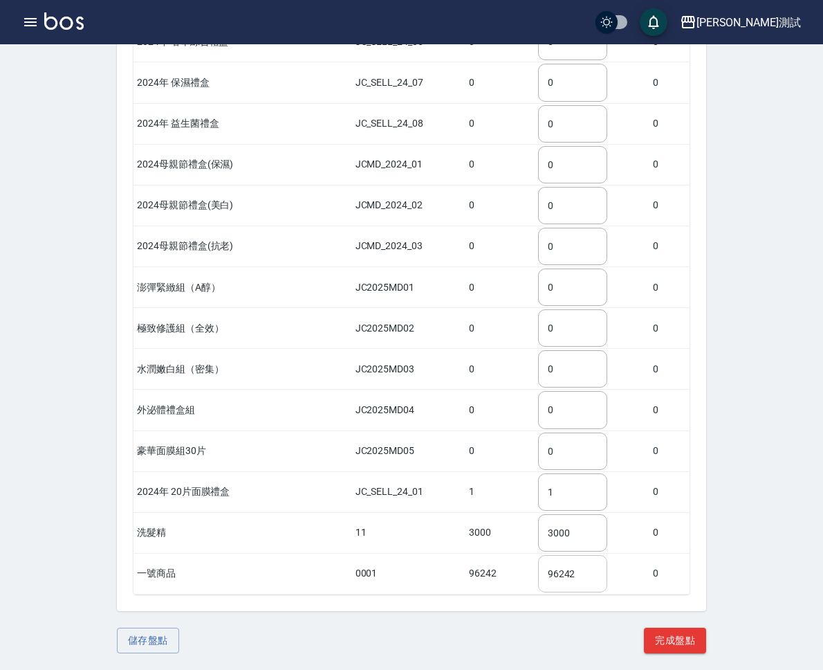
click at [607, 578] on input "96242" at bounding box center [572, 573] width 69 height 37
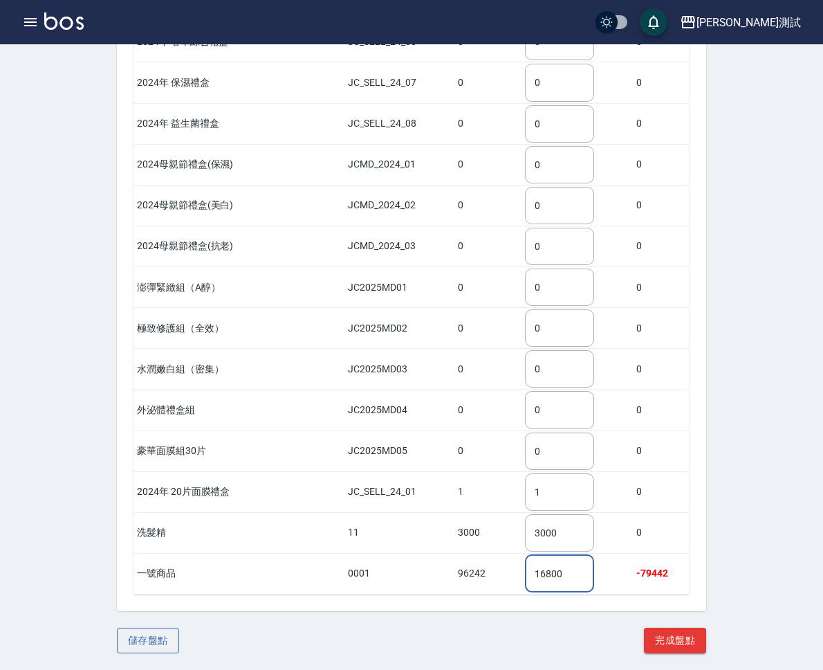
type input "16800"
click at [179, 636] on button "儲存盤點" at bounding box center [148, 640] width 62 height 26
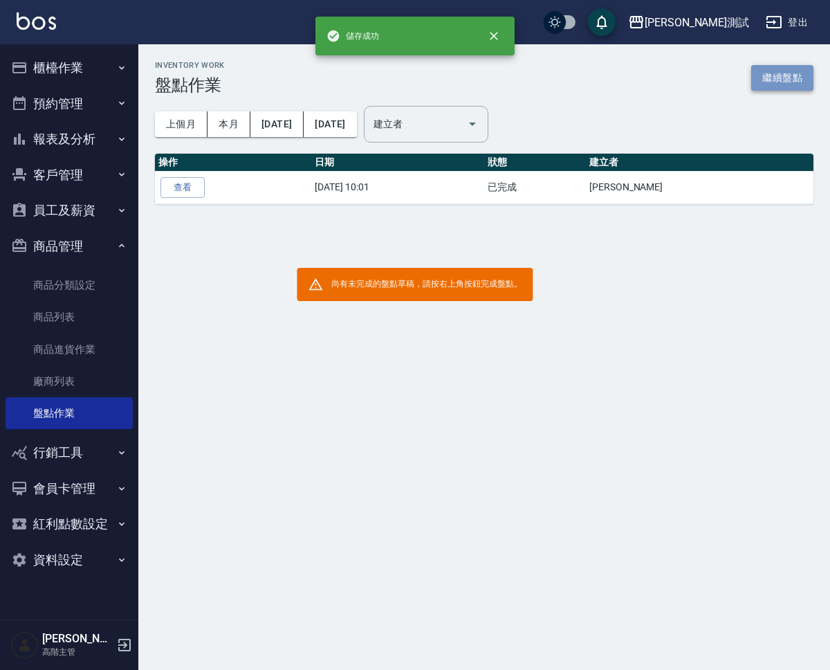
click at [790, 74] on link "繼續盤點" at bounding box center [782, 78] width 62 height 26
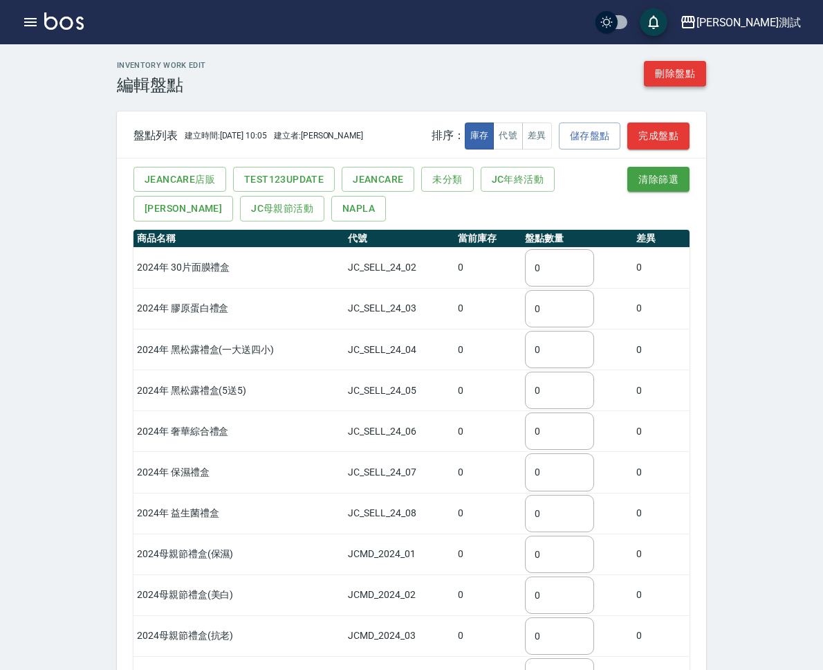
click at [706, 73] on button "刪除盤點" at bounding box center [675, 74] width 62 height 26
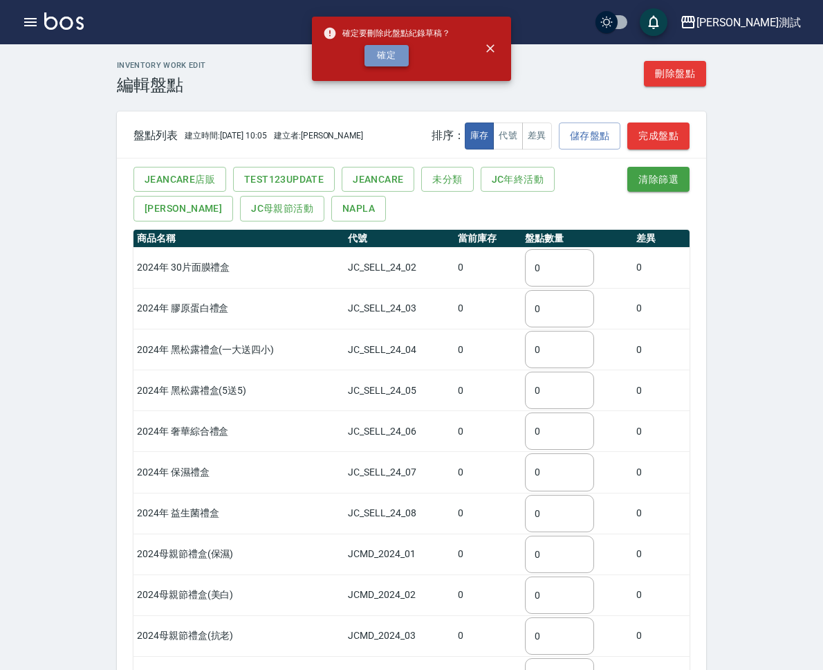
click at [392, 49] on button "確定" at bounding box center [387, 55] width 44 height 21
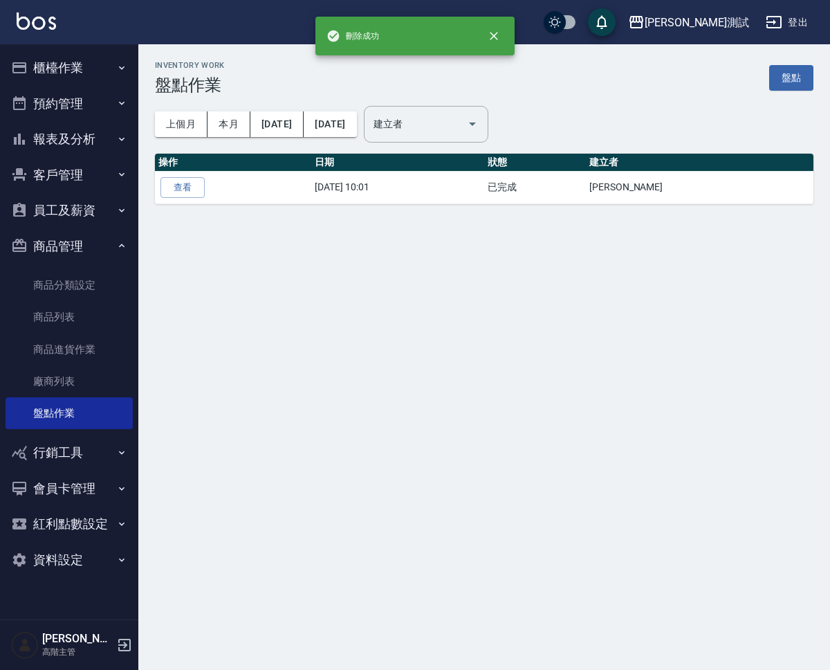
click at [759, 120] on div "上個月 本月 [DATE] [DATE] 建立者 建立者" at bounding box center [484, 124] width 659 height 59
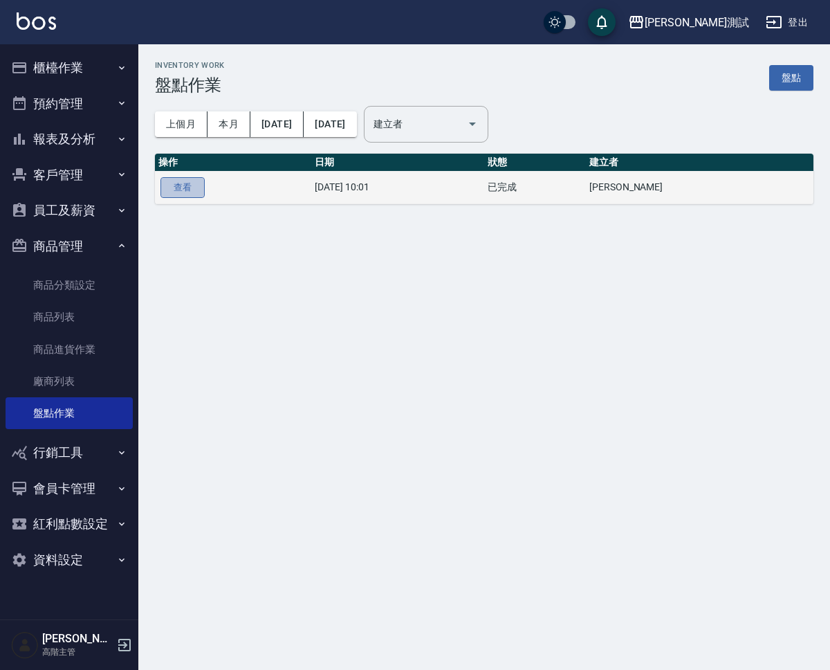
click at [171, 179] on link "查看" at bounding box center [183, 187] width 44 height 21
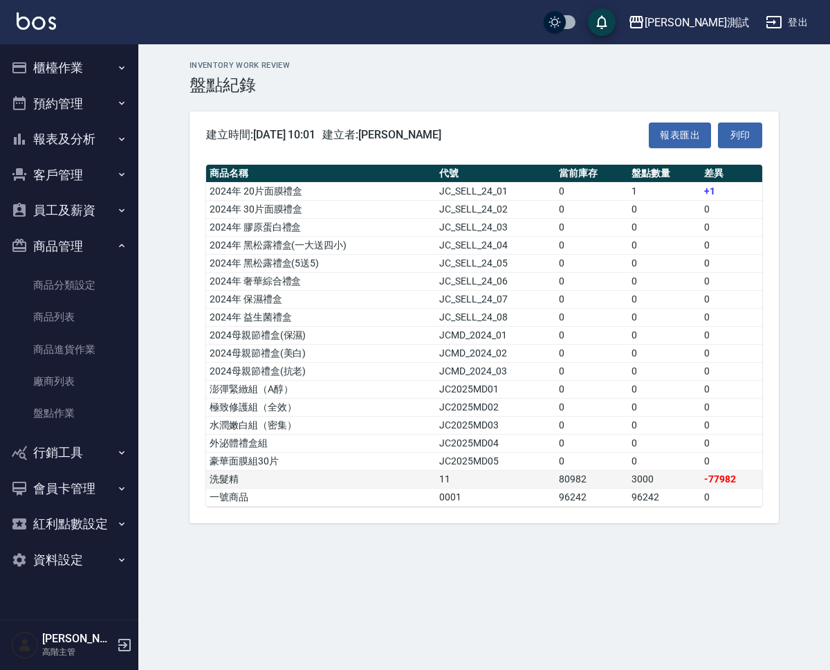
click at [575, 477] on td "80982" at bounding box center [592, 479] width 73 height 18
copy td "80982"
click at [583, 466] on td "0" at bounding box center [592, 461] width 73 height 18
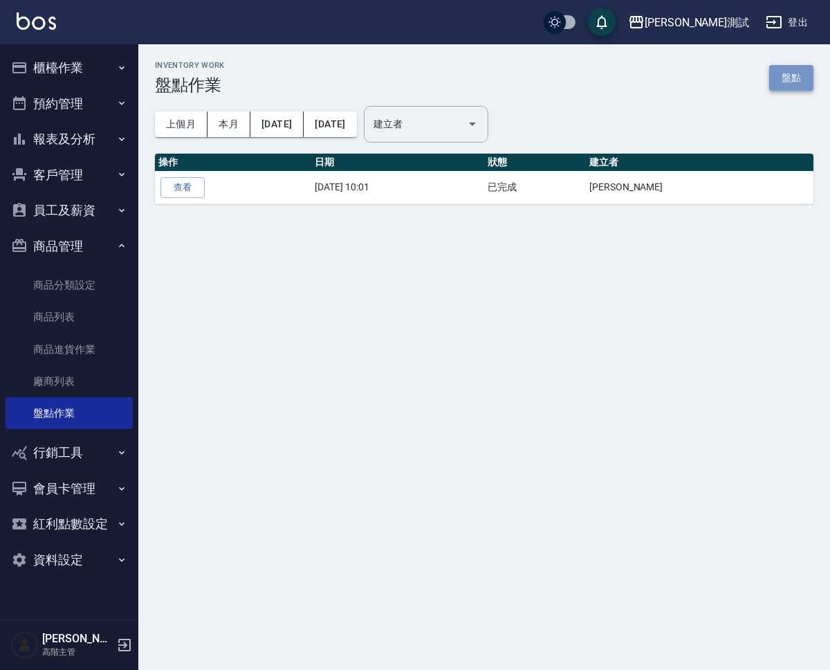
click at [781, 70] on link "盤點" at bounding box center [791, 78] width 44 height 26
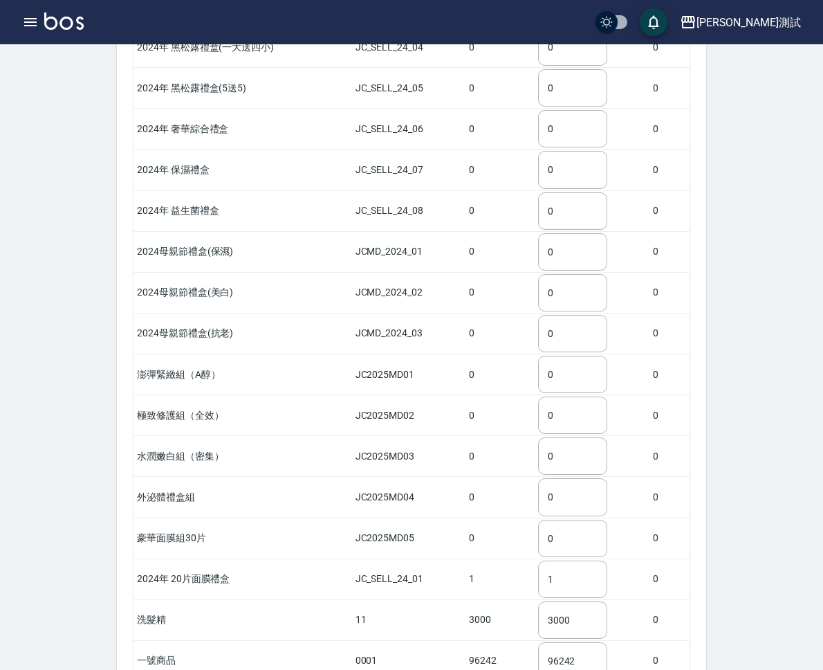
scroll to position [389, 0]
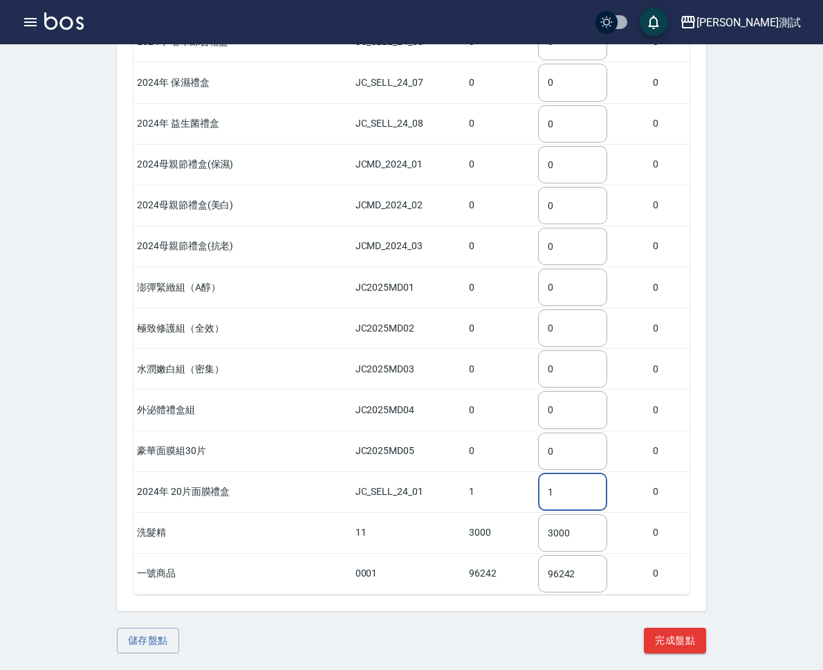
click at [607, 491] on input "1" at bounding box center [572, 491] width 69 height 37
type input "0"
click at [607, 537] on input "3000" at bounding box center [572, 532] width 69 height 37
paste input "80982"
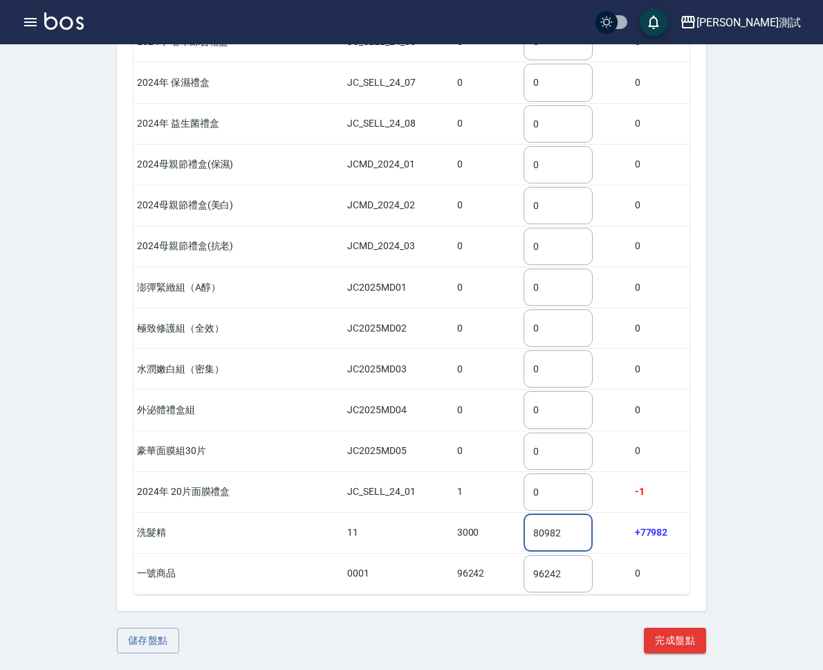
type input "80982"
click at [625, 615] on div "Inventory Work Create 新增盤點 更新即時庫存 盤點列表 排序： 庫存 代號 差異 儲存盤點 完成盤點 JeanCare店販 test12…" at bounding box center [411, 162] width 623 height 982
click at [179, 649] on button "儲存盤點" at bounding box center [148, 640] width 62 height 26
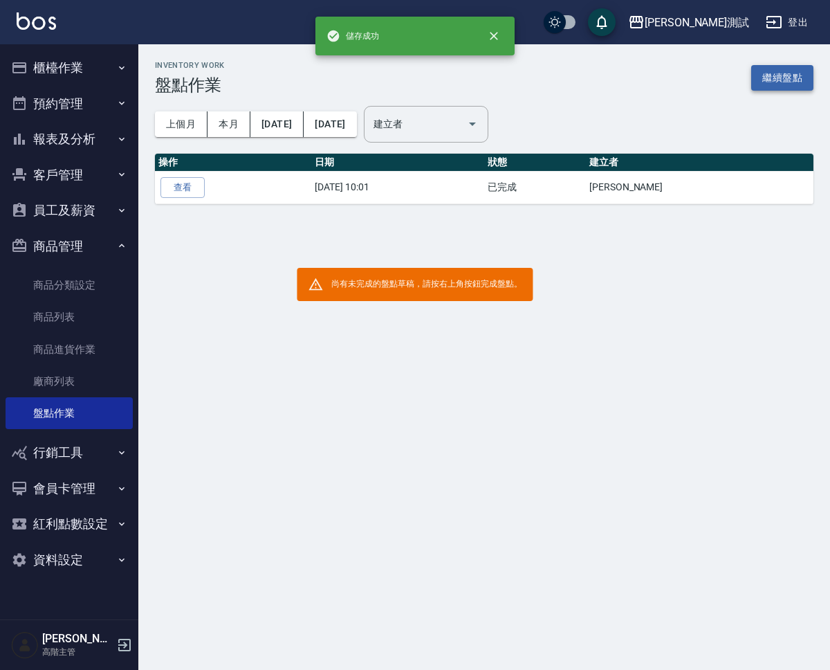
click at [791, 80] on link "繼續盤點" at bounding box center [782, 78] width 62 height 26
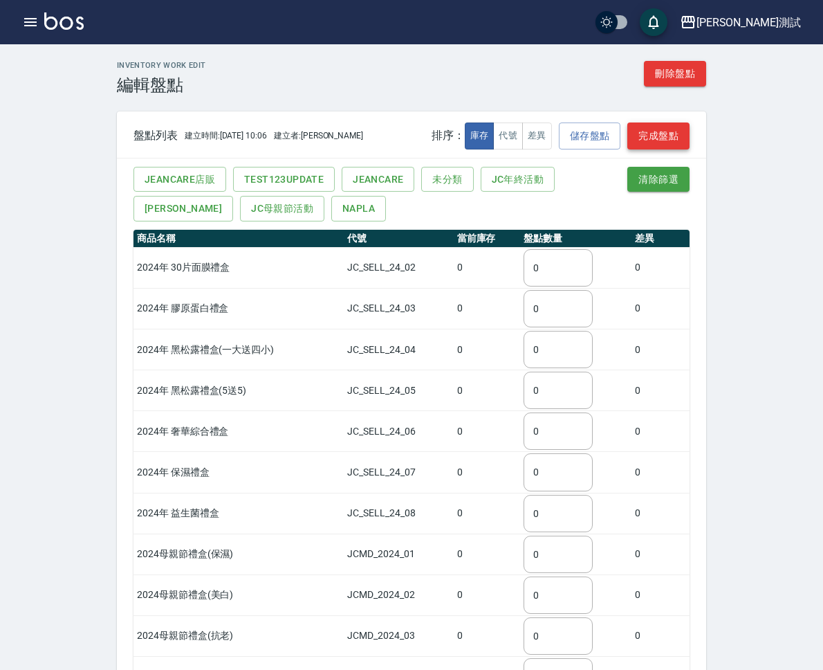
click at [690, 139] on button "完成盤點" at bounding box center [658, 135] width 62 height 27
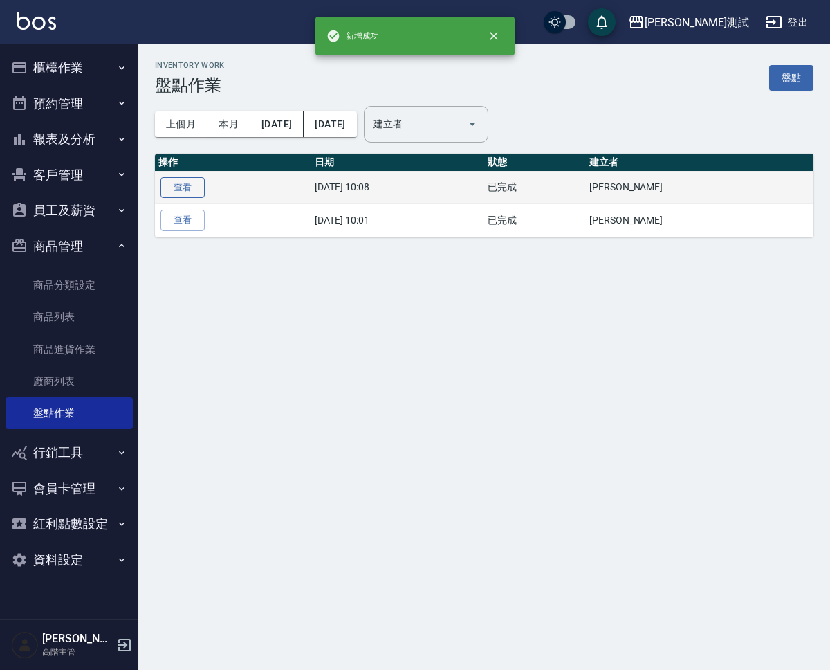
click at [177, 194] on link "查看" at bounding box center [183, 187] width 44 height 21
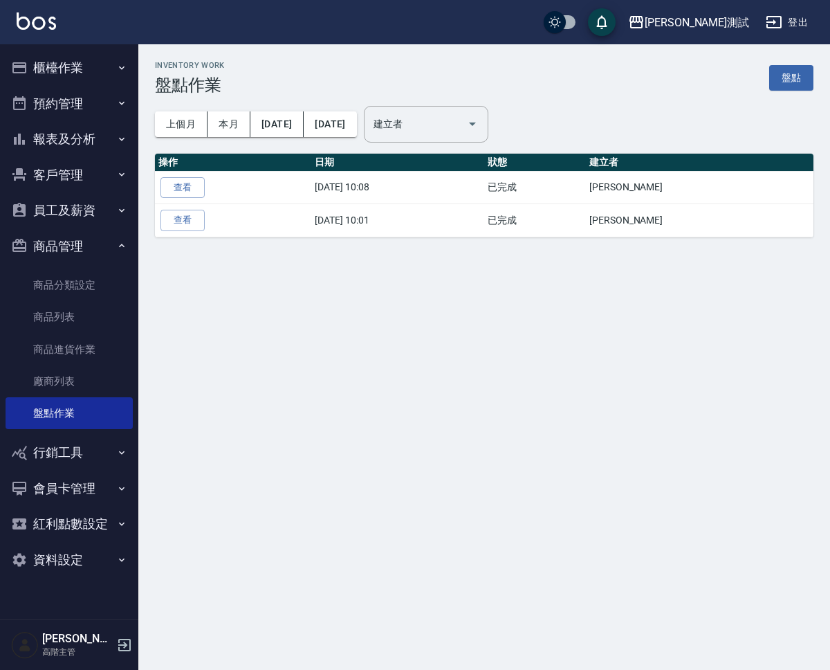
click at [553, 444] on div "Inventory Work 盤點作業 盤點 上個月 本月 [DATE] [DATE] 建立者 建立者 操作 日期 狀態 建立者 查看 [DATE] 10:0…" at bounding box center [415, 335] width 830 height 670
click at [100, 522] on button "紅利點數設定" at bounding box center [69, 524] width 127 height 36
click at [115, 556] on button "資料設定" at bounding box center [69, 560] width 127 height 36
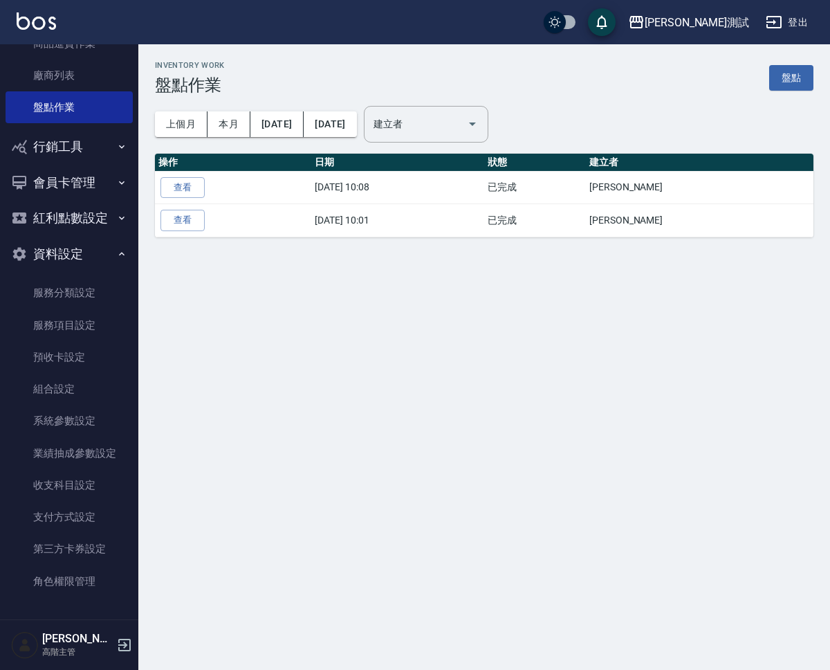
click at [106, 245] on button "資料設定" at bounding box center [69, 254] width 127 height 36
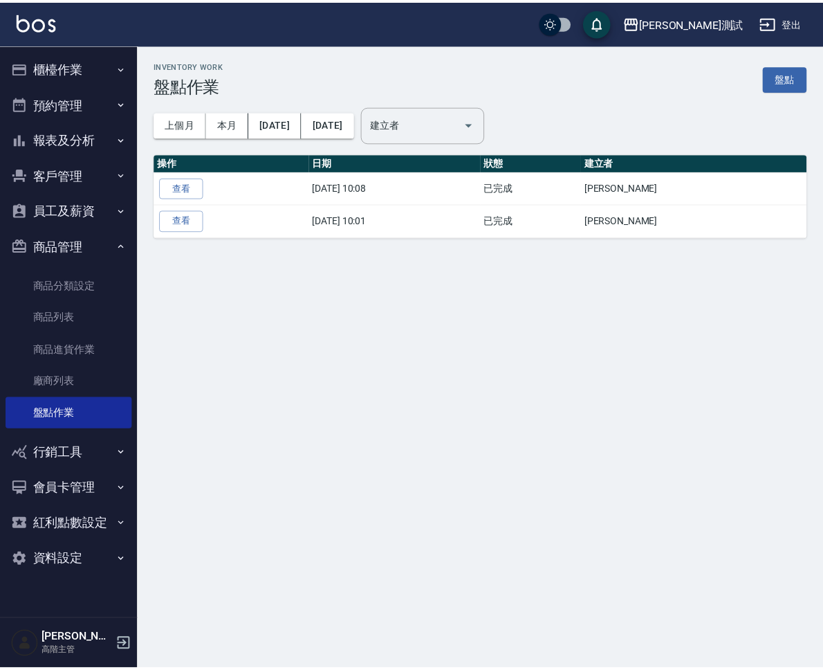
scroll to position [0, 0]
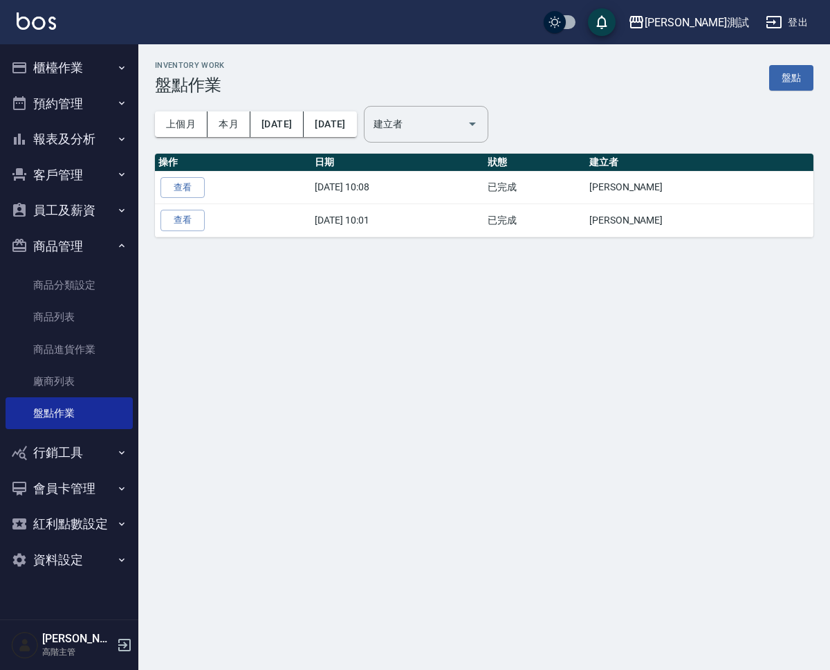
click at [106, 245] on button "商品管理" at bounding box center [69, 246] width 127 height 36
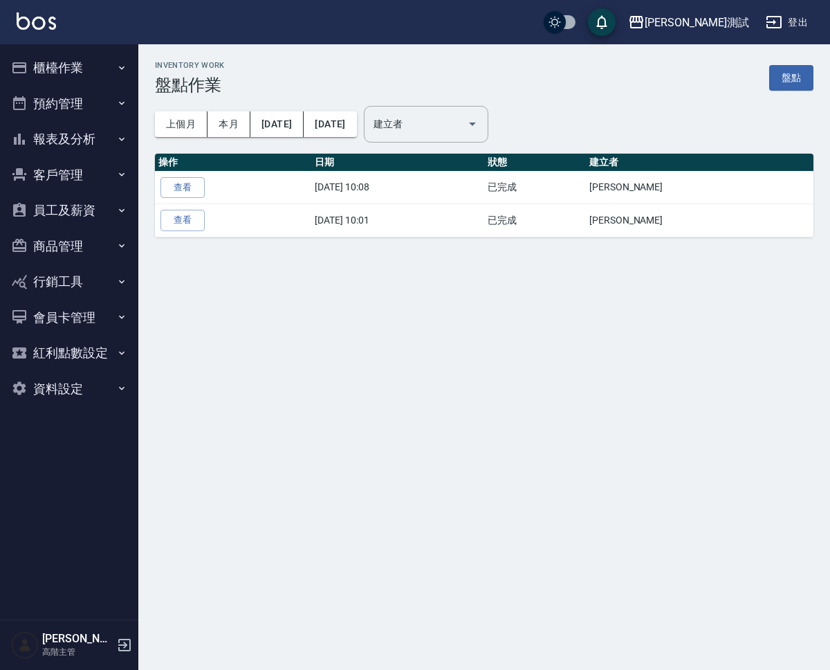
click at [690, 296] on div "Inventory Work 盤點作業 盤點 上個月 本月 [DATE] [DATE] 建立者 建立者 操作 日期 狀態 建立者 查看 [DATE] 10:0…" at bounding box center [415, 335] width 830 height 670
click at [126, 277] on icon "button" at bounding box center [121, 281] width 11 height 11
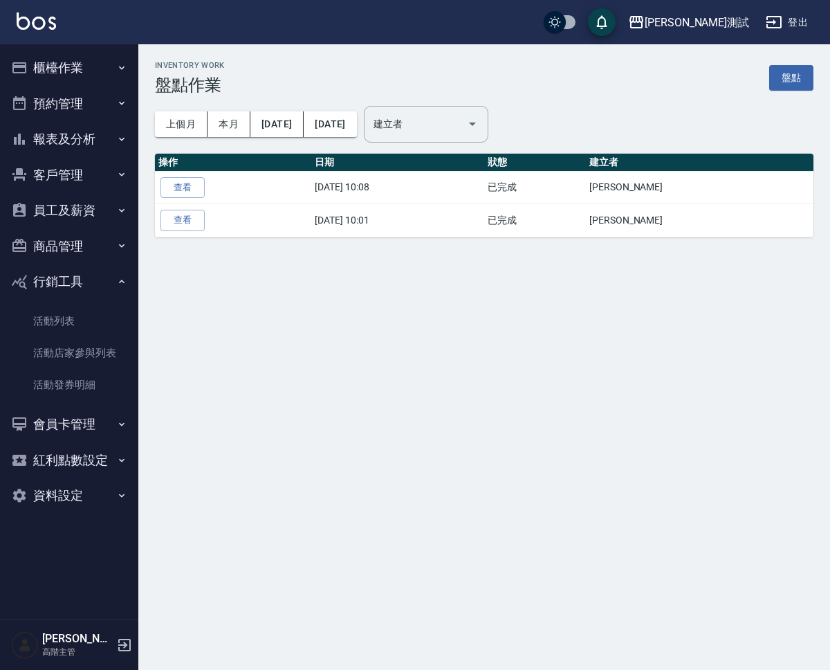
click at [126, 277] on icon "button" at bounding box center [121, 281] width 11 height 11
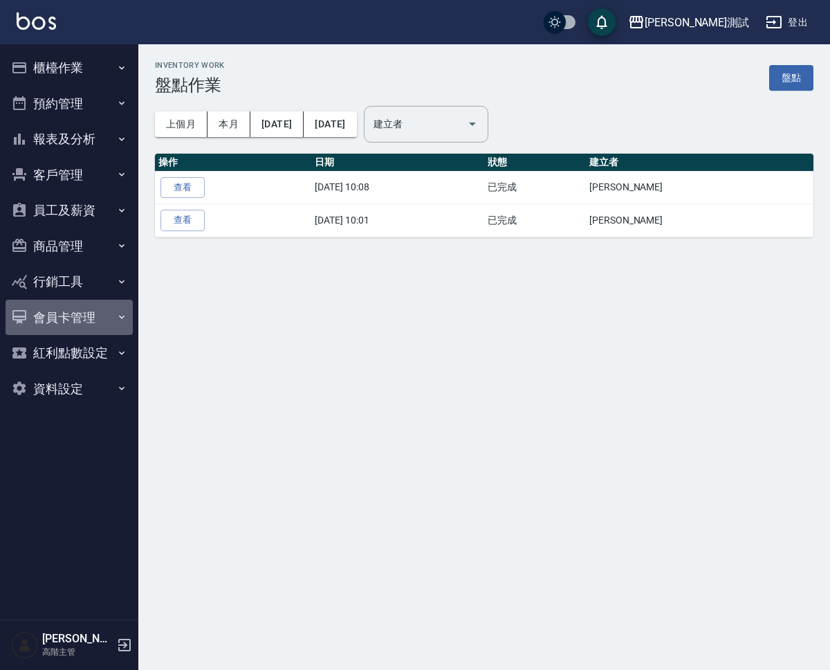
click at [122, 322] on icon "button" at bounding box center [121, 316] width 11 height 11
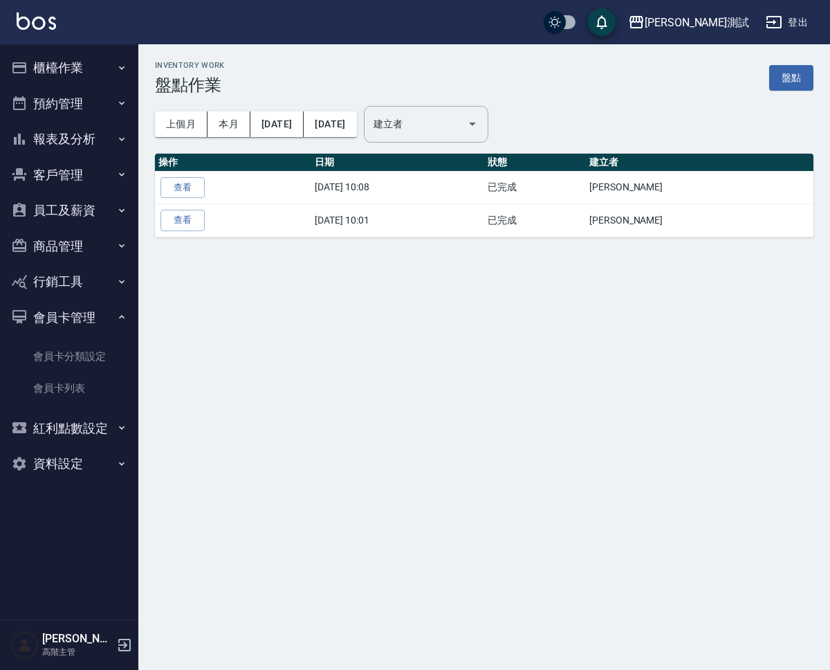
click at [122, 322] on icon "button" at bounding box center [121, 316] width 11 height 11
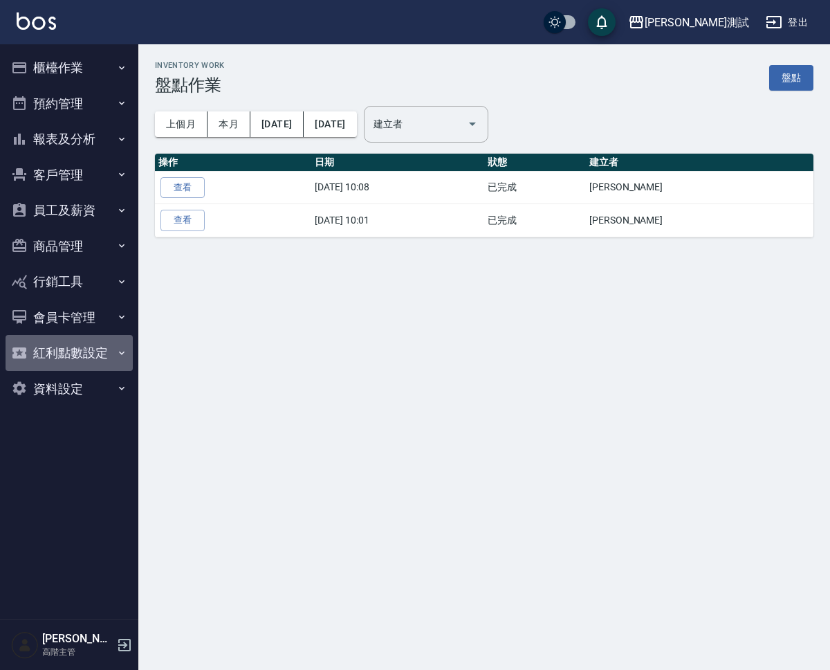
click at [124, 350] on icon "button" at bounding box center [121, 352] width 11 height 11
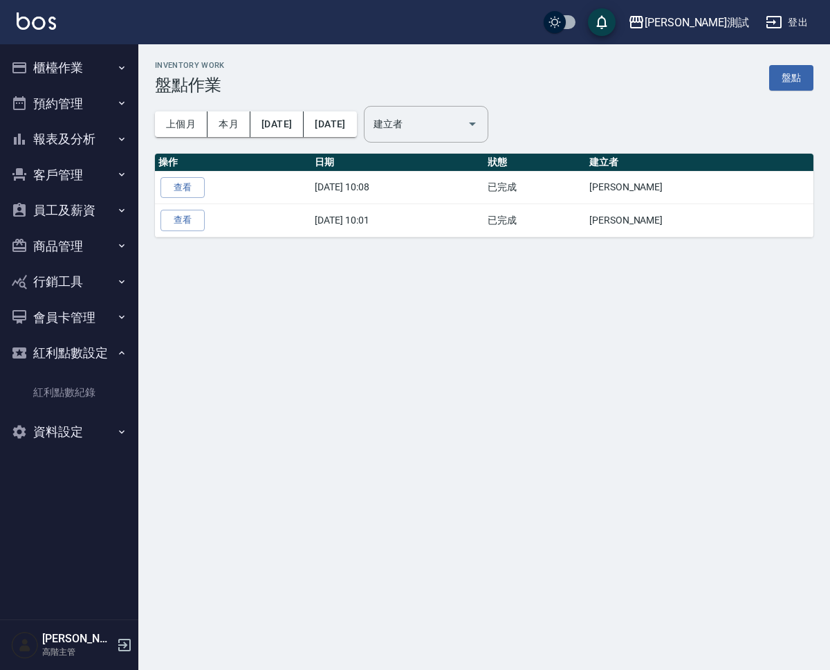
click at [124, 350] on icon "button" at bounding box center [121, 352] width 11 height 11
click at [123, 384] on icon "button" at bounding box center [121, 388] width 11 height 11
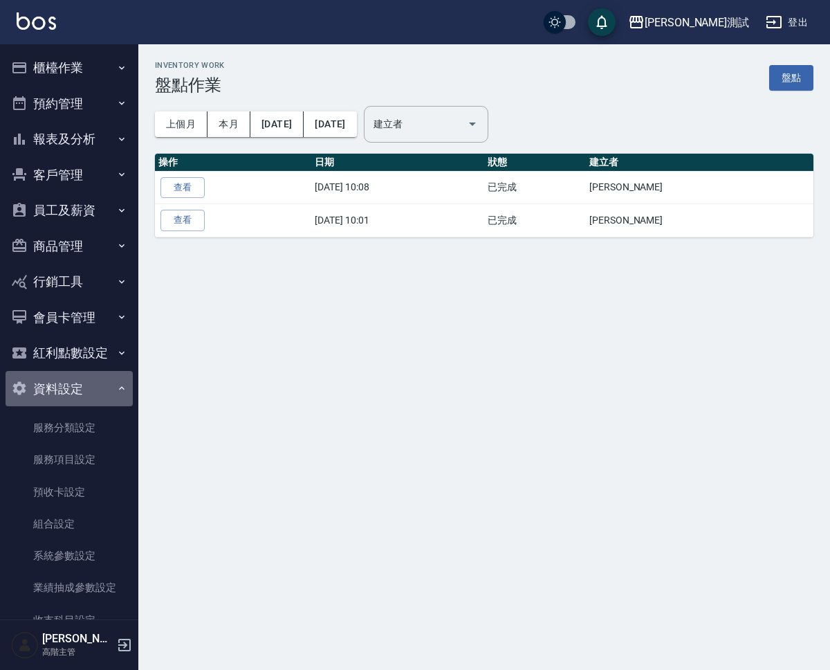
click at [123, 384] on button "資料設定" at bounding box center [69, 389] width 127 height 36
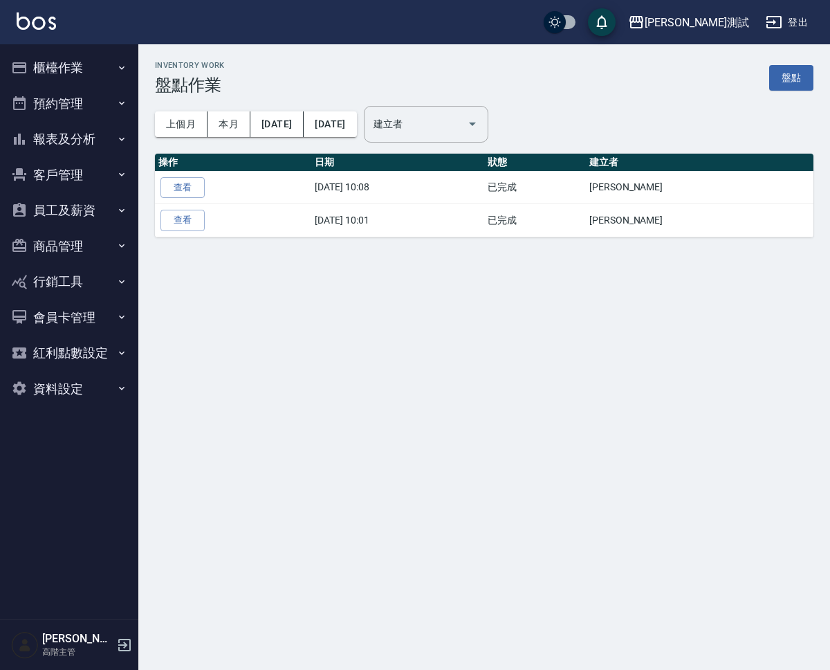
click at [100, 243] on button "商品管理" at bounding box center [69, 246] width 127 height 36
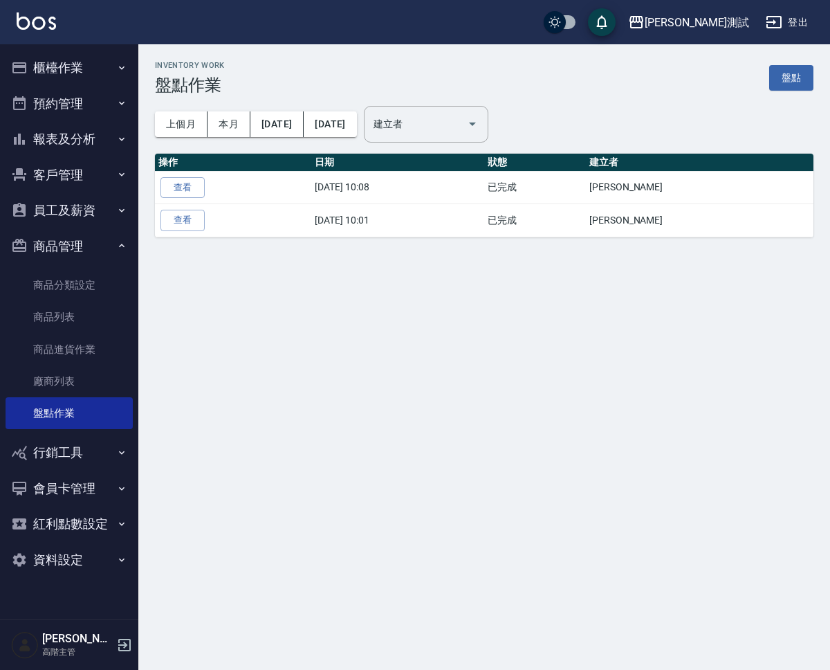
click at [91, 252] on button "商品管理" at bounding box center [69, 246] width 127 height 36
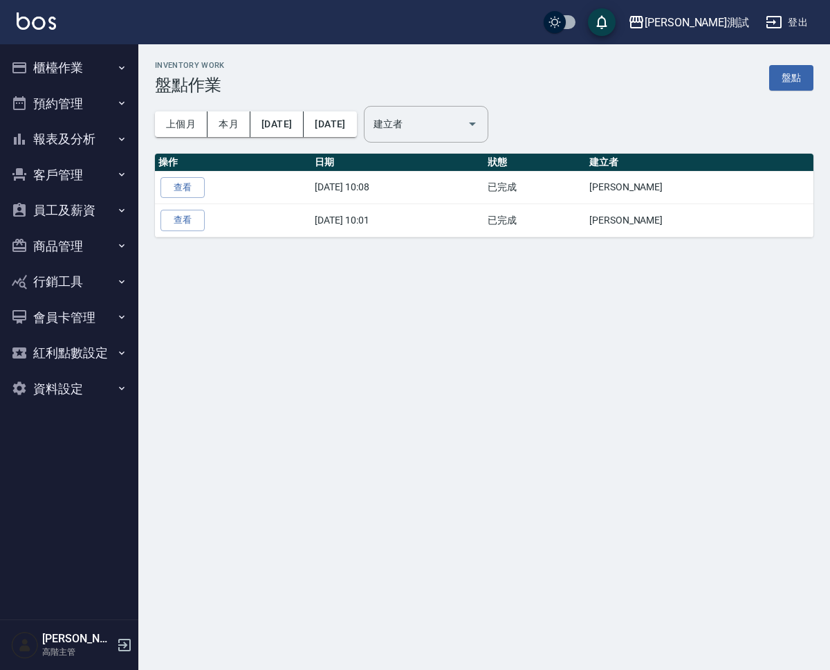
click at [91, 234] on button "商品管理" at bounding box center [69, 246] width 127 height 36
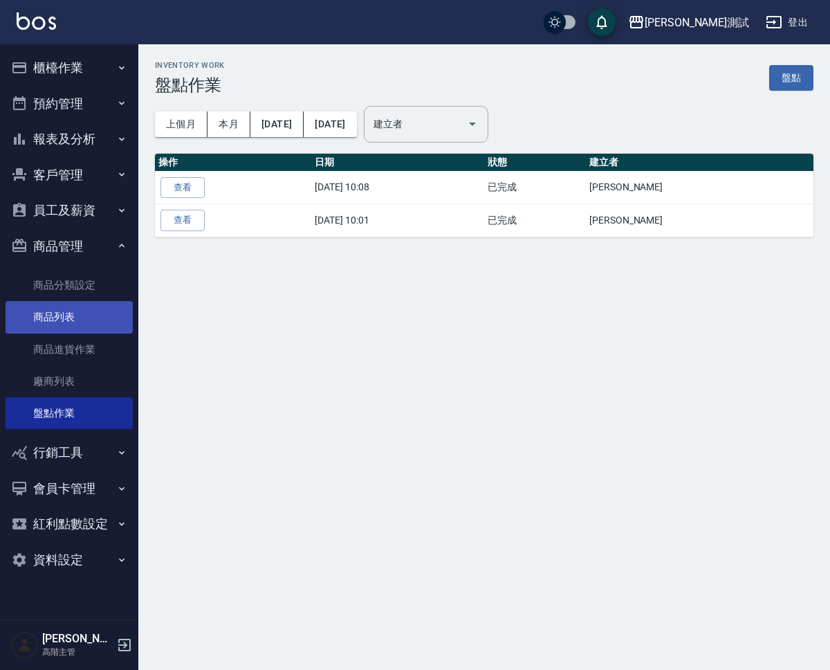
click at [80, 313] on link "商品列表" at bounding box center [69, 317] width 127 height 32
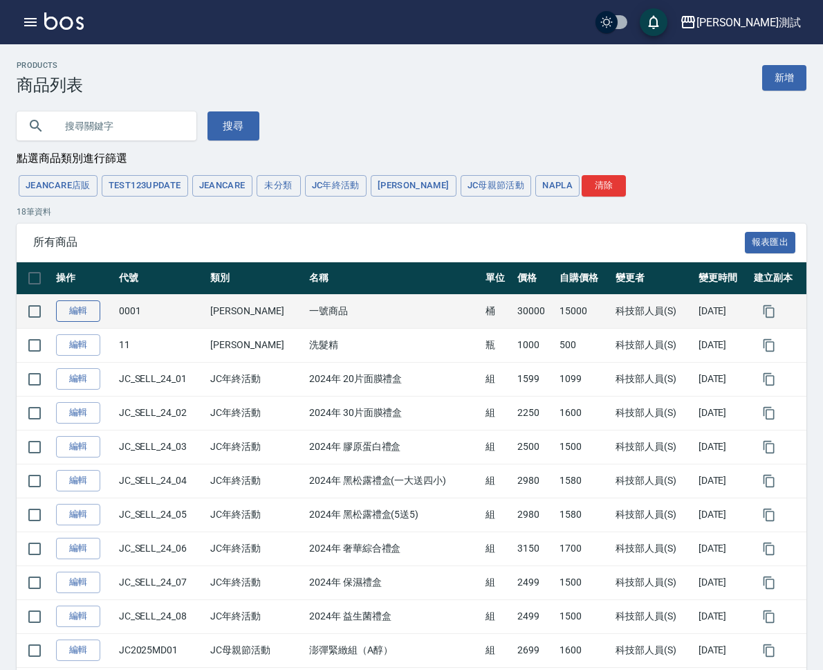
click at [100, 313] on link "編輯" at bounding box center [78, 310] width 44 height 21
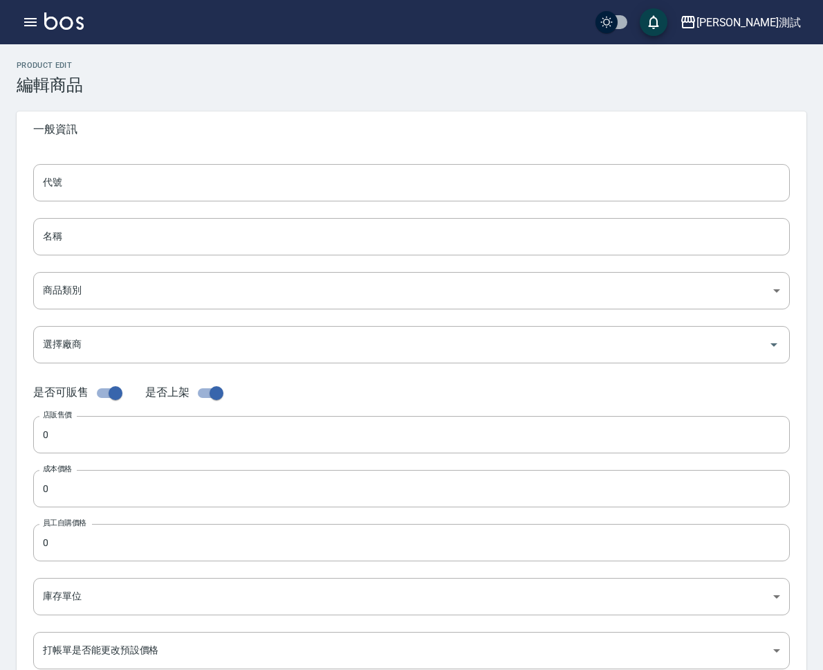
type input "0001"
type input "一號商品"
type input "56992328-b8e3-40d8-a8bb-5bf73d2be649"
type input "TW TW"
type input "30000"
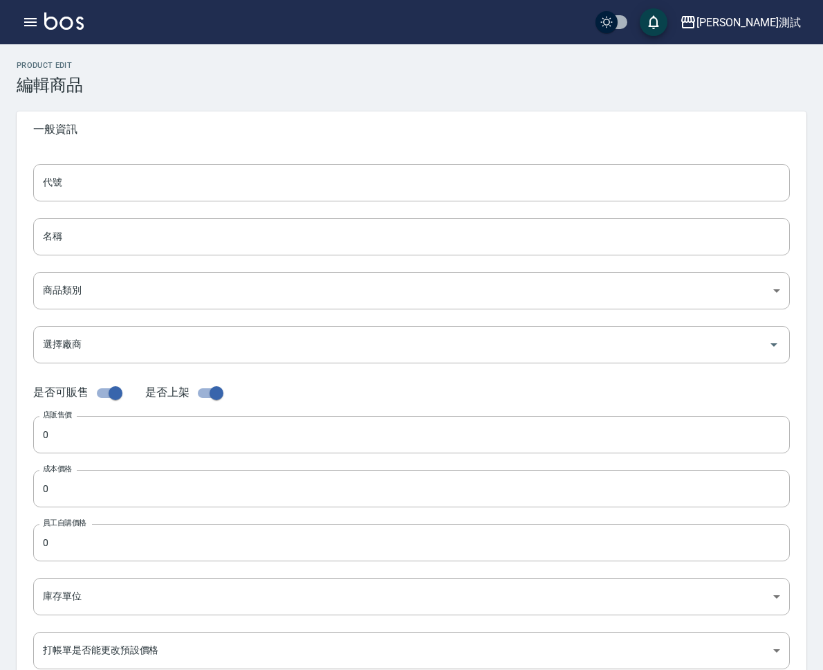
type input "15000"
type input "桶"
type input "TRUE"
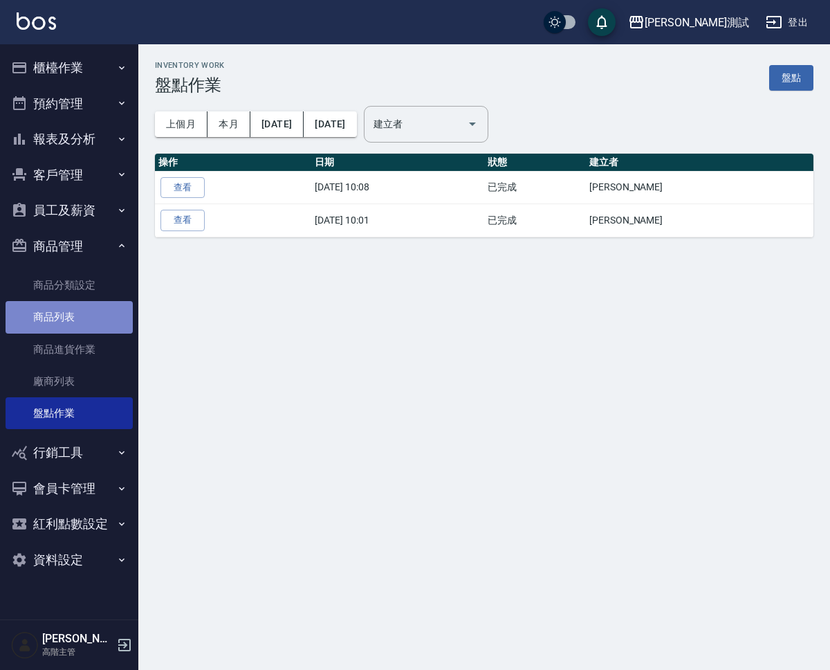
click at [71, 320] on link "商品列表" at bounding box center [69, 317] width 127 height 32
